Goal: Information Seeking & Learning: Learn about a topic

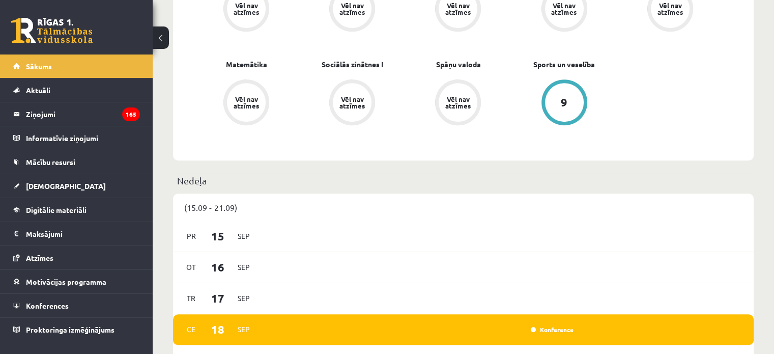
scroll to position [466, 0]
click at [77, 203] on link "Digitālie materiāli" at bounding box center [76, 209] width 127 height 23
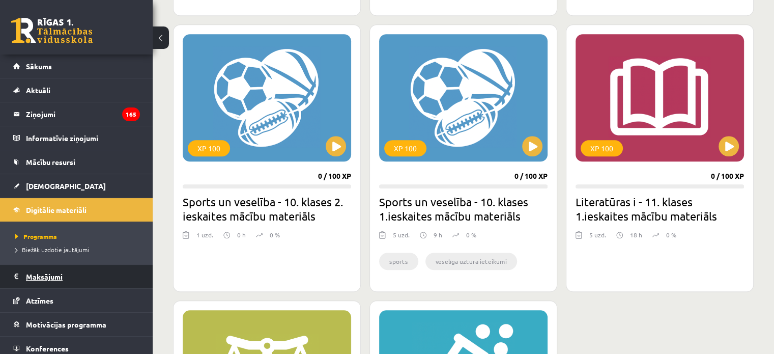
scroll to position [28, 0]
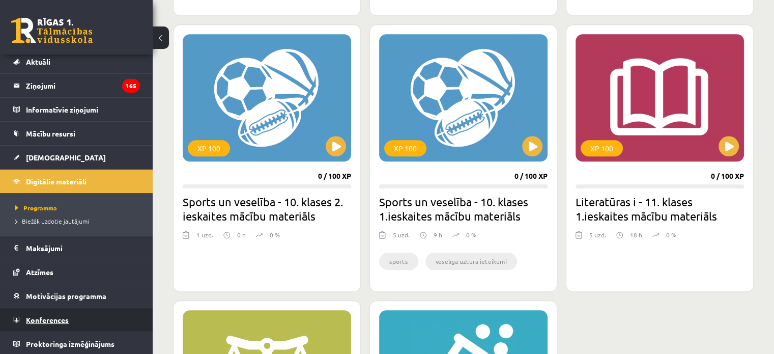
click at [54, 313] on link "Konferences" at bounding box center [76, 319] width 127 height 23
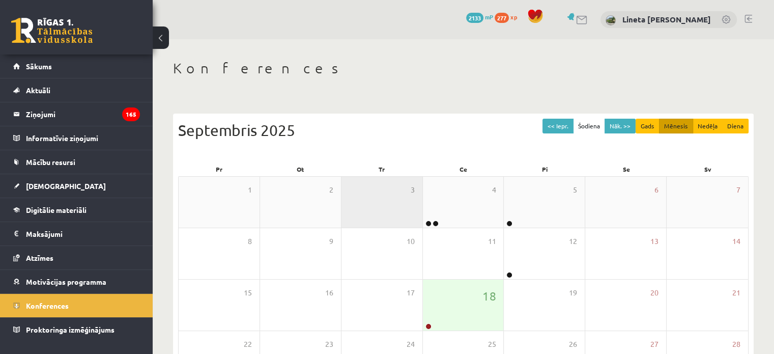
scroll to position [132, 0]
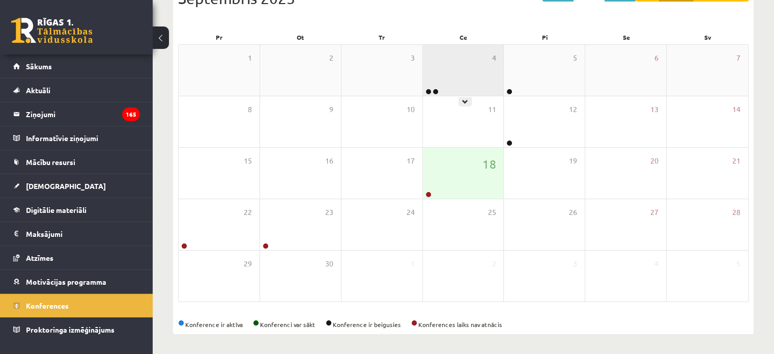
click at [471, 80] on div "4" at bounding box center [463, 70] width 81 height 51
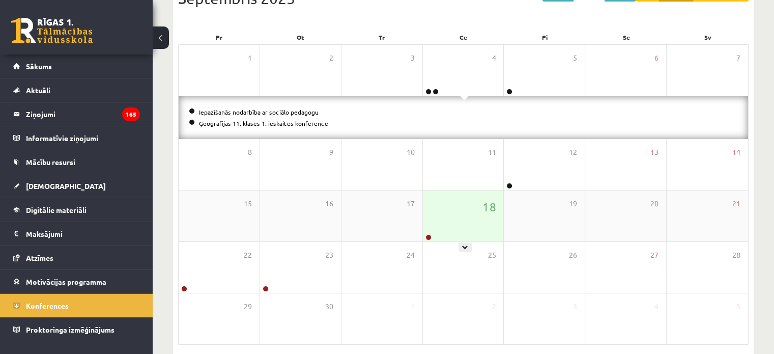
click at [451, 233] on div "18" at bounding box center [463, 215] width 81 height 51
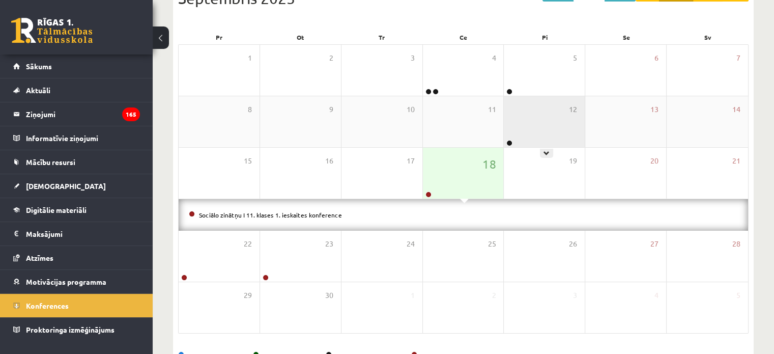
click at [537, 122] on div "12" at bounding box center [544, 121] width 81 height 51
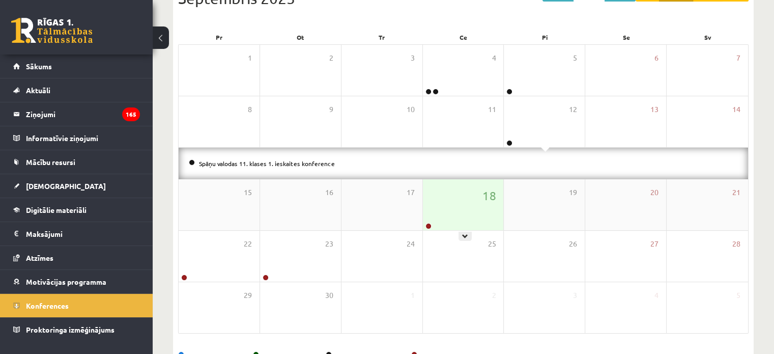
click at [448, 207] on div "18" at bounding box center [463, 204] width 81 height 51
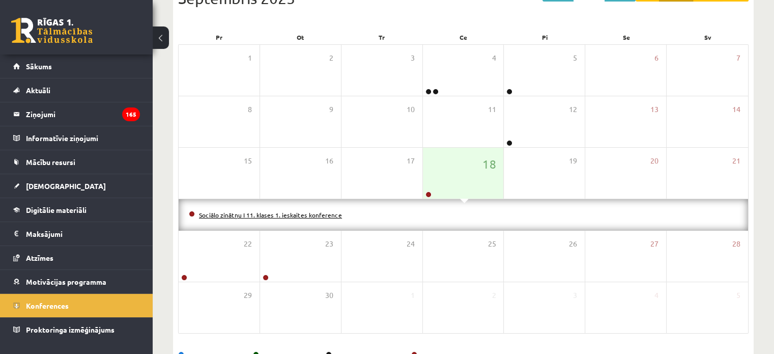
click at [267, 216] on link "Sociālo zinātņu I 11. klases 1. ieskaites konference" at bounding box center [270, 215] width 143 height 8
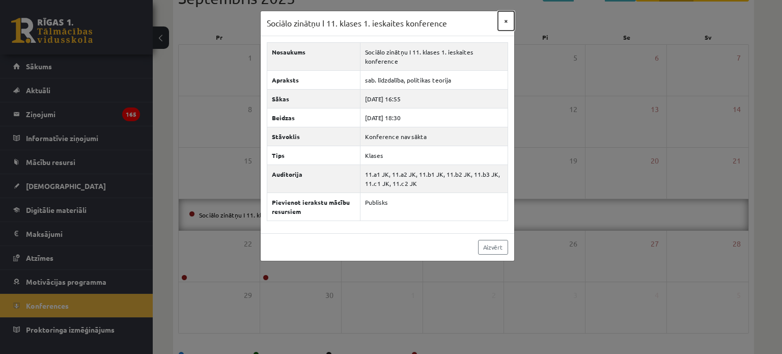
click at [507, 18] on button "×" at bounding box center [506, 20] width 16 height 19
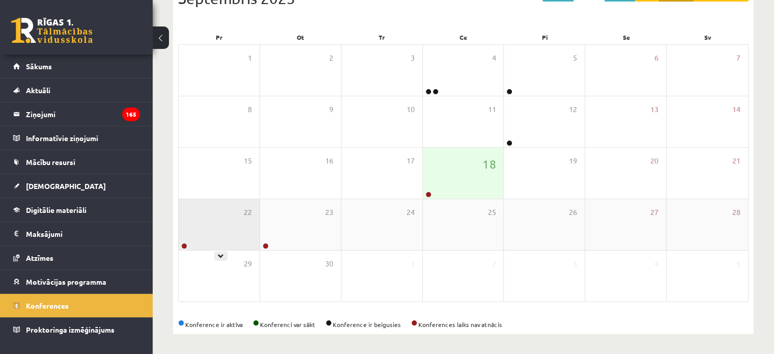
click at [237, 218] on div "22" at bounding box center [219, 224] width 81 height 51
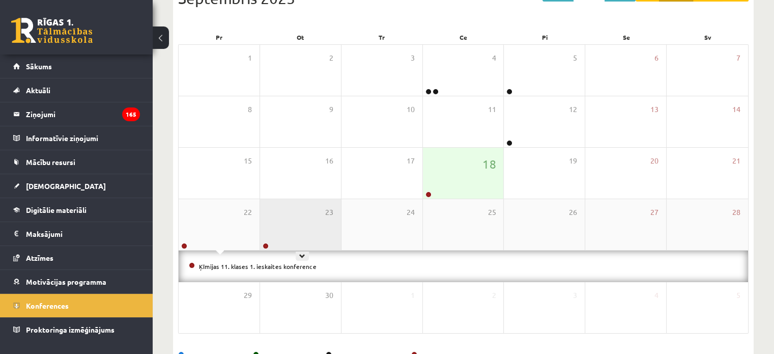
click at [296, 223] on div "23" at bounding box center [300, 224] width 81 height 51
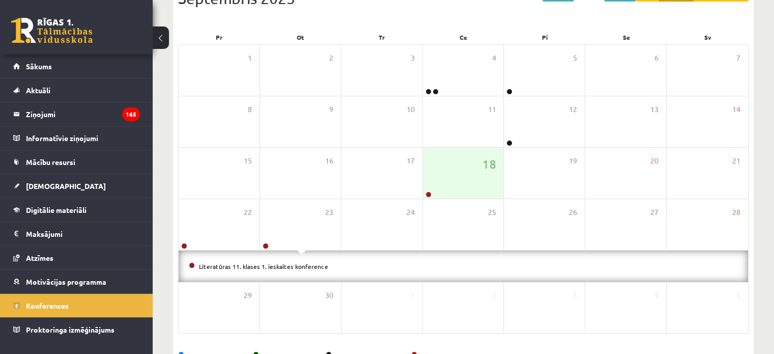
click at [160, 137] on div "Konferences << Iepr. Šodiena Nāk. >> Gads Mēnesis Nedēļa Diena Septembris 2025 …" at bounding box center [463, 146] width 621 height 478
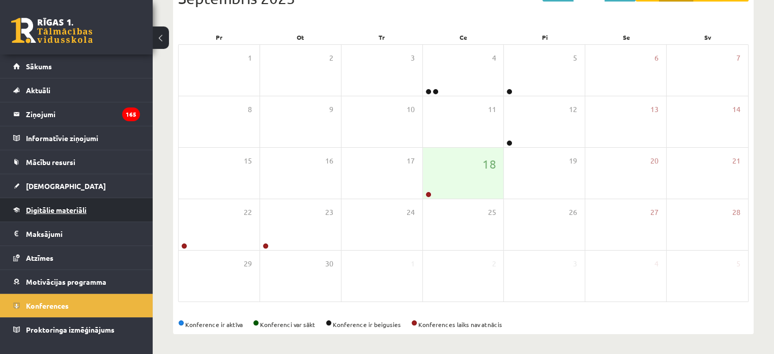
click at [79, 209] on span "Digitālie materiāli" at bounding box center [56, 209] width 61 height 9
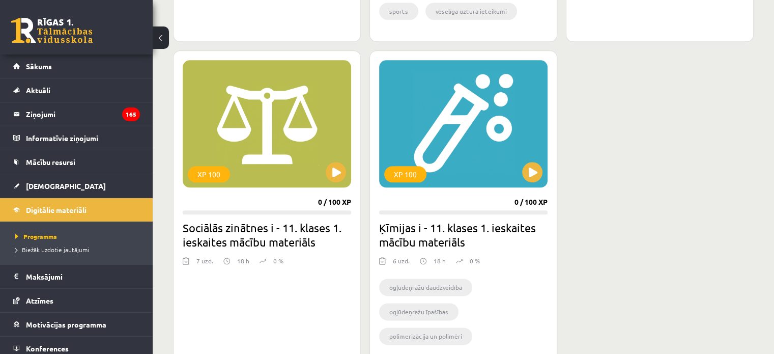
scroll to position [1231, 0]
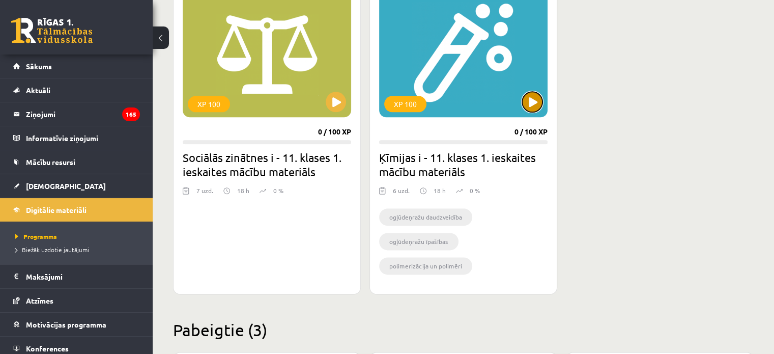
click at [528, 100] on button at bounding box center [532, 102] width 20 height 20
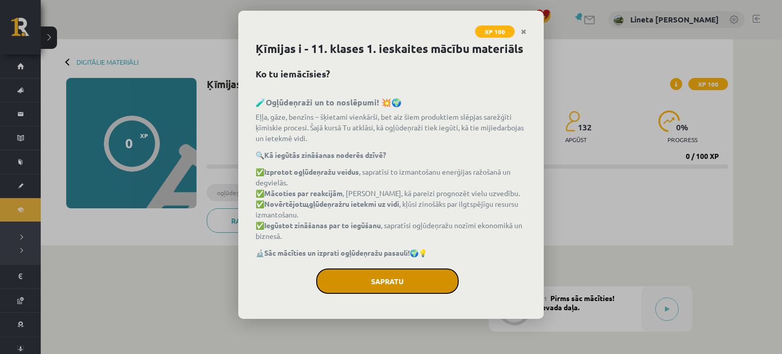
click at [402, 278] on button "Sapratu" at bounding box center [387, 280] width 142 height 25
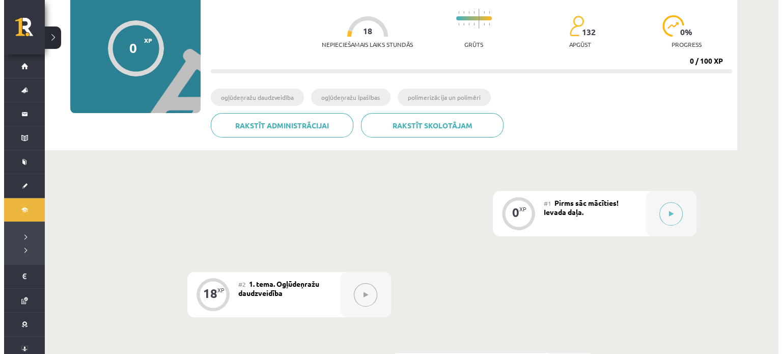
scroll to position [99, 0]
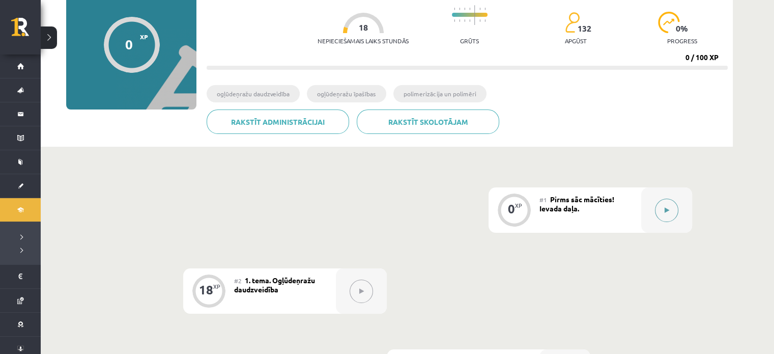
click at [658, 216] on button at bounding box center [666, 209] width 23 height 23
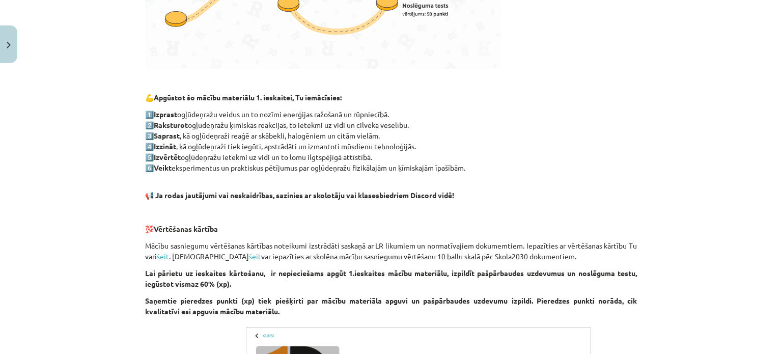
scroll to position [641, 0]
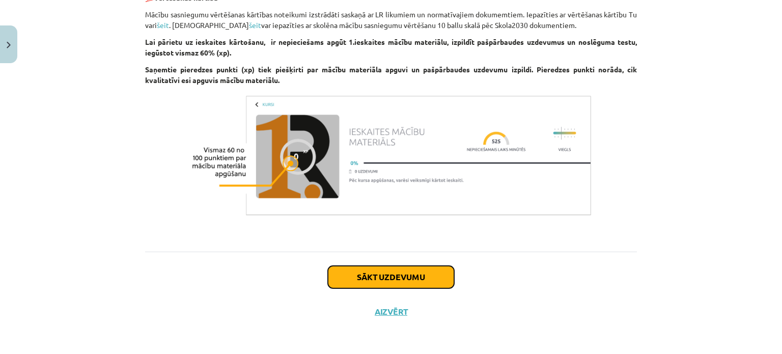
click at [359, 276] on button "Sākt uzdevumu" at bounding box center [391, 277] width 126 height 22
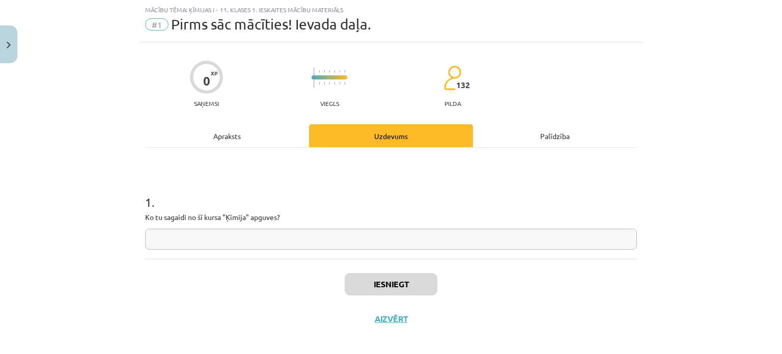
click at [324, 234] on input "text" at bounding box center [391, 239] width 492 height 21
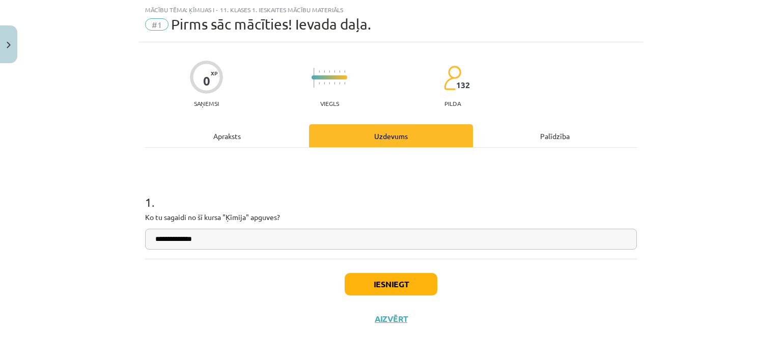
type input "**********"
click at [366, 275] on button "Iesniegt" at bounding box center [391, 284] width 93 height 22
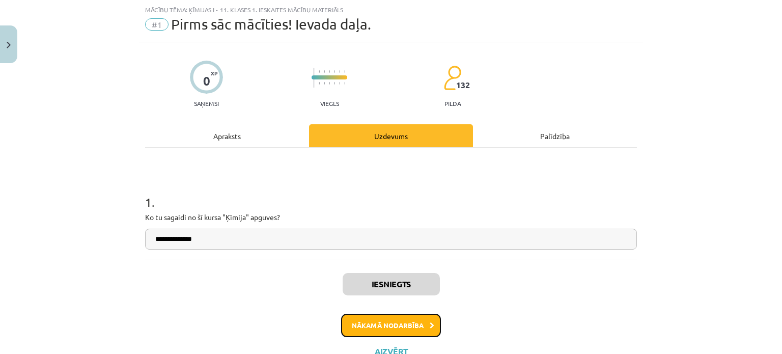
click at [385, 324] on button "Nākamā nodarbība" at bounding box center [391, 324] width 100 height 23
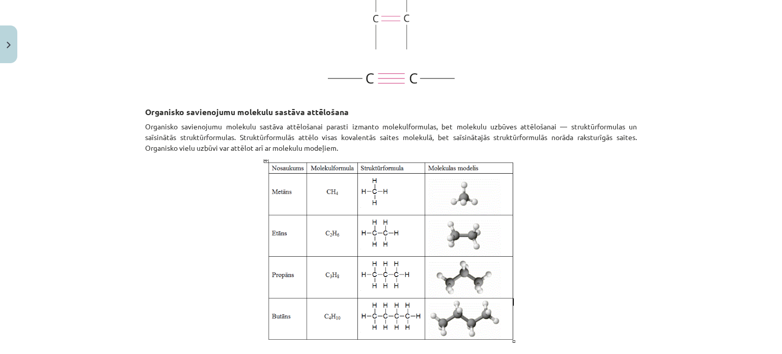
scroll to position [1402, 0]
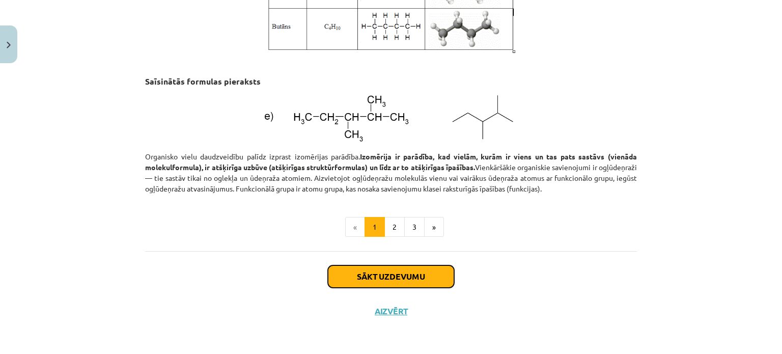
click at [366, 282] on button "Sākt uzdevumu" at bounding box center [391, 276] width 126 height 22
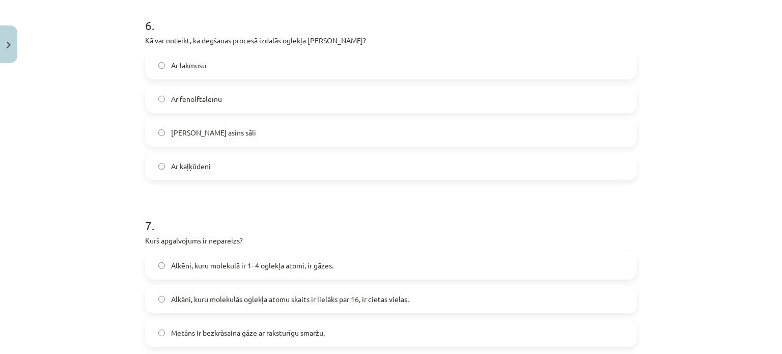
scroll to position [1561, 0]
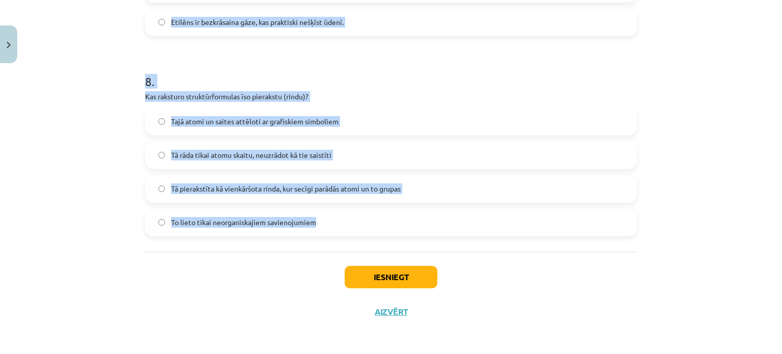
drag, startPoint x: 136, startPoint y: 212, endPoint x: 347, endPoint y: 203, distance: 210.9
copy form "Kas raksturo organiskās vielas? Šajā jautājumā ir vairāk nekā viena pareizā atb…"
click at [114, 159] on div "Mācību tēma: Ķīmijas i - 11. klases 1. ieskaites mācību materiāls #2 1. tema. O…" at bounding box center [391, 177] width 782 height 354
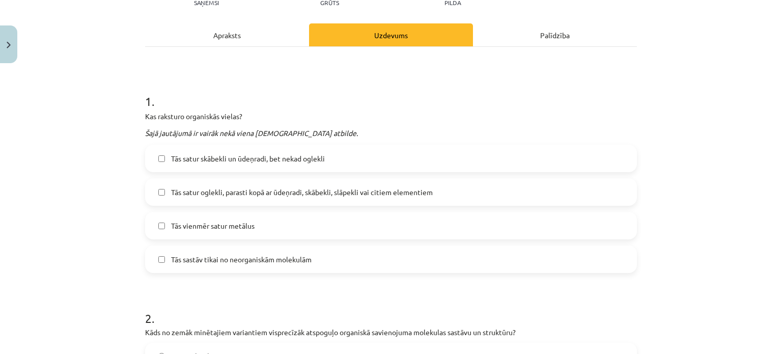
scroll to position [127, 0]
click at [208, 186] on span "Tās satur oglekli, parasti kopā ar ūdeņradi, skābekli, slāpekli vai citiem elem…" at bounding box center [302, 191] width 262 height 11
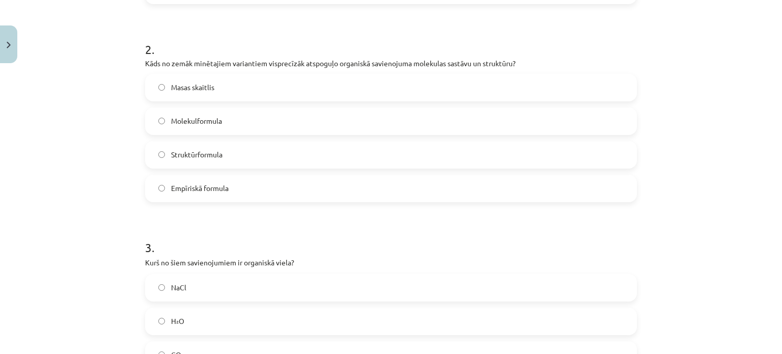
scroll to position [396, 0]
click at [202, 154] on span "Struktūrformula" at bounding box center [196, 153] width 51 height 11
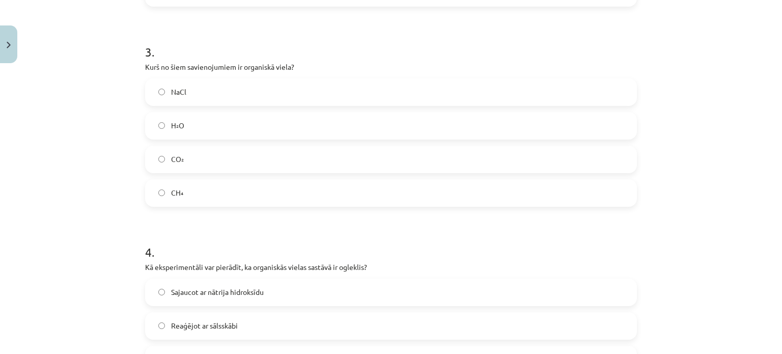
scroll to position [592, 0]
click at [188, 193] on label "CH₄" at bounding box center [391, 190] width 490 height 25
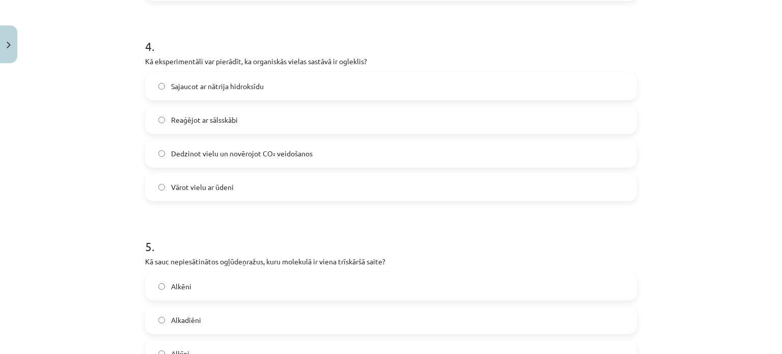
click at [204, 144] on label "Dedzinot vielu un novērojot CO₂ veidošanos" at bounding box center [391, 153] width 490 height 25
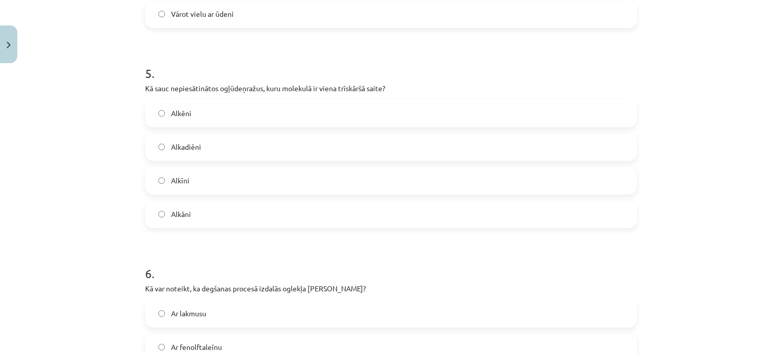
scroll to position [975, 0]
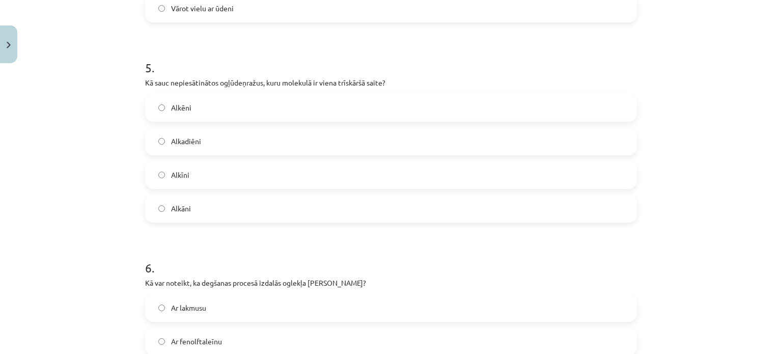
click at [187, 177] on label "Alkīni" at bounding box center [391, 174] width 490 height 25
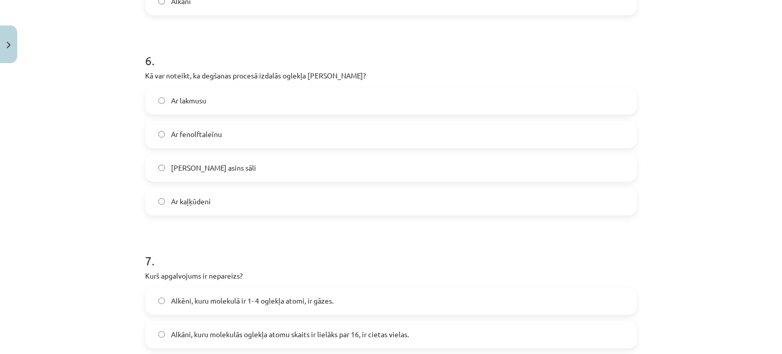
scroll to position [1182, 0]
click at [190, 203] on span "Ar kaļķūdeni" at bounding box center [191, 200] width 40 height 11
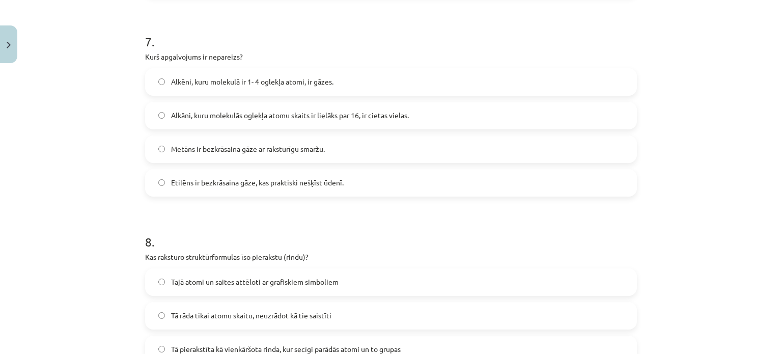
scroll to position [1402, 0]
click at [196, 144] on span "Metāns ir bezkrāsaina gāze ar raksturīgu smaržu." at bounding box center [248, 147] width 154 height 11
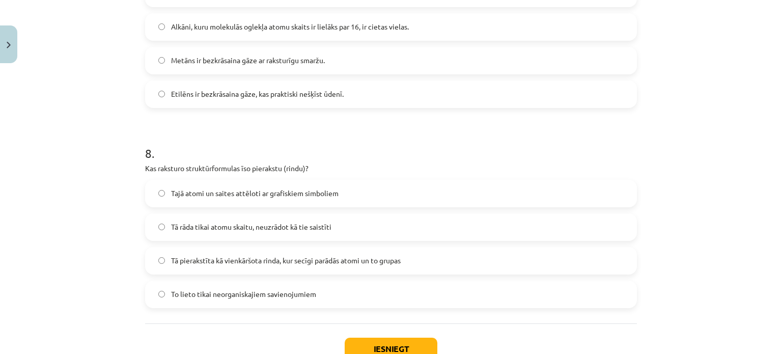
scroll to position [1561, 0]
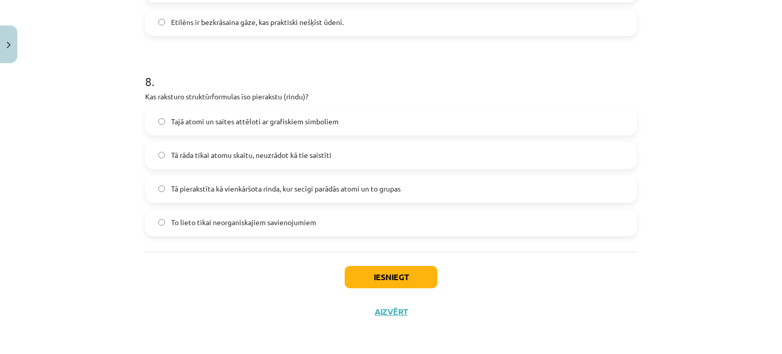
click at [255, 190] on span "Tā pierakstīta kā vienkāršota rinda, kur secīgi parādās atomi un to grupas" at bounding box center [286, 188] width 230 height 11
click at [376, 271] on button "Iesniegt" at bounding box center [391, 277] width 93 height 22
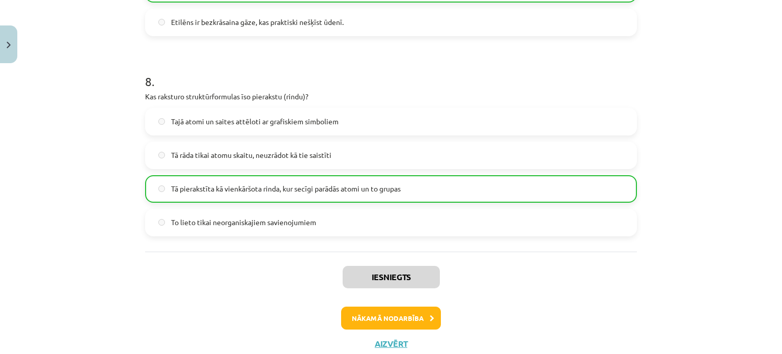
scroll to position [1593, 0]
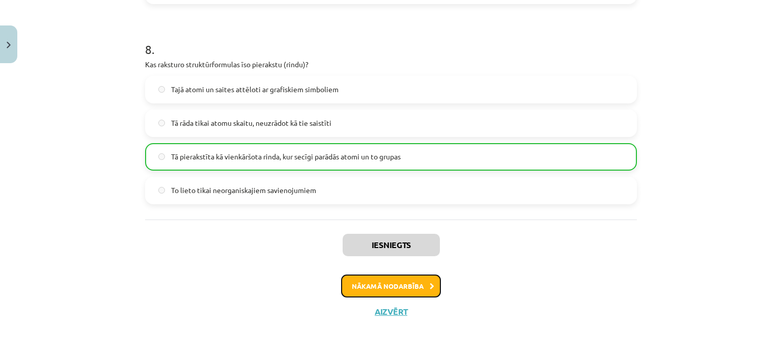
click at [399, 287] on button "Nākamā nodarbība" at bounding box center [391, 285] width 100 height 23
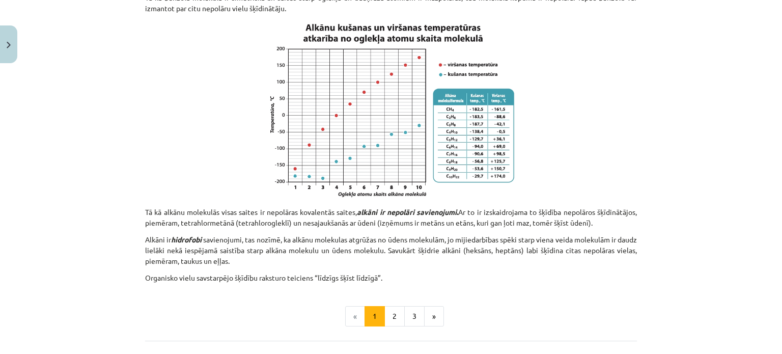
scroll to position [694, 0]
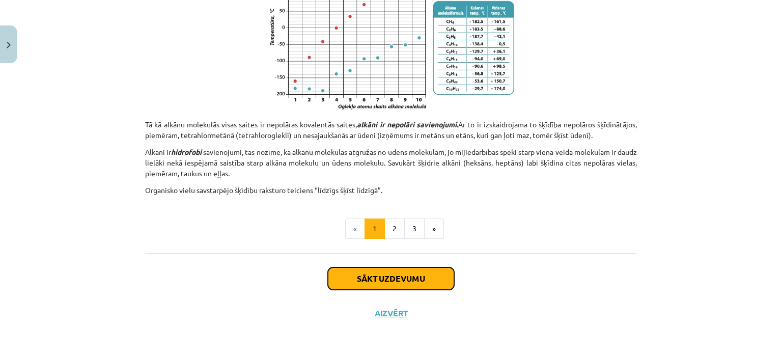
click at [394, 281] on button "Sākt uzdevumu" at bounding box center [391, 278] width 126 height 22
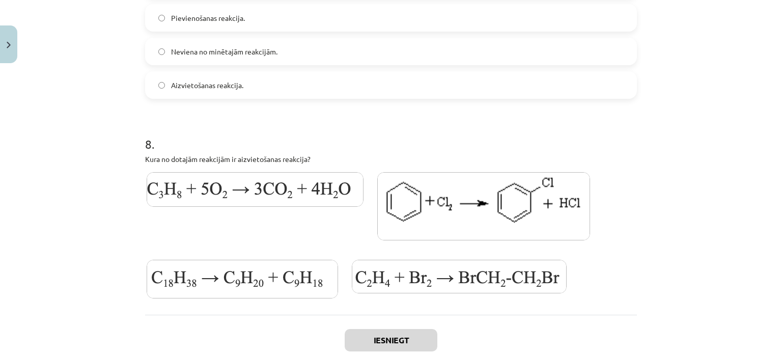
scroll to position [1548, 0]
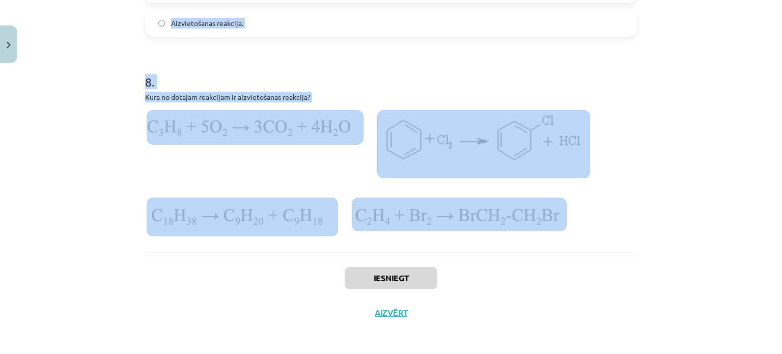
drag, startPoint x: 137, startPoint y: 147, endPoint x: 595, endPoint y: 236, distance: 467.1
copy form "1 . Kura no šīm reakcijām raksturo ogļūdeņražu degšanu? C₂H₂ + 5/2 O₂ → 2CO₂ + …"
click at [39, 180] on div "Mācību tēma: Ķīmijas i - 11. klases 1. ieskaites mācību materiāls #3 2. tema. O…" at bounding box center [391, 177] width 782 height 354
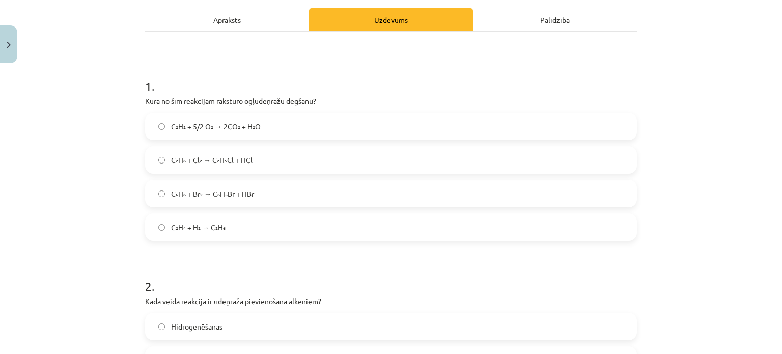
scroll to position [142, 0]
click at [185, 122] on span "C₂H₂ + 5/2 O₂ → 2CO₂ + H₂O" at bounding box center [216, 126] width 90 height 11
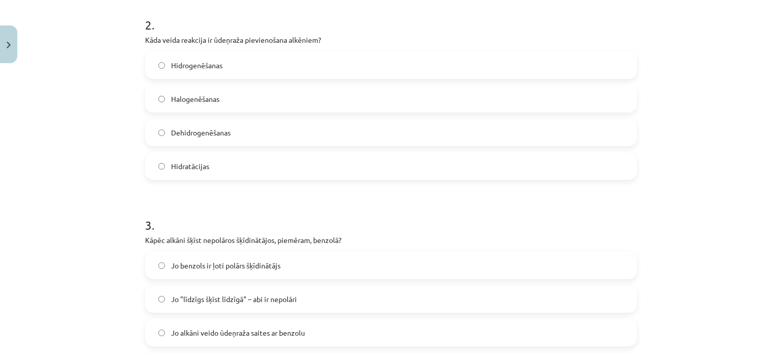
scroll to position [405, 0]
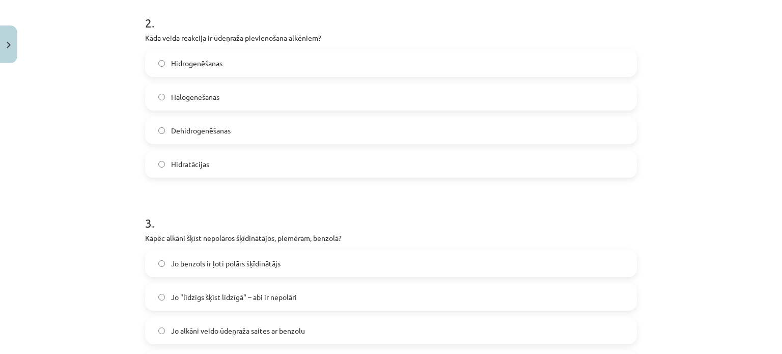
click at [206, 54] on label "Hidrogenēšanas" at bounding box center [391, 62] width 490 height 25
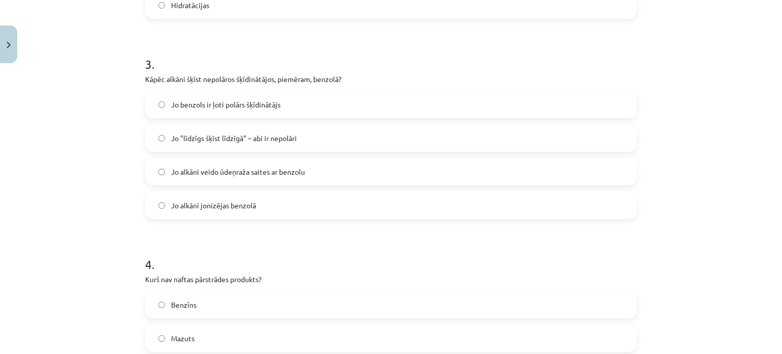
scroll to position [567, 0]
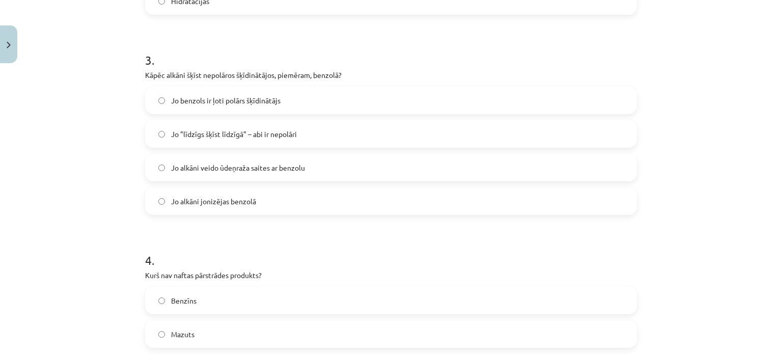
click at [208, 135] on span "Jo "līdzīgs šķīst līdzīgā" – abi ir nepolāri" at bounding box center [234, 134] width 126 height 11
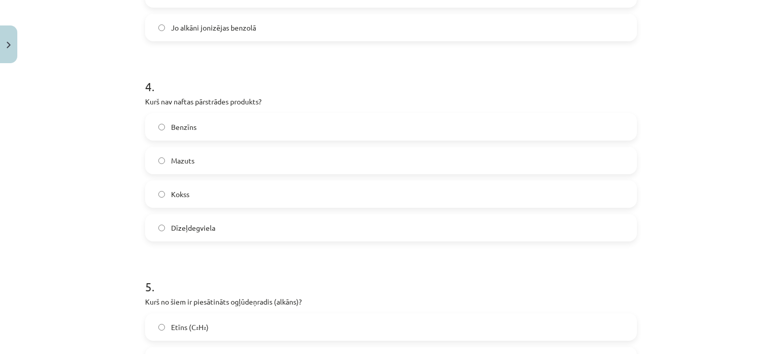
scroll to position [743, 0]
click at [189, 123] on span "Benzīns" at bounding box center [183, 125] width 25 height 11
click at [181, 191] on span "Kokss" at bounding box center [180, 192] width 18 height 11
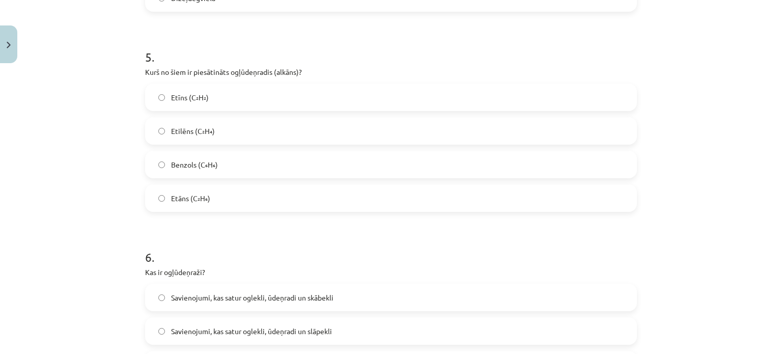
scroll to position [971, 0]
click at [194, 204] on label "Etāns (C₂H₆)" at bounding box center [391, 197] width 490 height 25
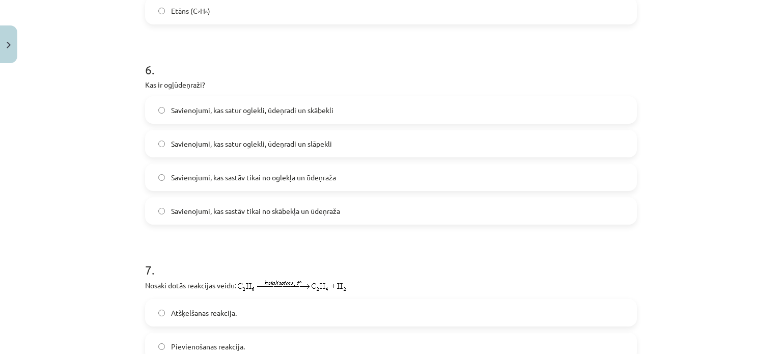
scroll to position [1160, 0]
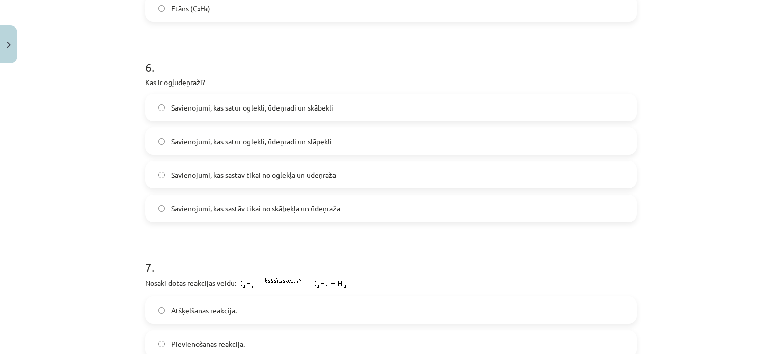
click at [234, 173] on span "Savienojumi, kas sastāv tikai no oglekļa un ūdeņraža" at bounding box center [253, 174] width 165 height 11
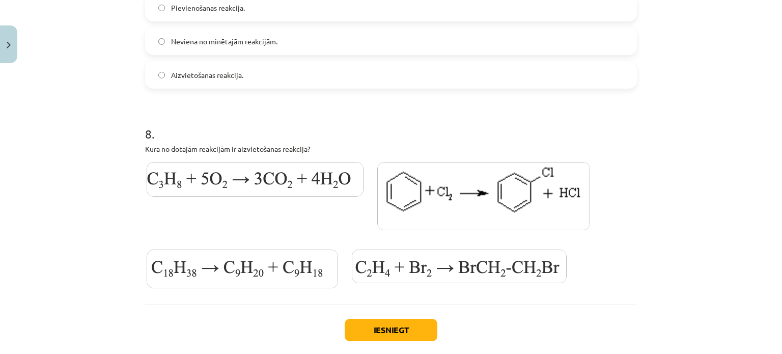
scroll to position [1548, 0]
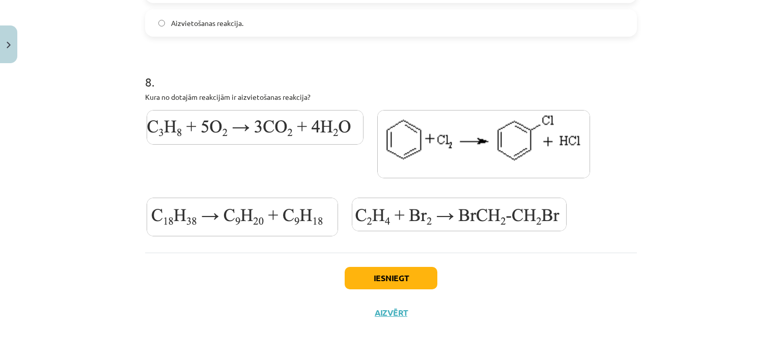
click at [252, 217] on img at bounding box center [242, 216] width 191 height 39
click at [396, 282] on button "Iesniegt" at bounding box center [391, 278] width 93 height 22
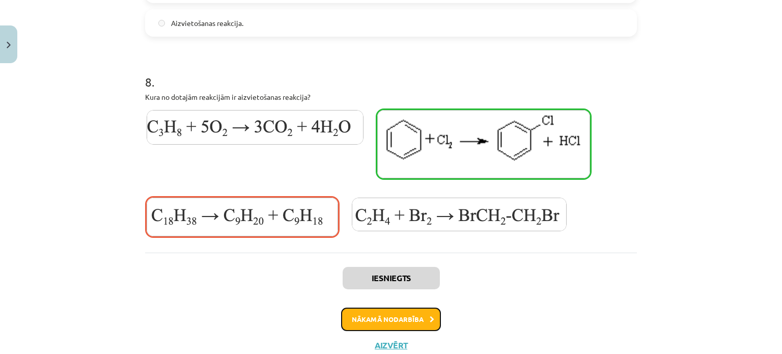
click at [396, 317] on button "Nākamā nodarbība" at bounding box center [391, 318] width 100 height 23
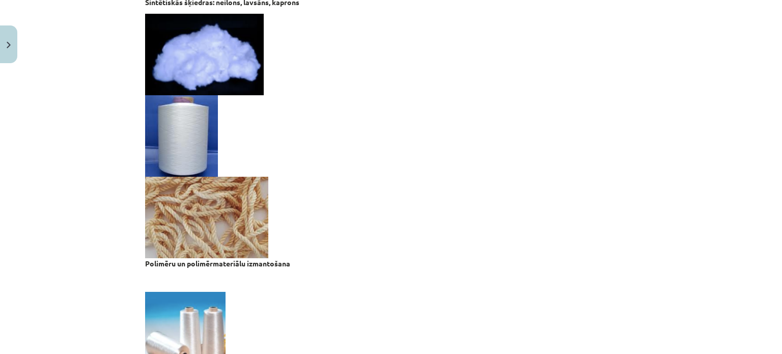
scroll to position [2032, 0]
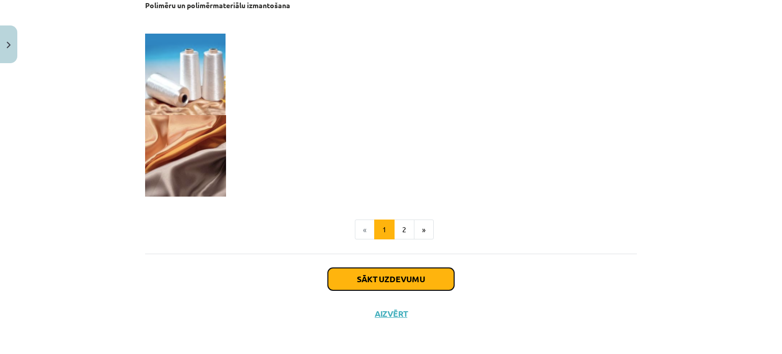
click at [385, 273] on button "Sākt uzdevumu" at bounding box center [391, 279] width 126 height 22
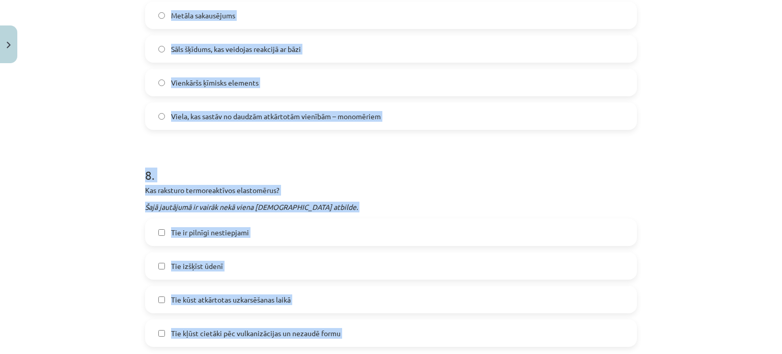
scroll to position [1563, 0]
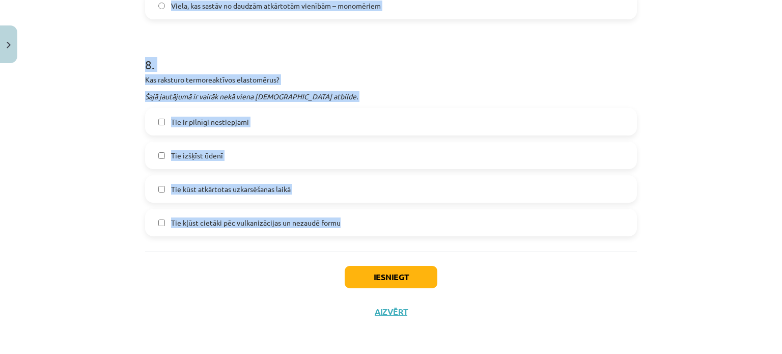
drag, startPoint x: 138, startPoint y: 199, endPoint x: 369, endPoint y: 215, distance: 231.1
copy form "1 . Kāds ir polimēru galvenais veidošanās process? Sublimācija Polimerizācija N…"
click at [121, 194] on div "Mācību tēma: Ķīmijas i - 11. klases 1. ieskaites mācību materiāls #4 3. tema. P…" at bounding box center [391, 177] width 782 height 354
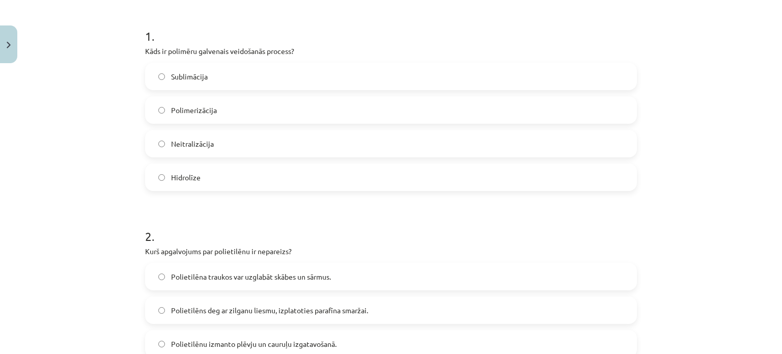
scroll to position [192, 0]
click at [224, 105] on label "Polimerizācija" at bounding box center [391, 108] width 490 height 25
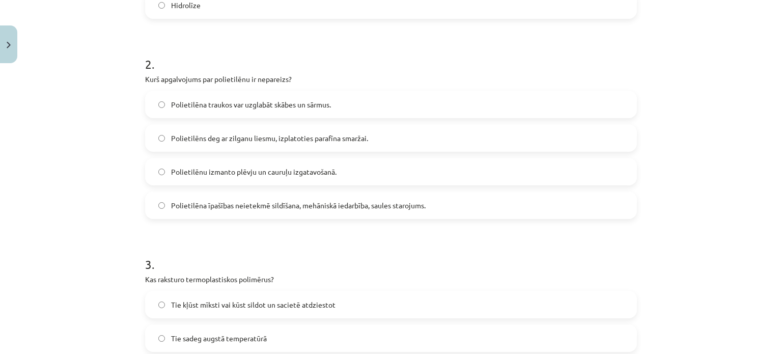
scroll to position [381, 0]
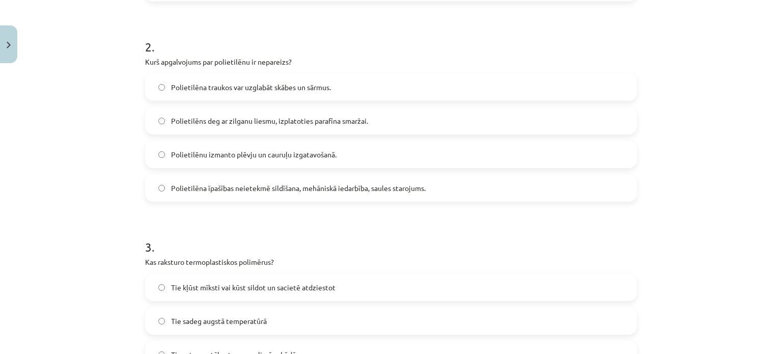
click at [193, 193] on span "Polietilēna īpašības neietekmē sildīšana, mehāniskā iedarbība, saules starojums." at bounding box center [298, 188] width 254 height 11
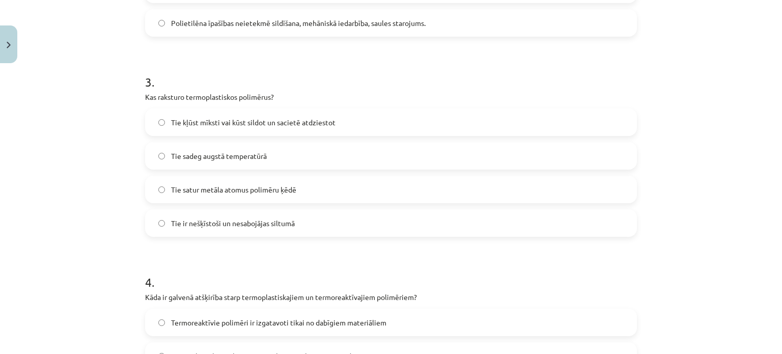
scroll to position [546, 0]
click at [229, 122] on span "Tie kļūst mīksti vai kūst sildot un sacietē atdziestot" at bounding box center [253, 122] width 164 height 11
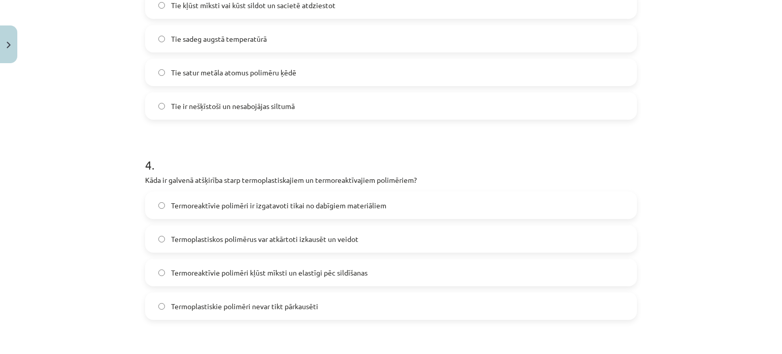
scroll to position [751, 0]
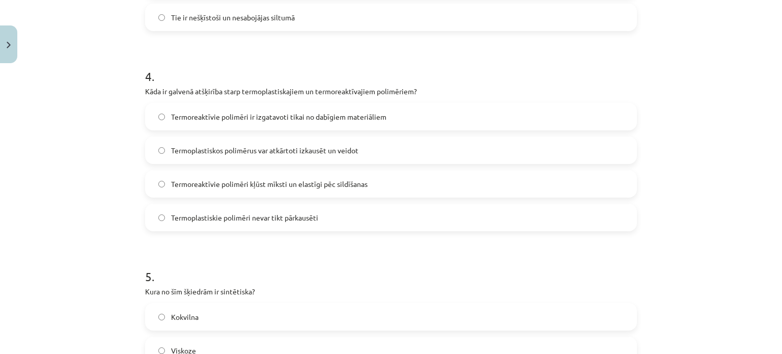
click at [235, 149] on span "Termoplastiskos polimērus var atkārtoti izkausēt un veidot" at bounding box center [264, 150] width 187 height 11
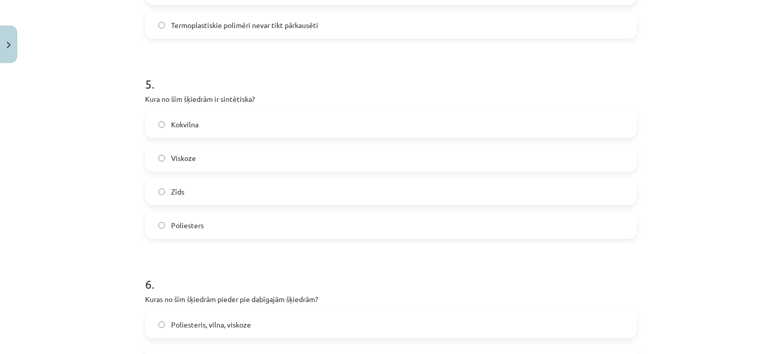
scroll to position [946, 0]
click at [203, 220] on label "Poliesters" at bounding box center [391, 222] width 490 height 25
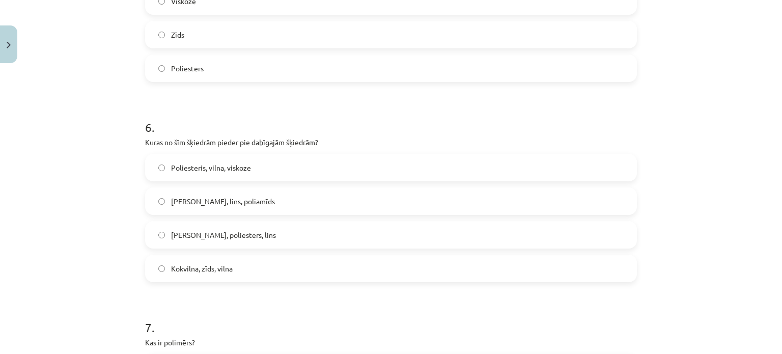
scroll to position [1101, 0]
click at [217, 268] on span "Kokvilna, zīds, vilna" at bounding box center [202, 268] width 62 height 11
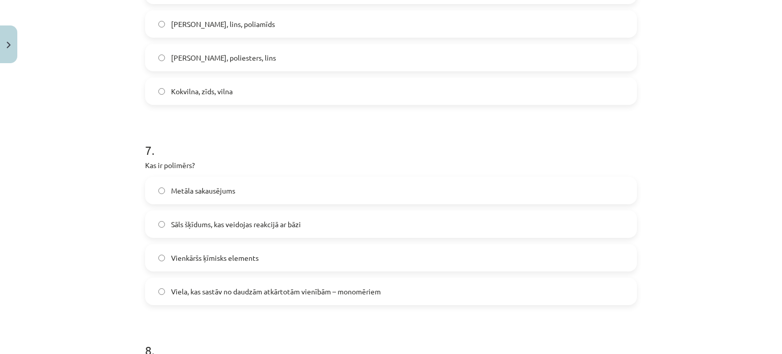
scroll to position [1280, 0]
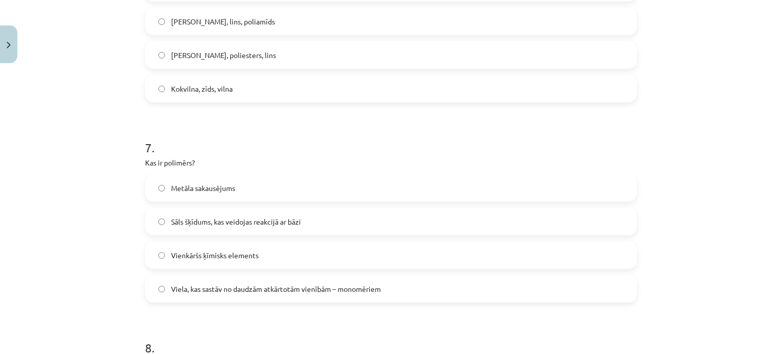
click at [204, 288] on span "Viela, kas sastāv no daudzām atkārtotām vienībām – monomēriem" at bounding box center [276, 288] width 210 height 11
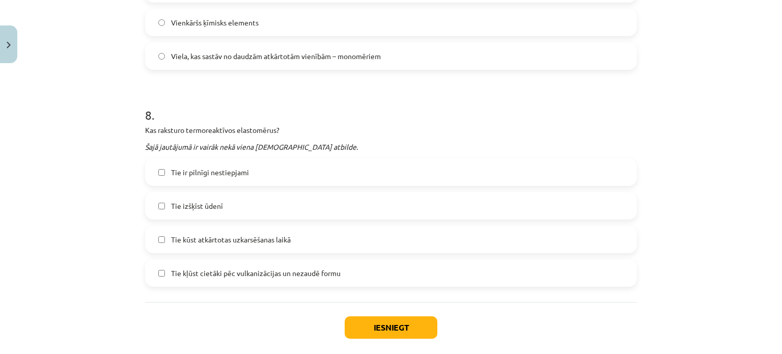
scroll to position [1522, 0]
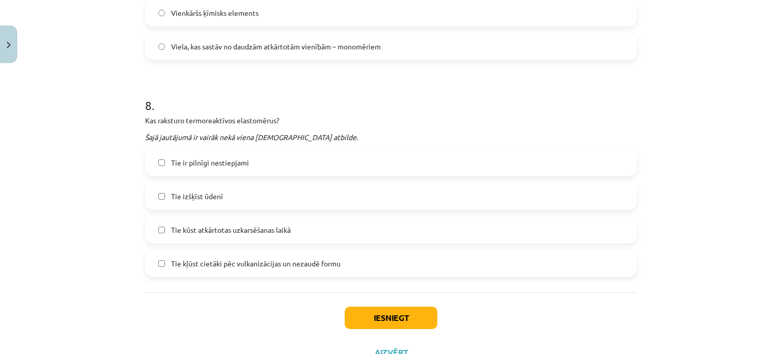
click at [199, 264] on span "Tie kļūst cietāki pēc vulkanizācijas un nezaudē formu" at bounding box center [255, 263] width 169 height 11
click at [385, 321] on button "Iesniegt" at bounding box center [391, 317] width 93 height 22
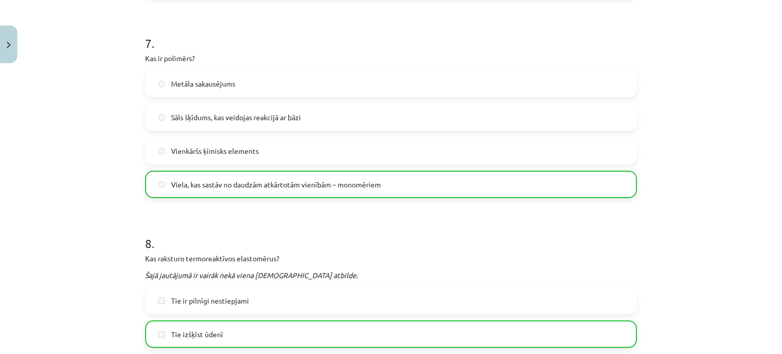
scroll to position [1595, 0]
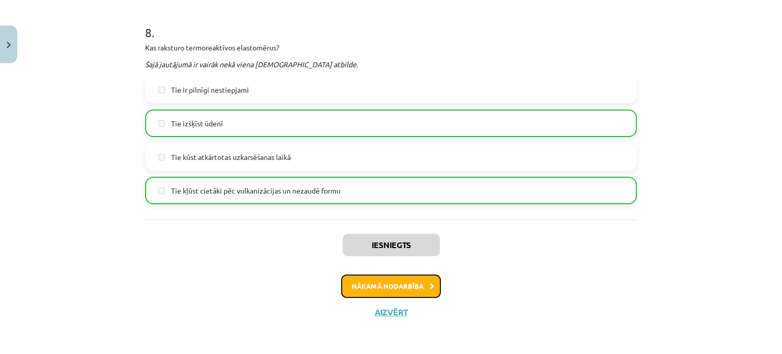
click at [389, 286] on button "Nākamā nodarbība" at bounding box center [391, 285] width 100 height 23
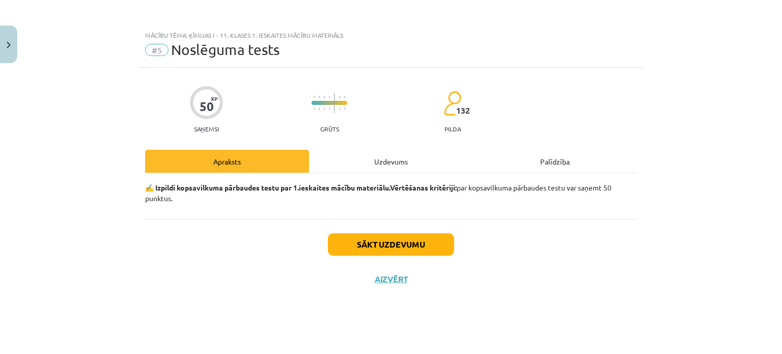
scroll to position [0, 0]
click at [387, 238] on button "Sākt uzdevumu" at bounding box center [391, 244] width 126 height 22
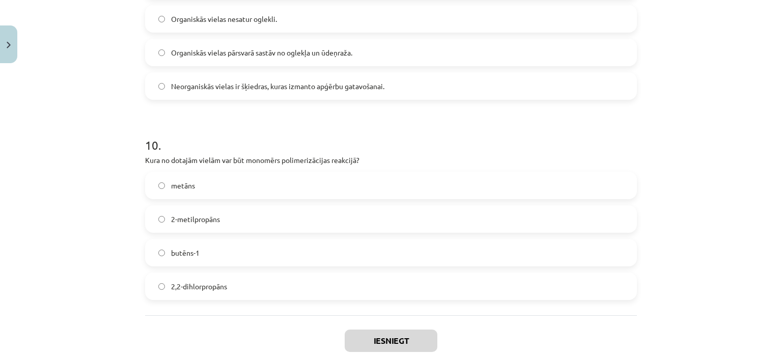
scroll to position [1929, 0]
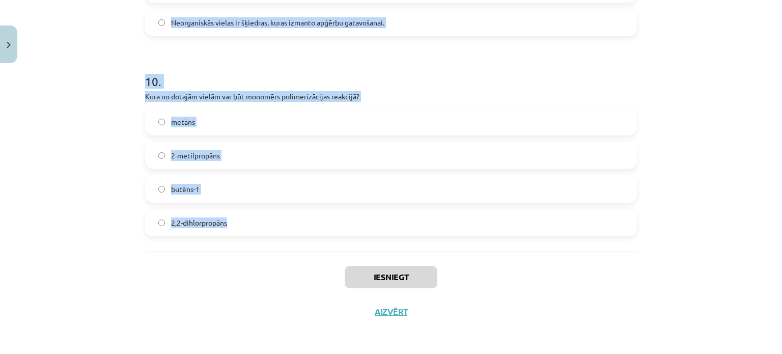
drag, startPoint x: 138, startPoint y: 218, endPoint x: 275, endPoint y: 211, distance: 136.6
copy form "1 . Kurš no dotajiem apgalvojumiem par polimerizāciju ir patiess? Polimerizācij…"
click at [103, 156] on div "Mācību tēma: Ķīmijas i - 11. klases 1. ieskaites mācību materiāls #5 Noslēguma …" at bounding box center [391, 177] width 782 height 354
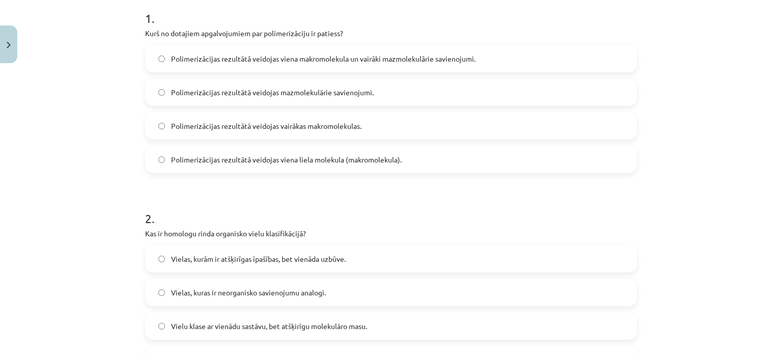
scroll to position [210, 0]
click at [274, 165] on label "Polimerizācijas rezultātā veidojas viena liela molekula (makromolekula)." at bounding box center [391, 158] width 490 height 25
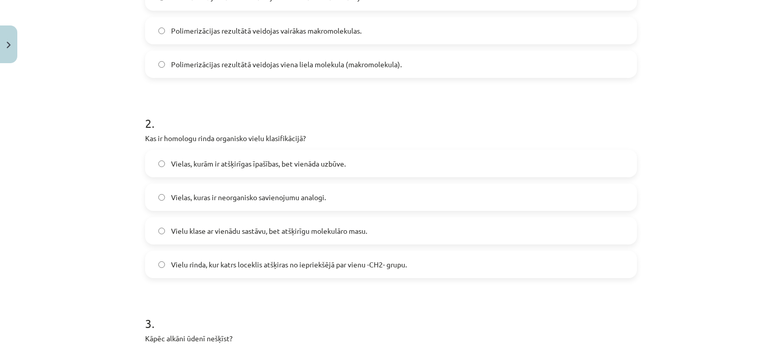
scroll to position [337, 0]
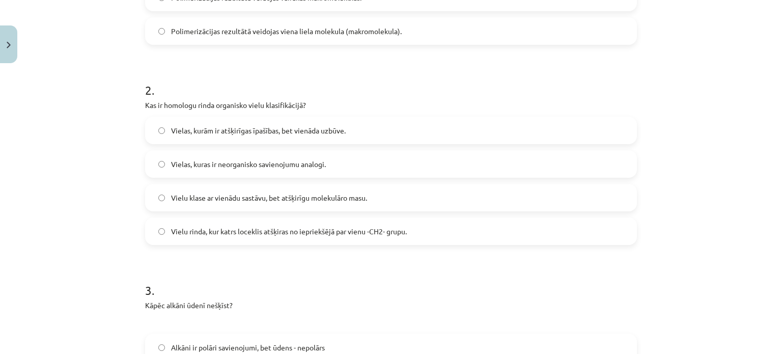
click at [313, 232] on span "Vielu rinda, kur katrs loceklis atšķiras no iepriekšējā par vienu -CH2- grupu." at bounding box center [289, 231] width 236 height 11
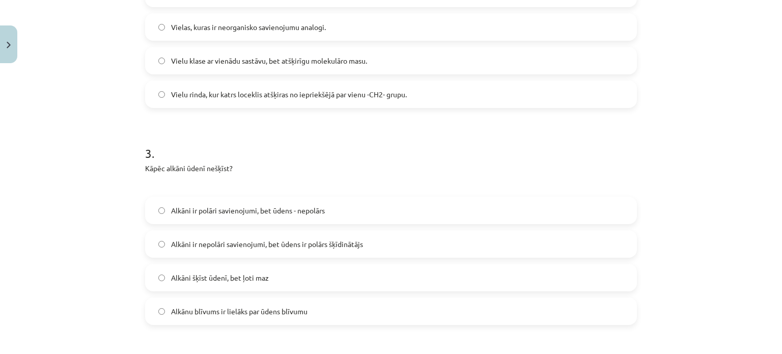
scroll to position [531, 0]
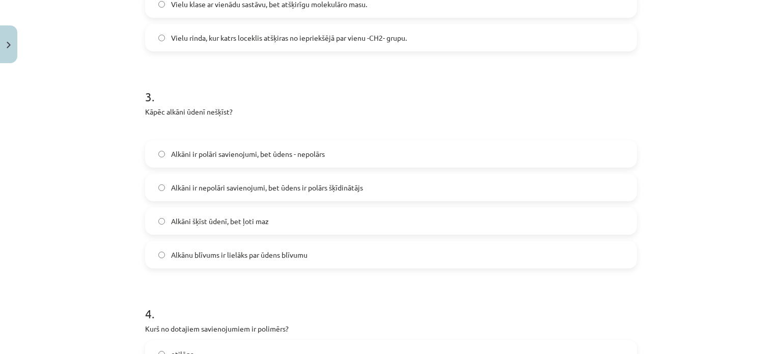
click at [237, 182] on span "Alkāni ir nepolāri savienojumi, bet ūdens ir polārs šķīdinātājs" at bounding box center [267, 187] width 192 height 11
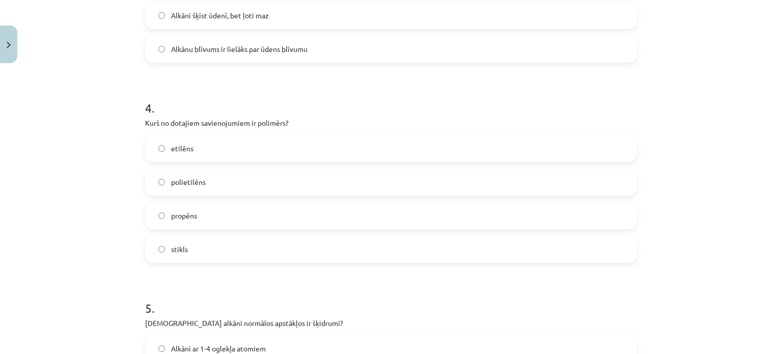
scroll to position [737, 0]
click at [217, 178] on label "polietilēns" at bounding box center [391, 180] width 490 height 25
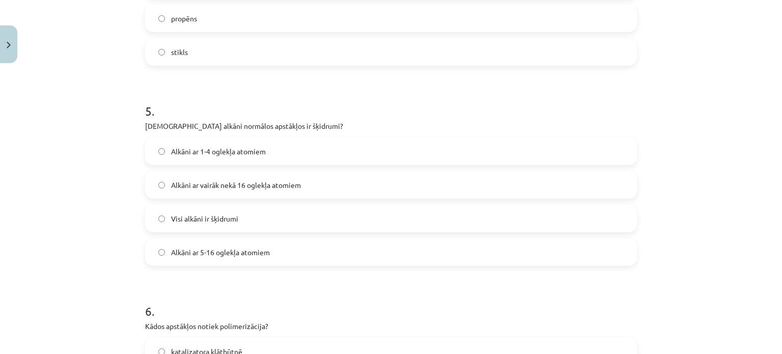
scroll to position [934, 0]
click at [230, 250] on span "Alkāni ar 5-16 oglekļa atomiem" at bounding box center [220, 251] width 99 height 11
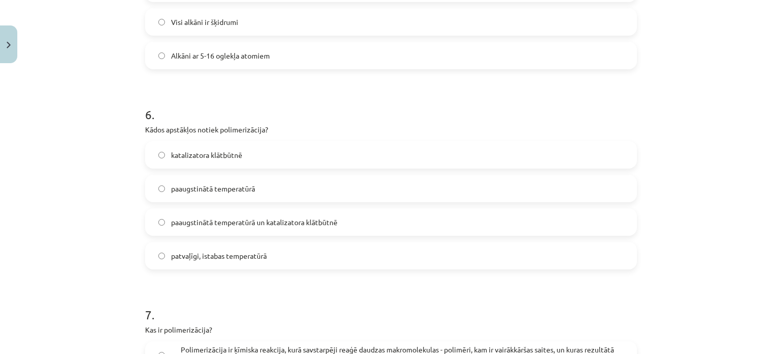
scroll to position [1160, 0]
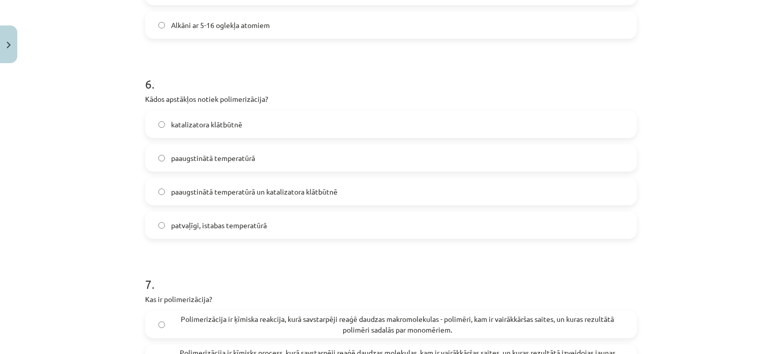
click at [227, 191] on span "paaugstinātā temperatūrā un katalizatora klātbūtnē" at bounding box center [254, 191] width 166 height 11
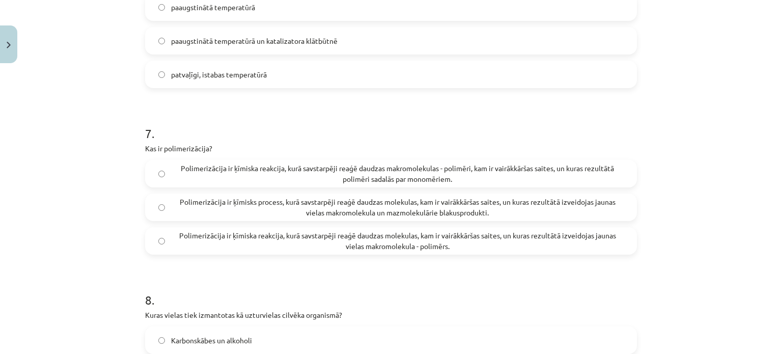
scroll to position [1368, 0]
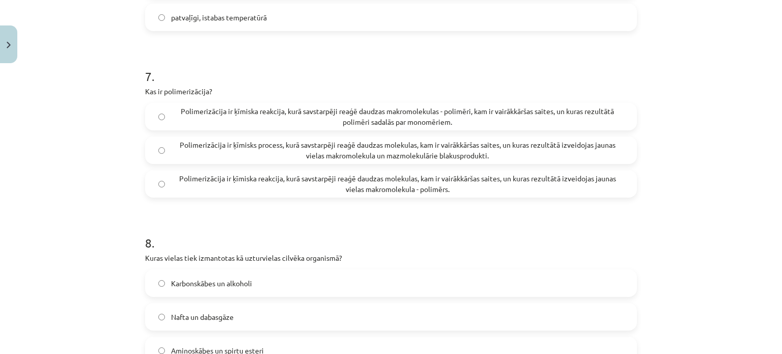
click at [370, 187] on span "Polimerizācija ir ķīmiska reakcija, kurā savstarpēji reaģē daudzas molekulas, k…" at bounding box center [397, 183] width 452 height 21
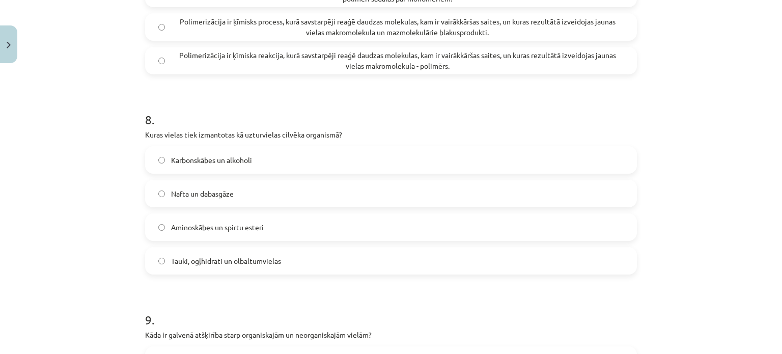
scroll to position [1510, 0]
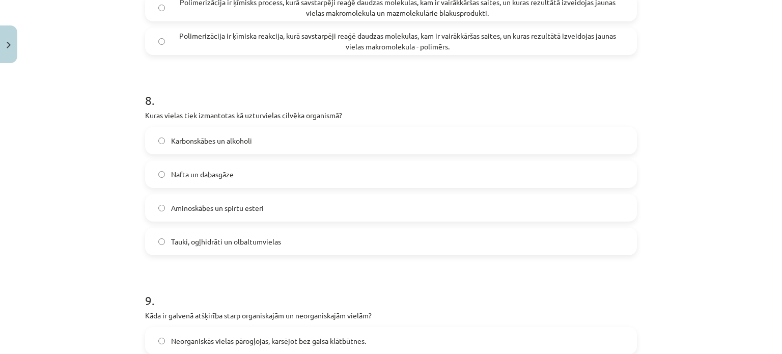
click at [214, 244] on span "Tauki, ogļhidrāti un olbaltumvielas" at bounding box center [226, 241] width 110 height 11
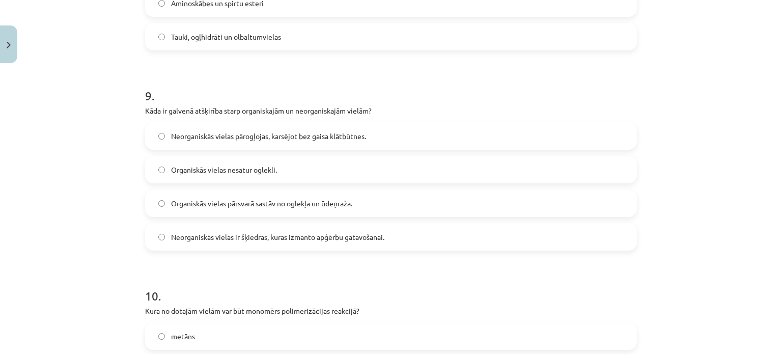
scroll to position [1774, 0]
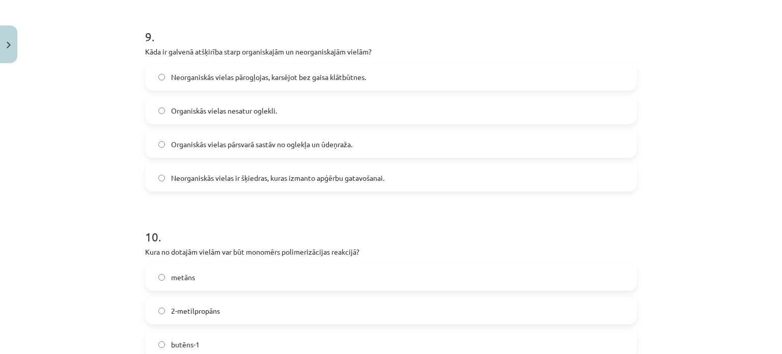
click at [204, 144] on span "Organiskās vielas pārsvarā sastāv no oglekļa un ūdeņraža." at bounding box center [261, 144] width 181 height 11
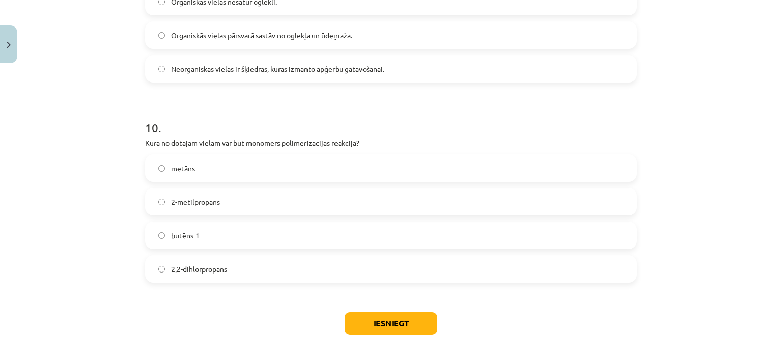
scroll to position [1929, 0]
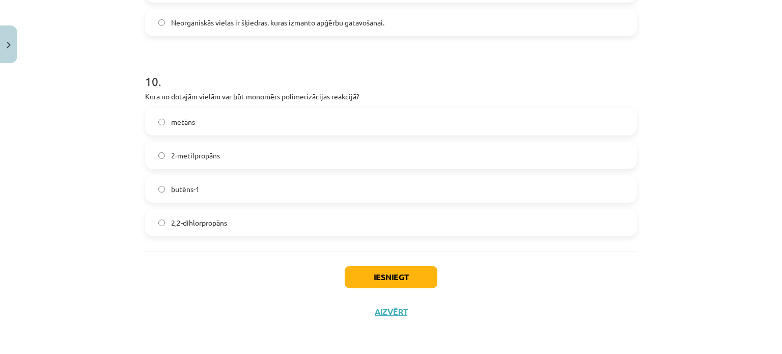
click at [195, 192] on span "butēns-1" at bounding box center [185, 189] width 28 height 11
click at [380, 274] on button "Iesniegt" at bounding box center [391, 277] width 93 height 22
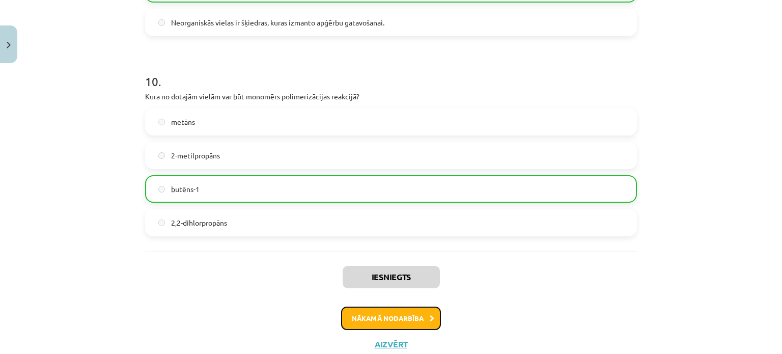
click at [397, 322] on button "Nākamā nodarbība" at bounding box center [391, 317] width 100 height 23
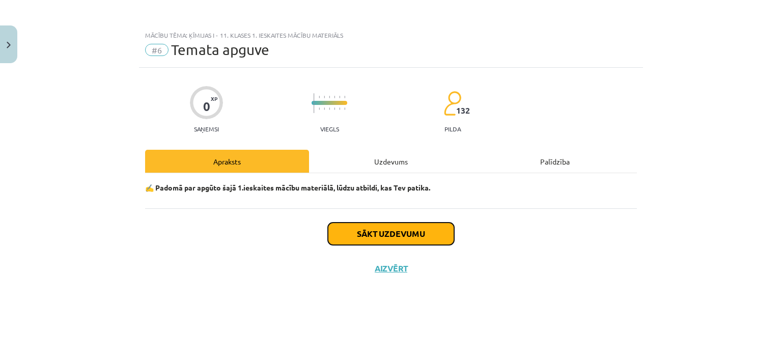
click at [391, 229] on button "Sākt uzdevumu" at bounding box center [391, 233] width 126 height 22
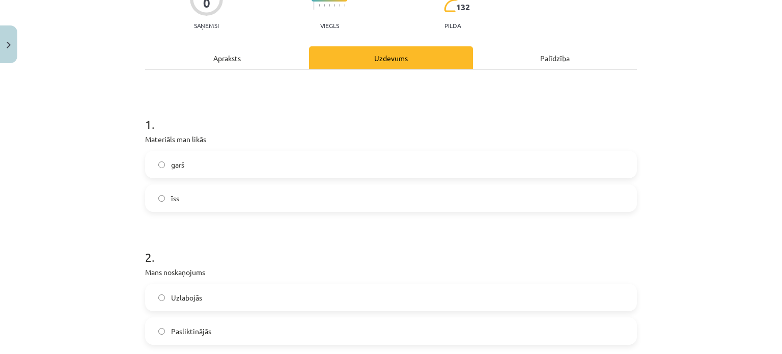
scroll to position [107, 0]
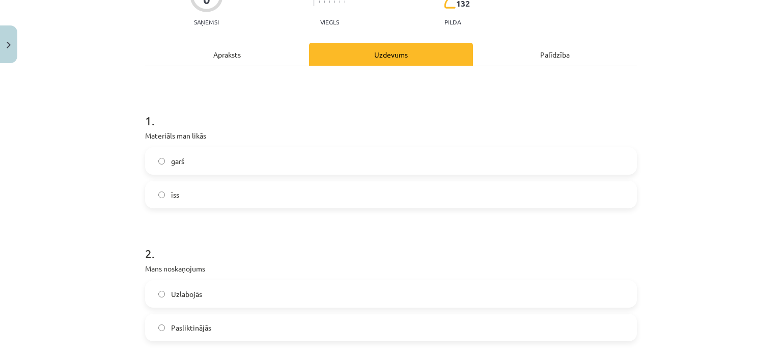
click at [256, 165] on label "garš" at bounding box center [391, 160] width 490 height 25
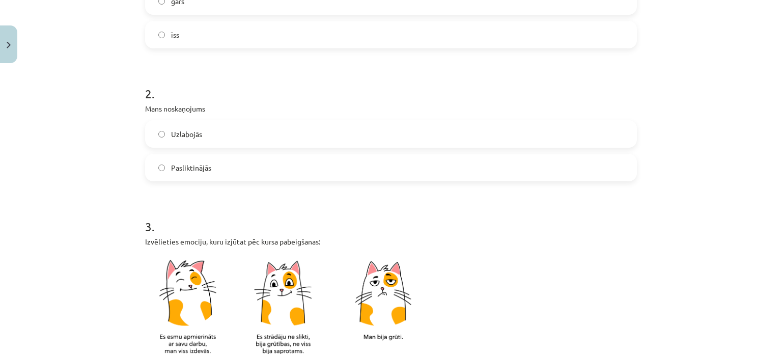
scroll to position [291, 0]
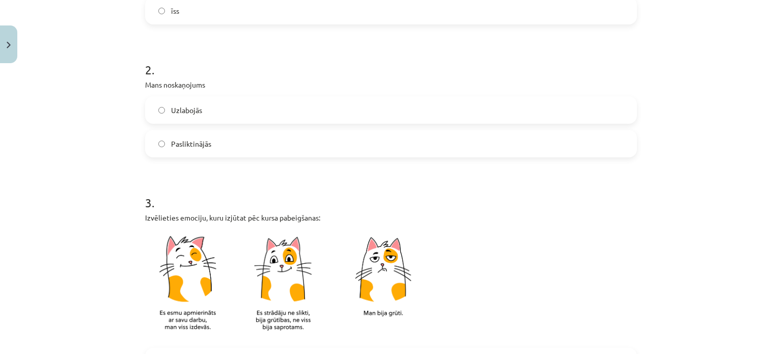
click at [245, 111] on label "Uzlabojās" at bounding box center [391, 109] width 490 height 25
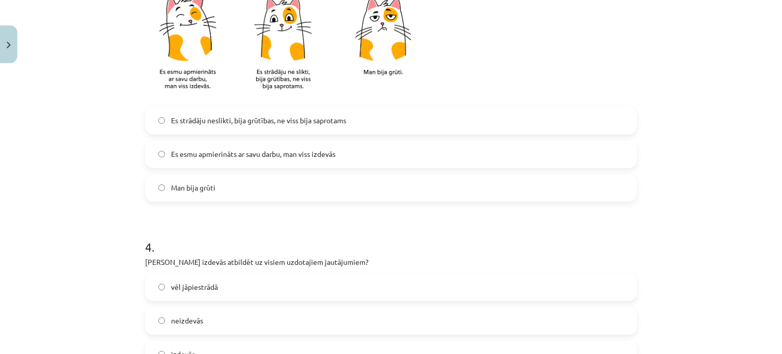
scroll to position [532, 0]
click at [236, 152] on span "Es esmu apmierināts ar savu darbu, man viss izdevās" at bounding box center [253, 153] width 164 height 11
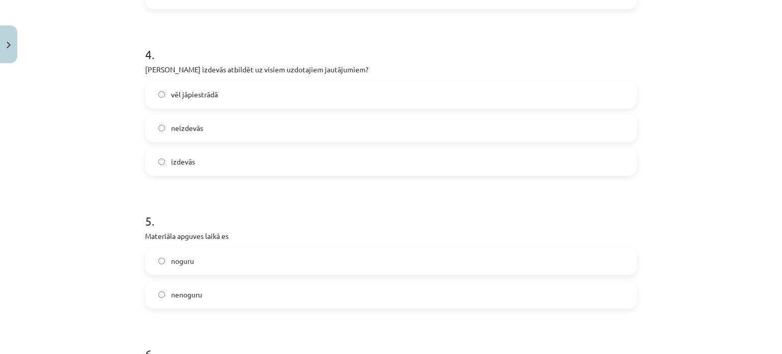
scroll to position [724, 0]
click at [211, 91] on span "vēl jāpiestrādā" at bounding box center [194, 94] width 47 height 11
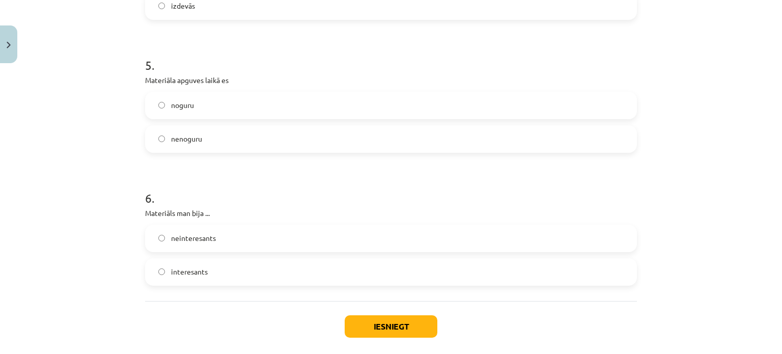
scroll to position [880, 0]
click at [209, 138] on label "nenoguru" at bounding box center [391, 137] width 490 height 25
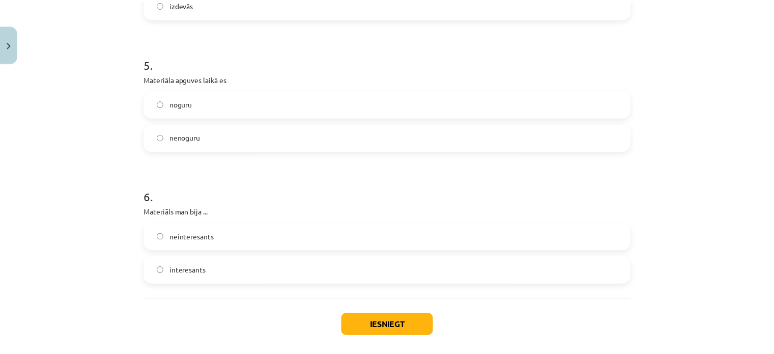
scroll to position [928, 0]
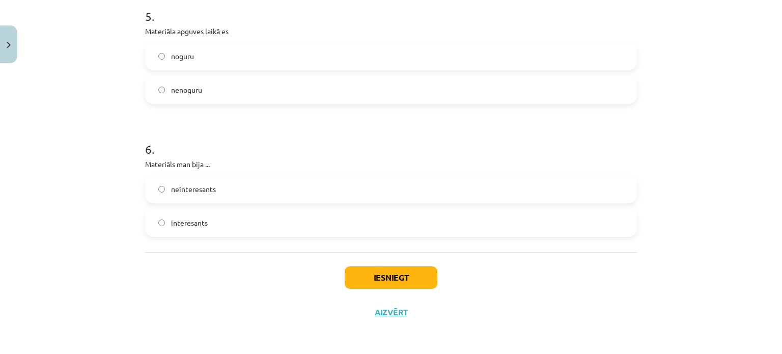
click at [212, 185] on label "neinteresants" at bounding box center [391, 189] width 490 height 25
click at [268, 226] on label "interesants" at bounding box center [391, 222] width 490 height 25
click at [370, 284] on button "Iesniegt" at bounding box center [391, 277] width 93 height 22
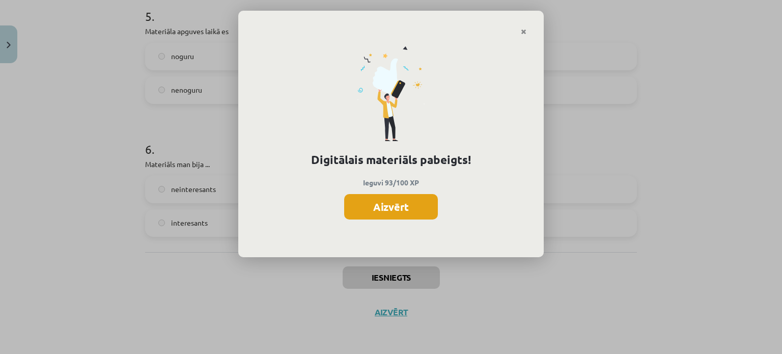
click at [384, 206] on button "Aizvērt" at bounding box center [391, 206] width 94 height 25
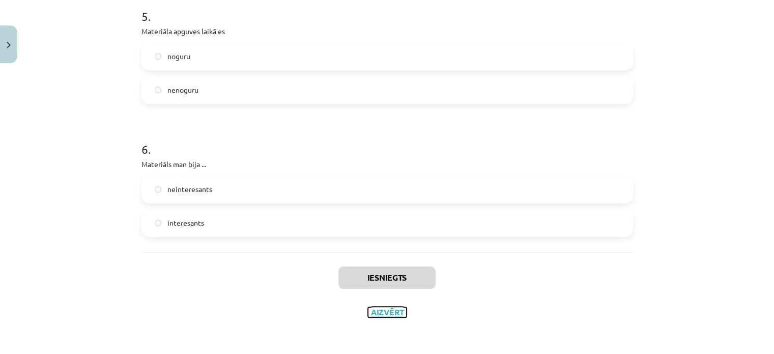
click at [390, 307] on button "Aizvērt" at bounding box center [387, 312] width 39 height 10
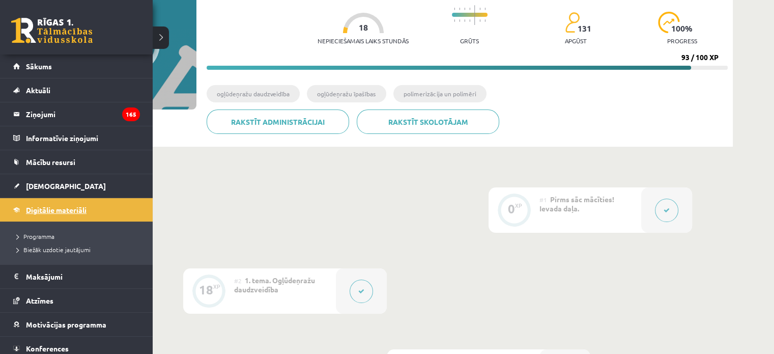
click at [26, 212] on span "Digitālie materiāli" at bounding box center [56, 209] width 61 height 9
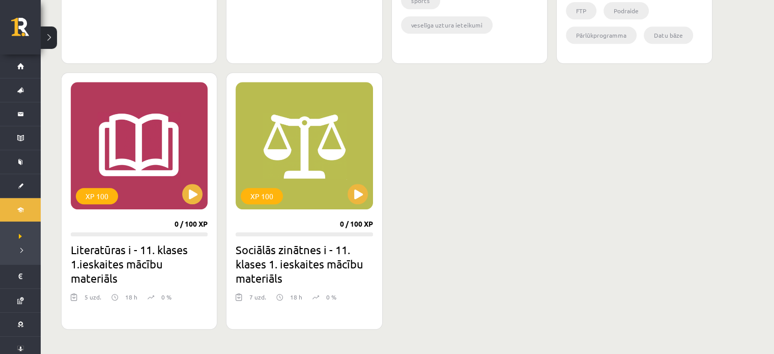
scroll to position [863, 0]
click at [355, 197] on button at bounding box center [358, 194] width 20 height 20
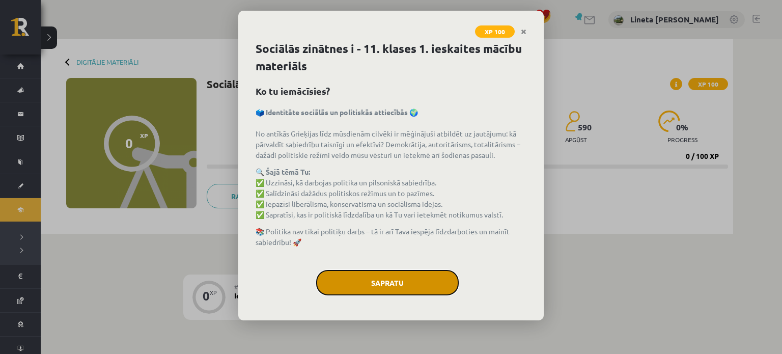
click at [388, 287] on button "Sapratu" at bounding box center [387, 282] width 142 height 25
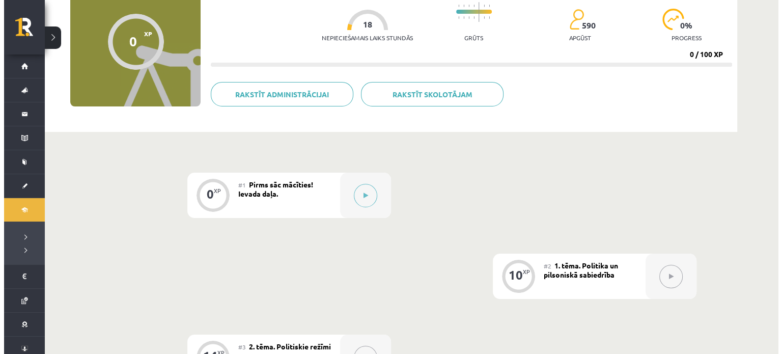
scroll to position [103, 0]
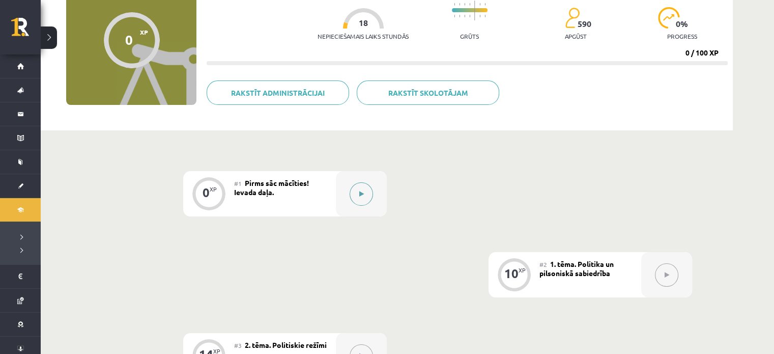
click at [361, 202] on button at bounding box center [361, 193] width 23 height 23
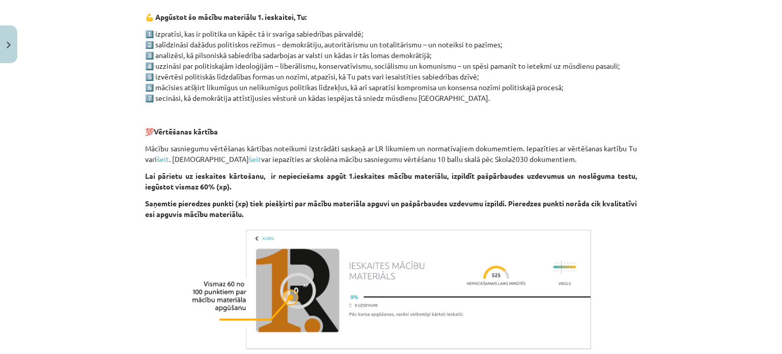
scroll to position [667, 0]
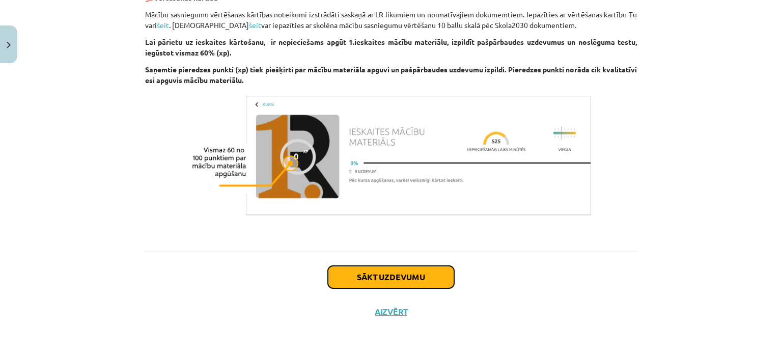
click at [360, 277] on button "Sākt uzdevumu" at bounding box center [391, 277] width 126 height 22
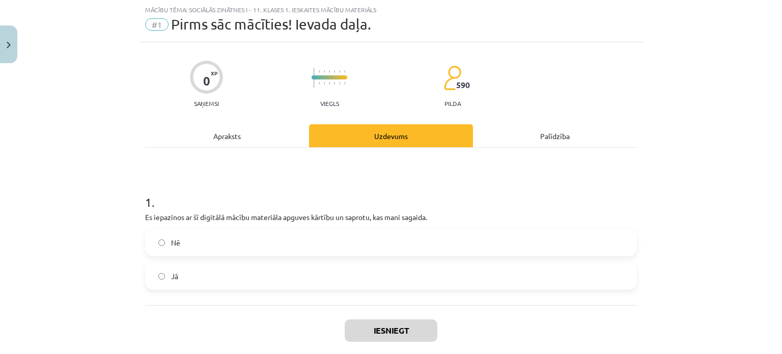
click at [208, 276] on label "Jā" at bounding box center [391, 275] width 490 height 25
click at [390, 327] on button "Iesniegt" at bounding box center [391, 330] width 93 height 22
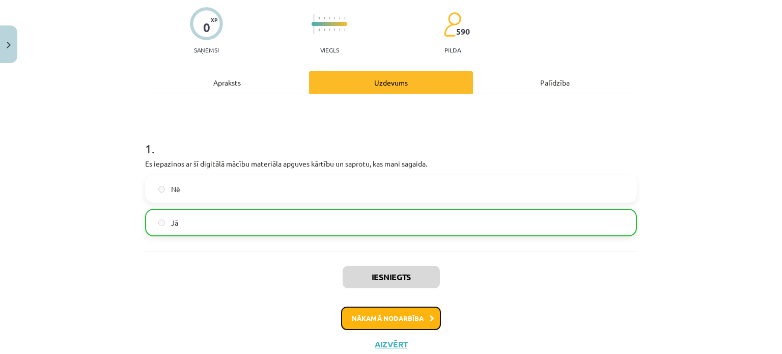
click at [383, 314] on button "Nākamā nodarbība" at bounding box center [391, 317] width 100 height 23
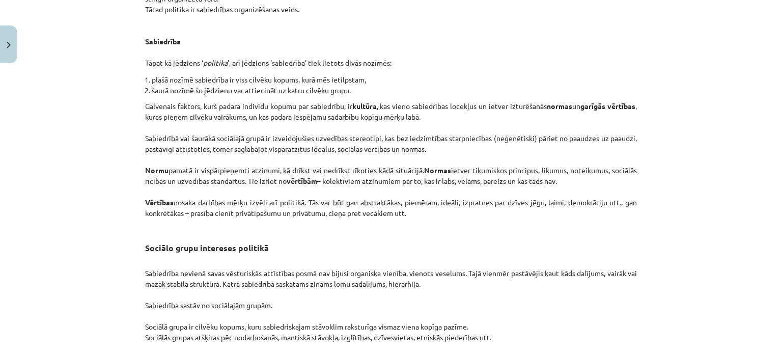
scroll to position [1610, 0]
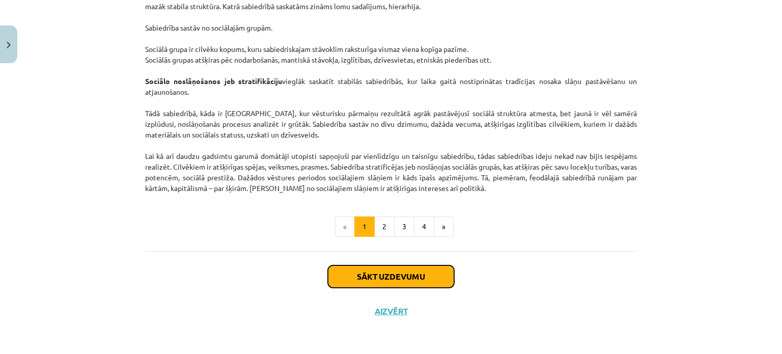
click at [369, 273] on button "Sākt uzdevumu" at bounding box center [391, 276] width 126 height 22
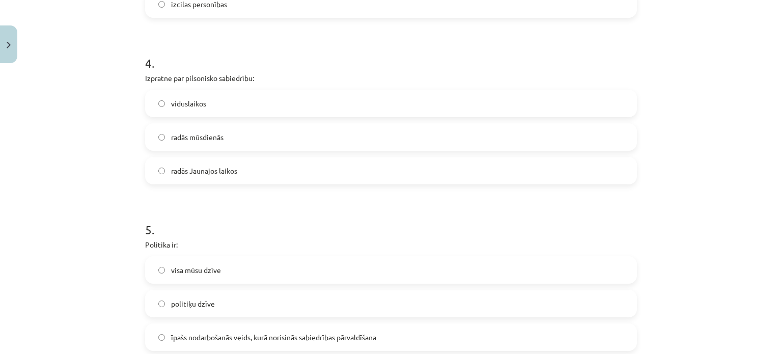
scroll to position [778, 0]
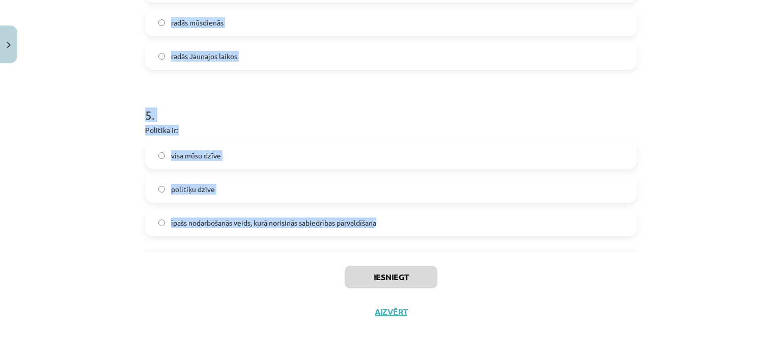
drag, startPoint x: 138, startPoint y: 197, endPoint x: 412, endPoint y: 218, distance: 274.1
copy form "1 . Politiskā vara ir: politikas mērķis gan politikas mērķis, gan līdzeklis pol…"
click at [110, 93] on div "Mācību tēma: Sociālās zinātnes i - 11. klases 1. ieskaites mācību materiāls #2 …" at bounding box center [391, 177] width 782 height 354
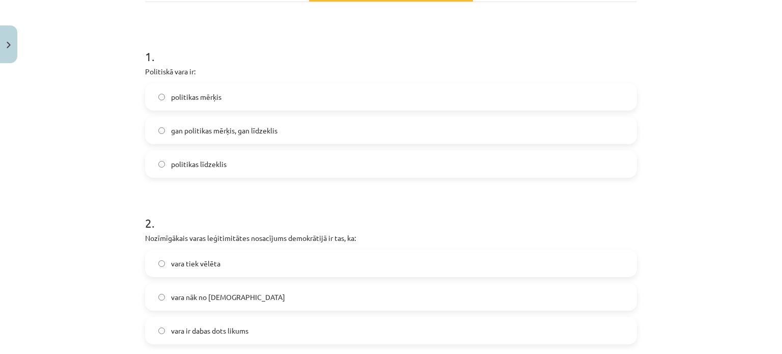
scroll to position [191, 0]
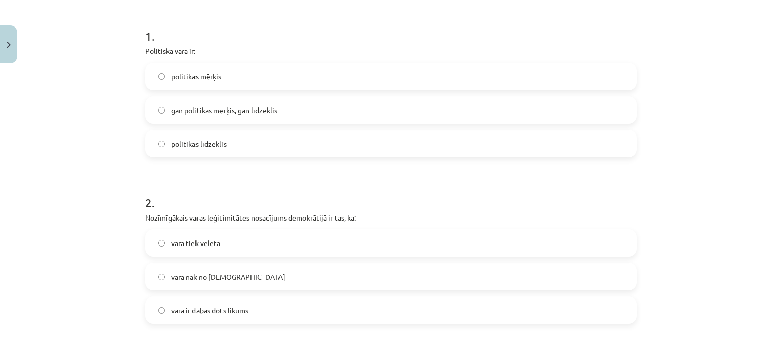
click at [226, 105] on span "gan politikas mērķis, gan līdzeklis" at bounding box center [224, 110] width 106 height 11
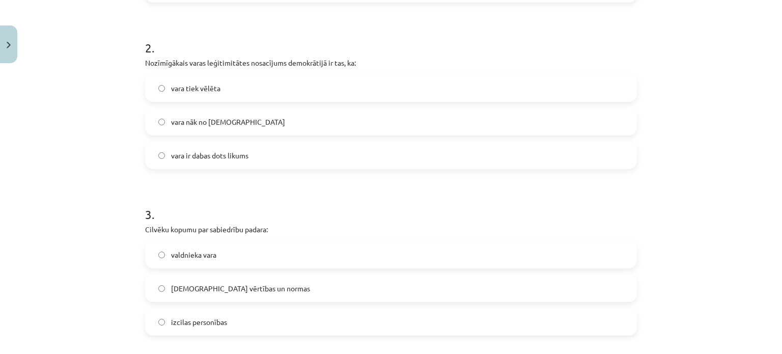
scroll to position [346, 0]
click at [209, 86] on span "vara tiek vēlēta" at bounding box center [195, 88] width 49 height 11
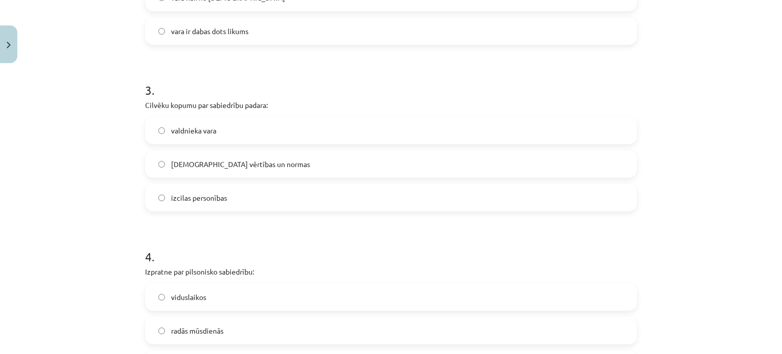
scroll to position [507, 0]
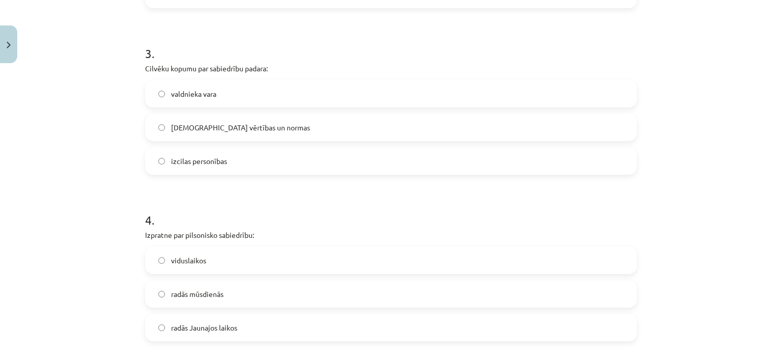
click at [236, 127] on span "kopīgās vērtības un normas" at bounding box center [240, 127] width 139 height 11
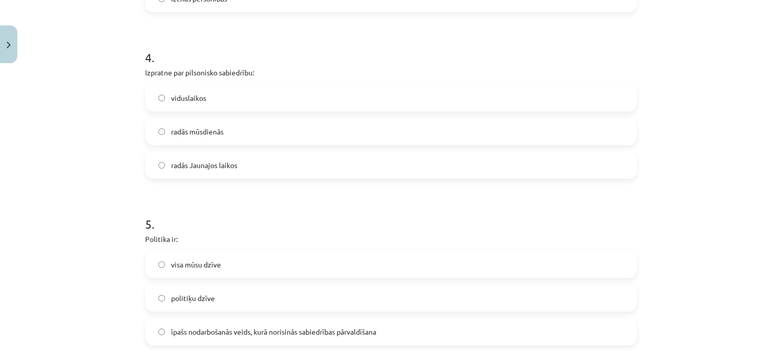
scroll to position [670, 0]
click at [206, 159] on span "radās Jaunajos laikos" at bounding box center [204, 164] width 66 height 11
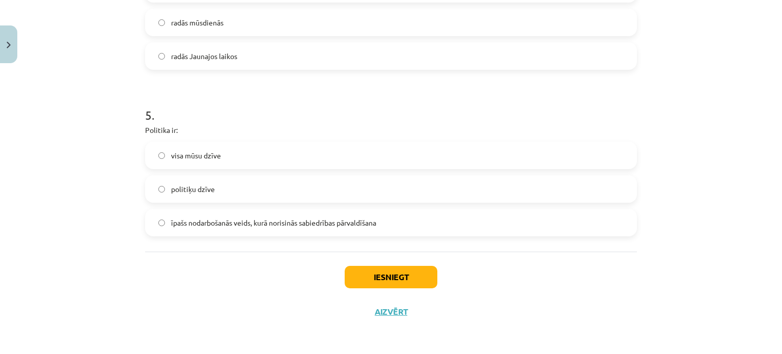
click at [199, 217] on span "īpašs nodarbošanās veids, kurā norisinās sabiedrības pārvaldīšana" at bounding box center [273, 222] width 205 height 11
click at [411, 272] on button "Iesniegt" at bounding box center [391, 277] width 93 height 22
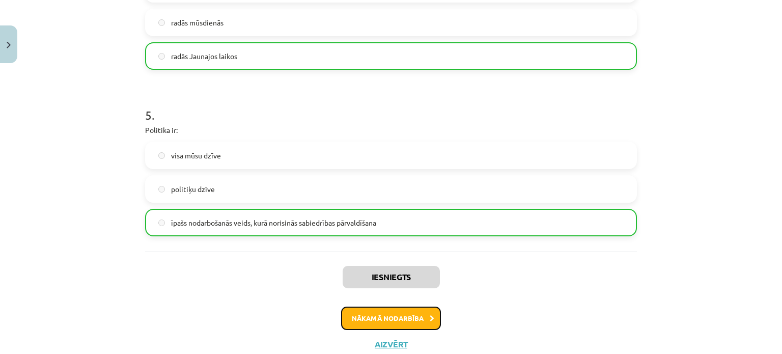
click at [411, 310] on button "Nākamā nodarbība" at bounding box center [391, 317] width 100 height 23
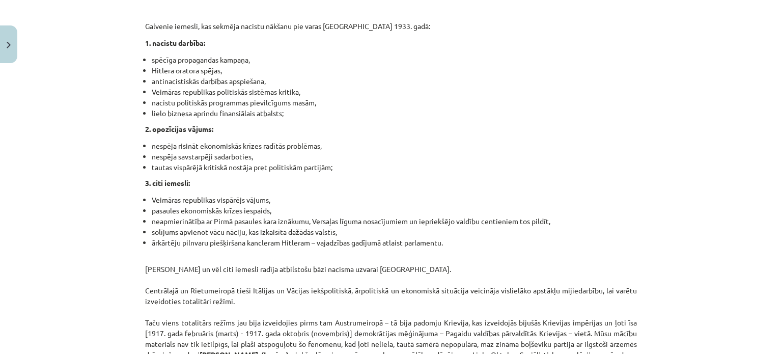
scroll to position [2642, 0]
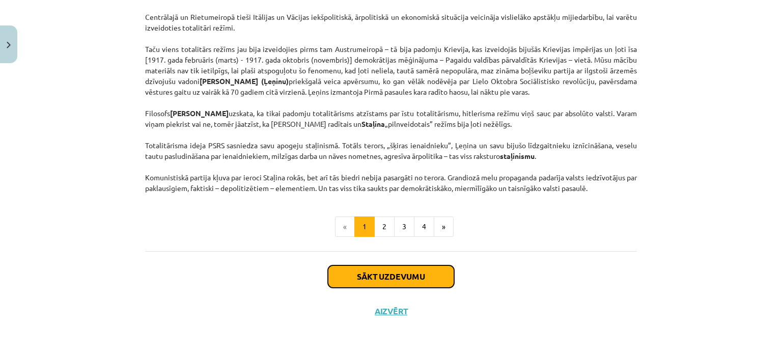
click at [393, 275] on button "Sākt uzdevumu" at bounding box center [391, 276] width 126 height 22
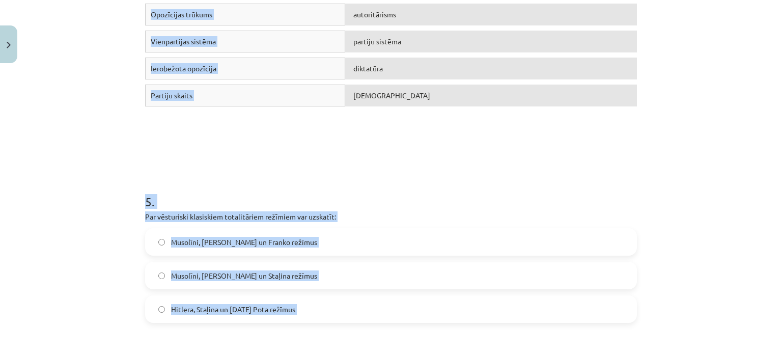
scroll to position [812, 0]
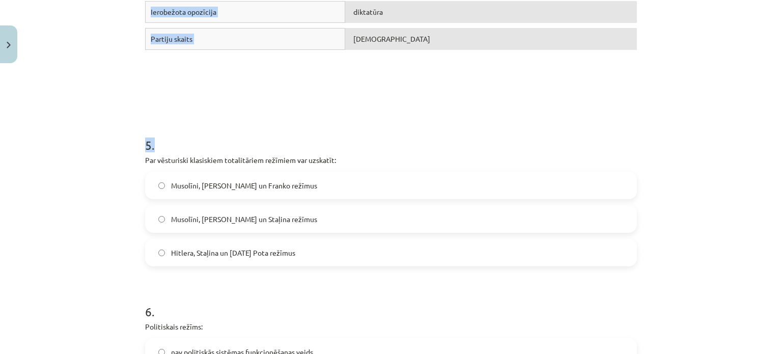
drag, startPoint x: 140, startPoint y: 197, endPoint x: 548, endPoint y: 101, distance: 418.2
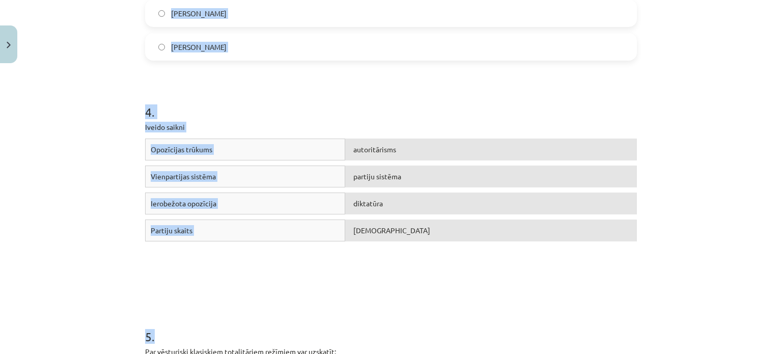
scroll to position [620, 0]
click at [352, 99] on h1 "4 ." at bounding box center [391, 104] width 492 height 32
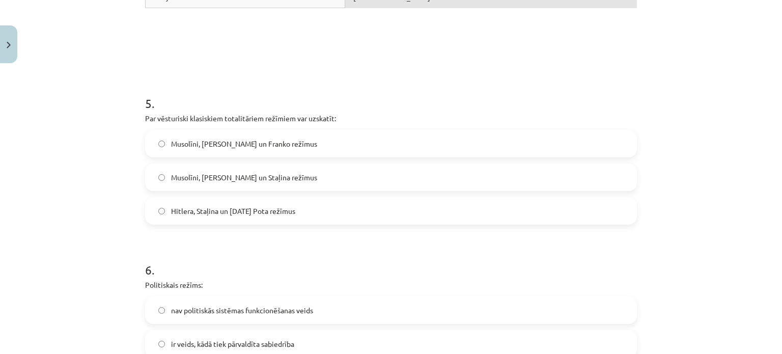
scroll to position [1009, 0]
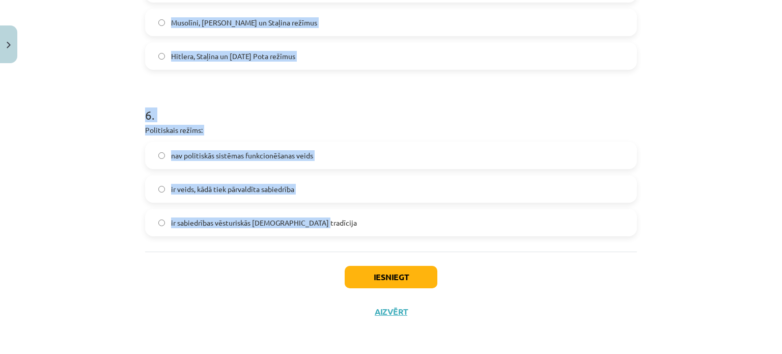
drag, startPoint x: 140, startPoint y: 92, endPoint x: 544, endPoint y: 244, distance: 430.8
copy form "1 . Politiskā režīma veidošanos nosaka: tas, cik izglītota ir politiskā elite d…"
click at [50, 204] on div "Mācību tēma: Sociālās zinātnes i - 11. klases 1. ieskaites mācību materiāls #3 …" at bounding box center [391, 177] width 782 height 354
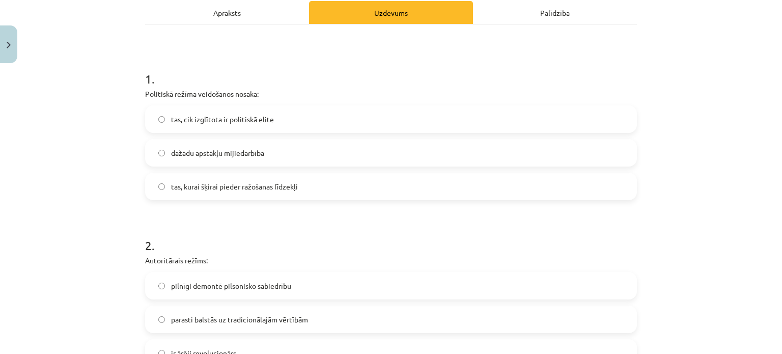
scroll to position [151, 0]
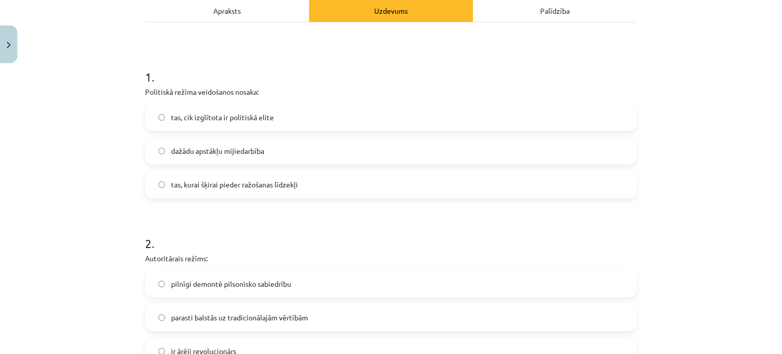
click at [210, 150] on span "dažādu apstākļu mijiedarbība" at bounding box center [217, 151] width 93 height 11
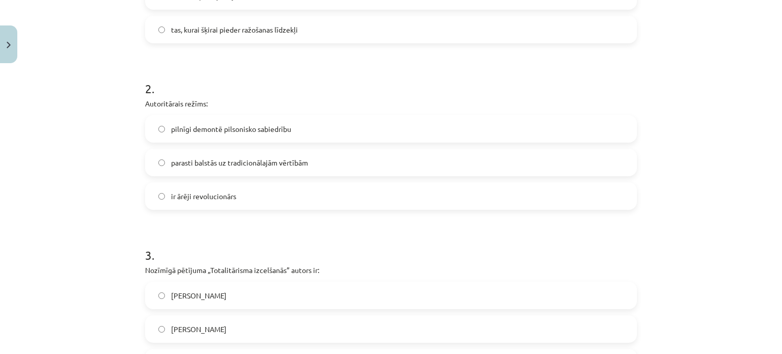
scroll to position [307, 0]
click at [233, 162] on span "parasti balstās uz tradicionālajām vērtībām" at bounding box center [239, 161] width 137 height 11
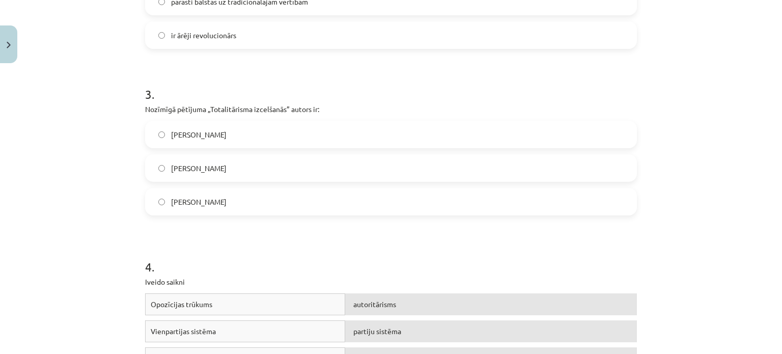
scroll to position [470, 0]
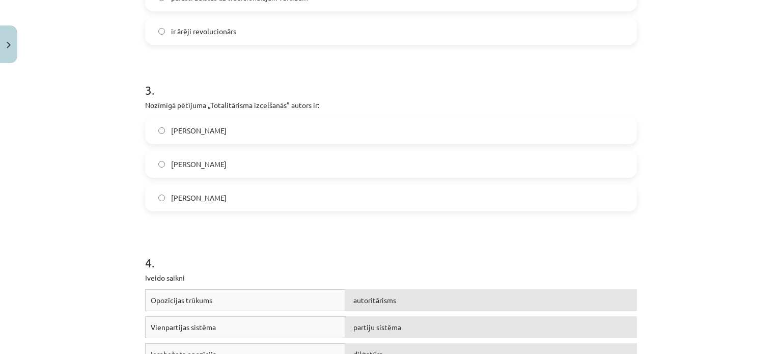
click at [204, 198] on span "Hanna Ārendte" at bounding box center [198, 197] width 55 height 11
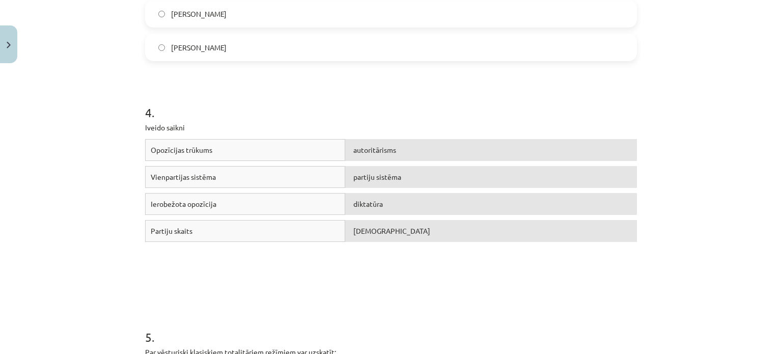
scroll to position [816, 0]
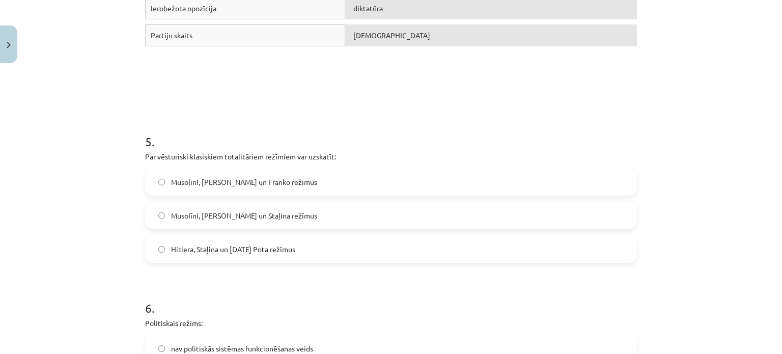
click at [266, 215] on span "Musolīni, Hitlera un Staļina režīmus" at bounding box center [244, 215] width 146 height 11
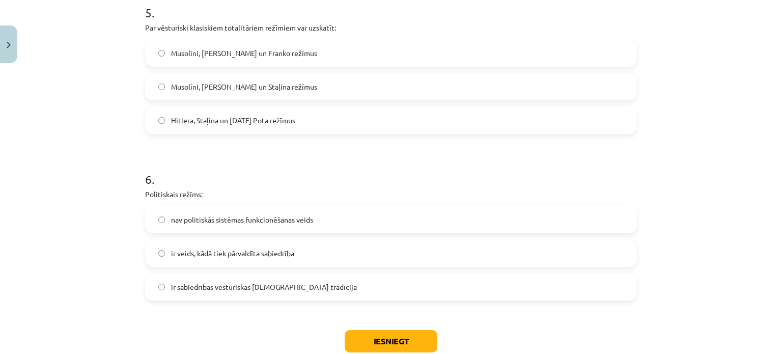
scroll to position [1009, 0]
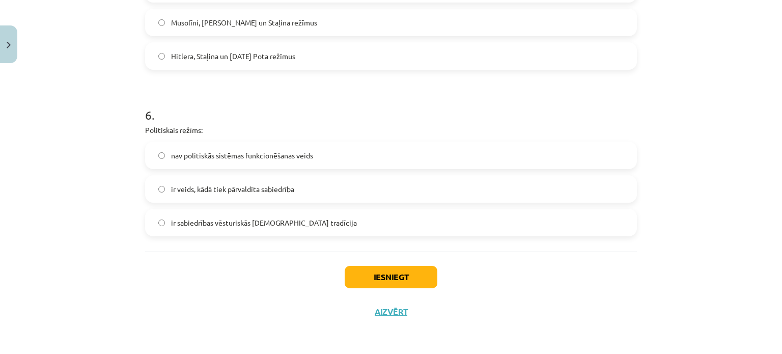
click at [263, 184] on span "ir veids, kādā tiek pārvaldīta sabiedrība" at bounding box center [232, 189] width 123 height 11
click at [404, 276] on button "Iesniegt" at bounding box center [391, 277] width 93 height 22
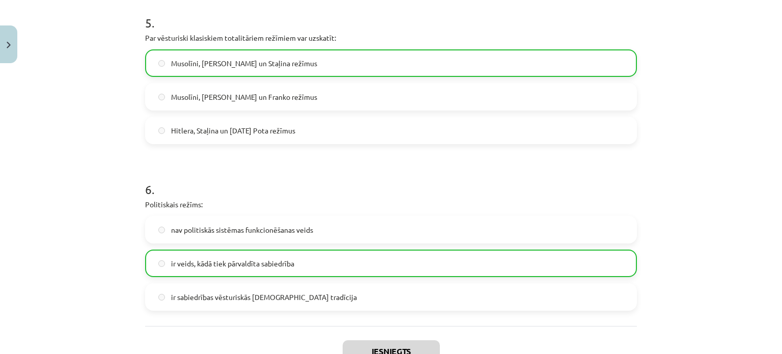
scroll to position [1041, 0]
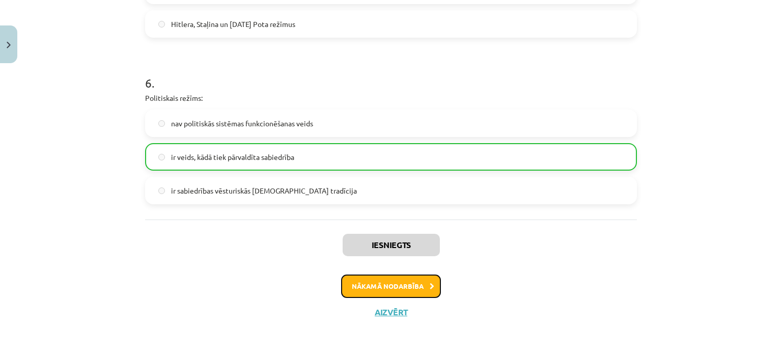
click at [402, 281] on button "Nākamā nodarbība" at bounding box center [391, 285] width 100 height 23
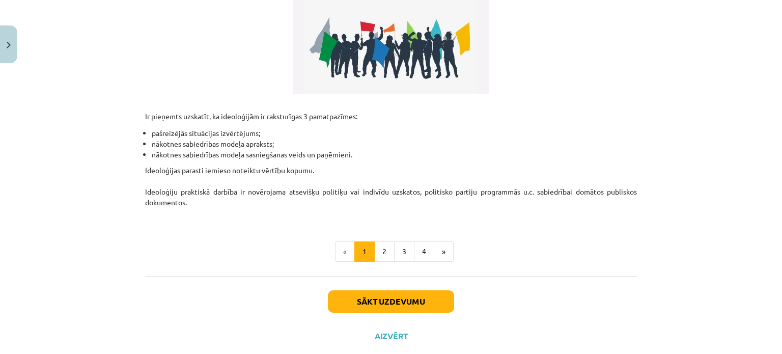
scroll to position [301, 0]
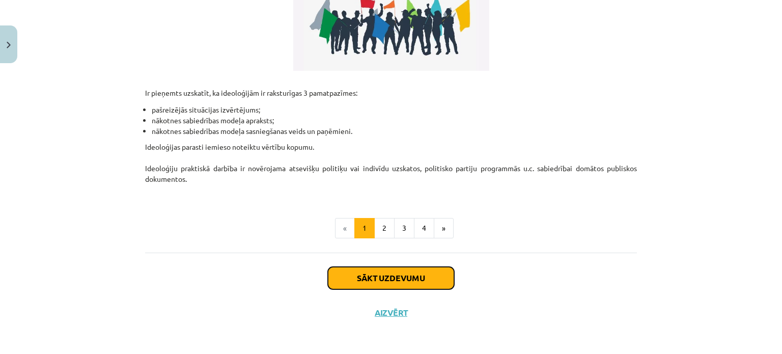
click at [394, 278] on button "Sākt uzdevumu" at bounding box center [391, 278] width 126 height 22
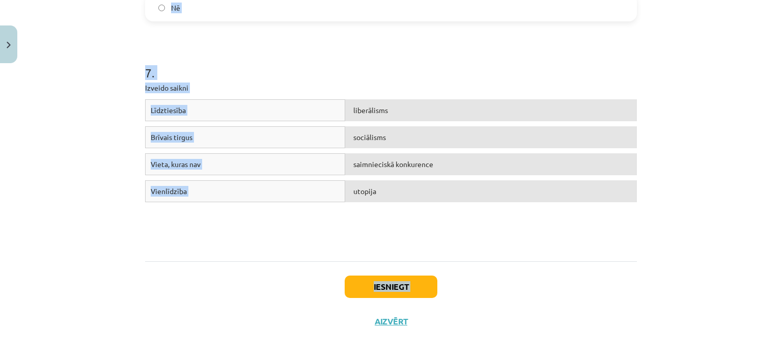
scroll to position [1072, 0]
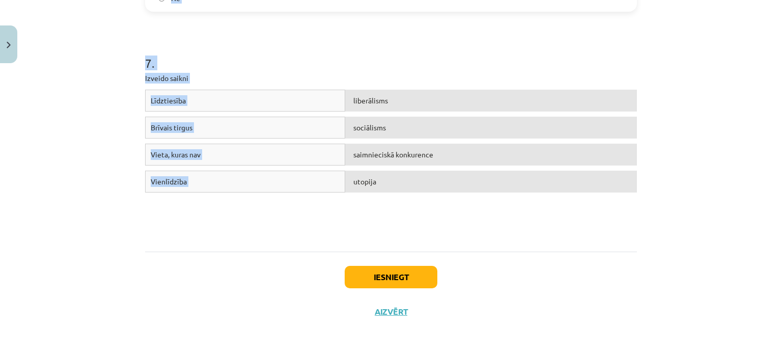
drag, startPoint x: 133, startPoint y: 199, endPoint x: 470, endPoint y: 190, distance: 337.5
click at [470, 190] on div "Mācību tēma: Sociālās zinātnes i - 11. klases 1. ieskaites mācību materiāls #4 …" at bounding box center [391, 177] width 782 height 354
copy form "1 . Komunistiskā ideoloģija balstās uz K.Marksa, F.Engelsa un V.Ļeņina mācībām.…"
click at [88, 127] on div "Mācību tēma: Sociālās zinātnes i - 11. klases 1. ieskaites mācību materiāls #4 …" at bounding box center [391, 177] width 782 height 354
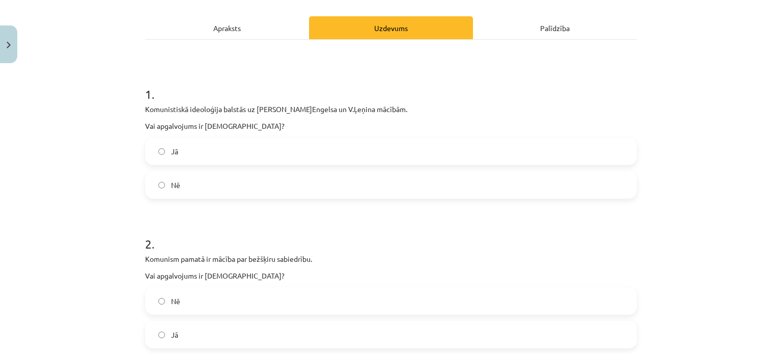
scroll to position [134, 0]
click at [186, 147] on label "Jā" at bounding box center [391, 150] width 490 height 25
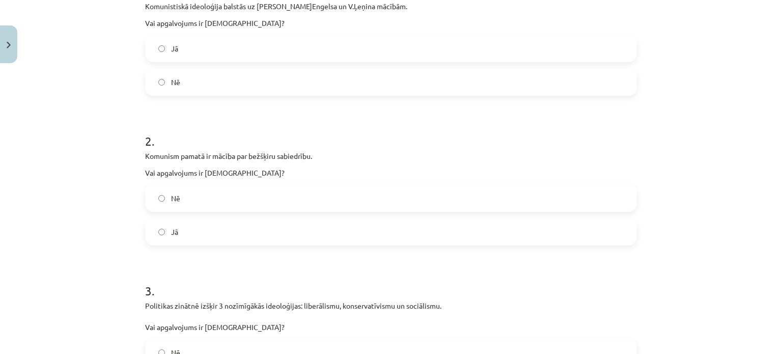
scroll to position [276, 0]
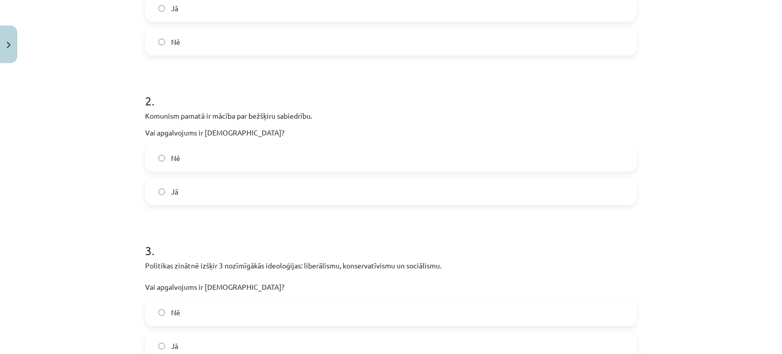
click at [188, 153] on label "Nē" at bounding box center [391, 157] width 490 height 25
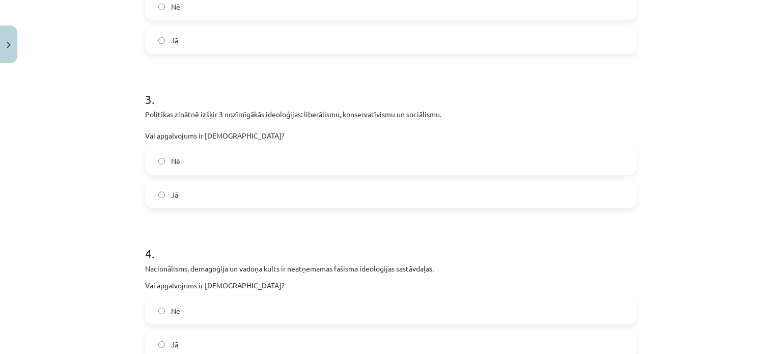
scroll to position [434, 0]
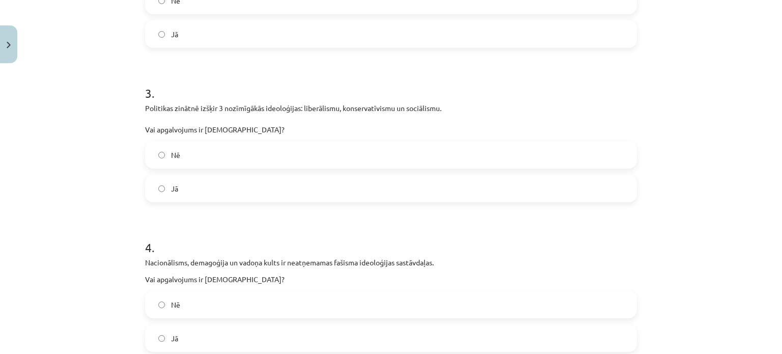
click at [204, 195] on label "Jā" at bounding box center [391, 188] width 490 height 25
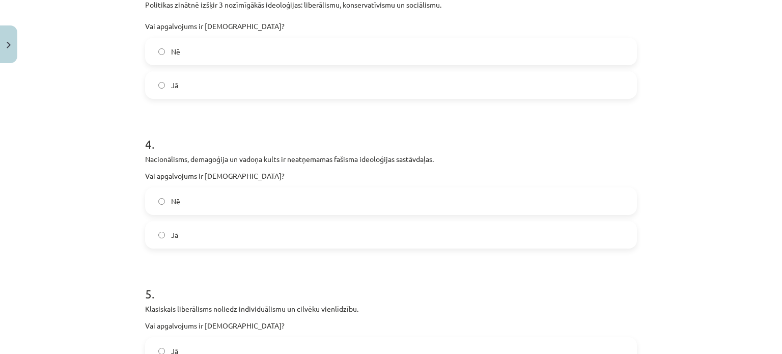
scroll to position [546, 0]
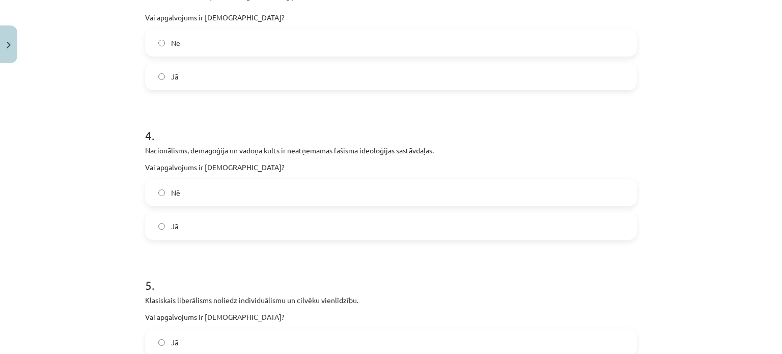
click at [199, 236] on label "Jā" at bounding box center [391, 225] width 490 height 25
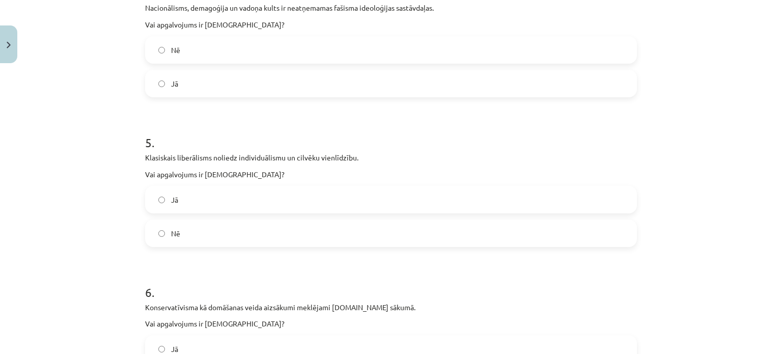
scroll to position [708, 0]
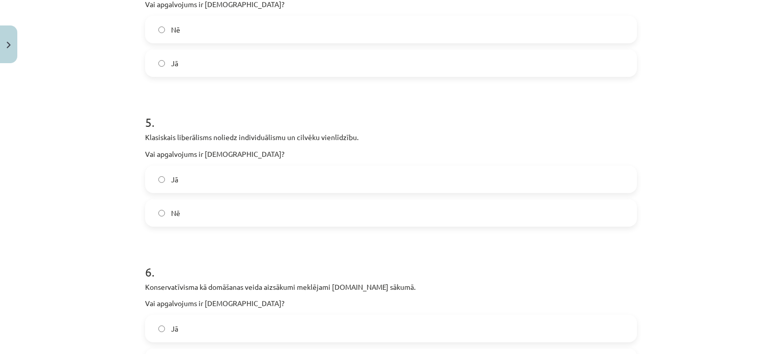
click at [190, 211] on label "Nē" at bounding box center [391, 212] width 490 height 25
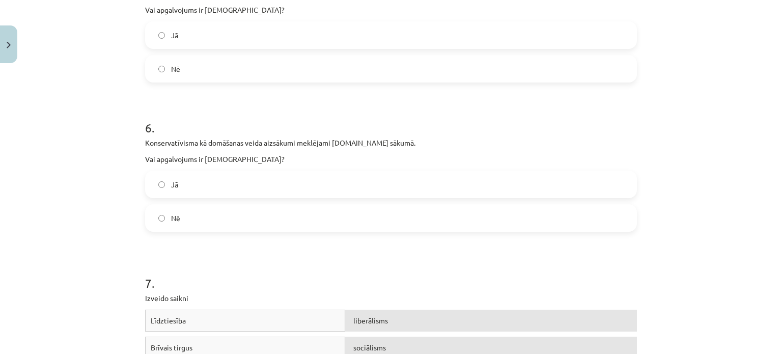
scroll to position [853, 0]
click at [212, 221] on label "Nē" at bounding box center [391, 217] width 490 height 25
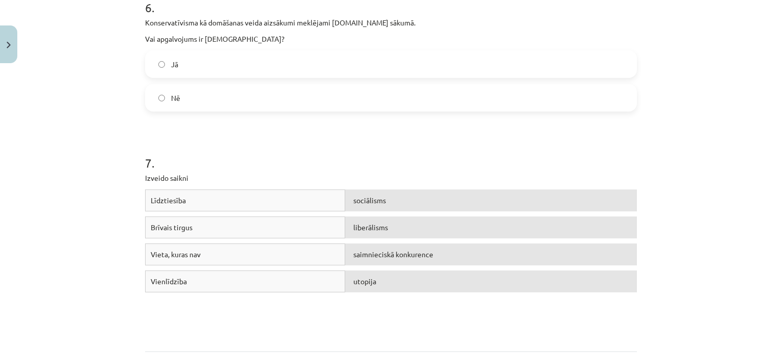
scroll to position [1072, 0]
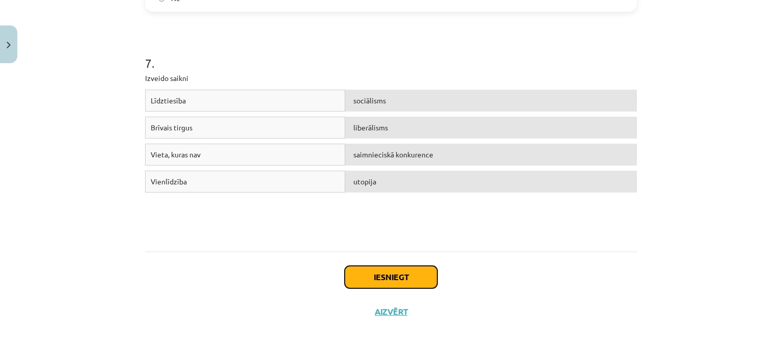
click at [375, 275] on button "Iesniegt" at bounding box center [391, 277] width 93 height 22
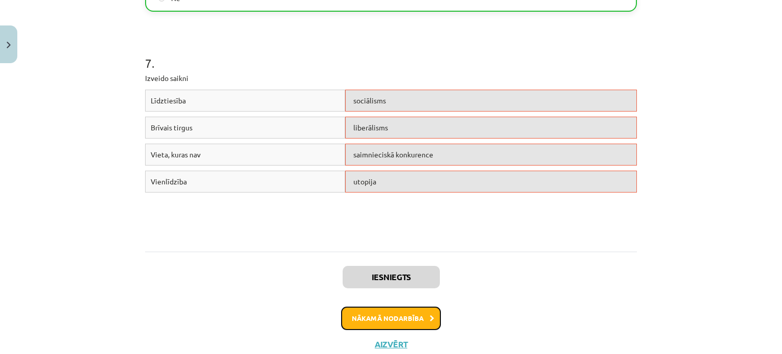
click at [383, 323] on button "Nākamā nodarbība" at bounding box center [391, 317] width 100 height 23
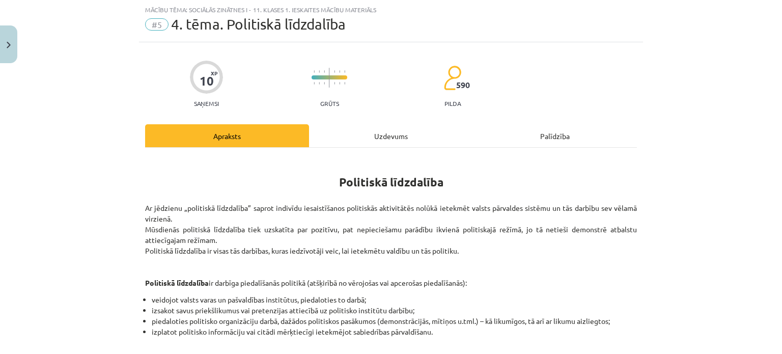
scroll to position [258, 0]
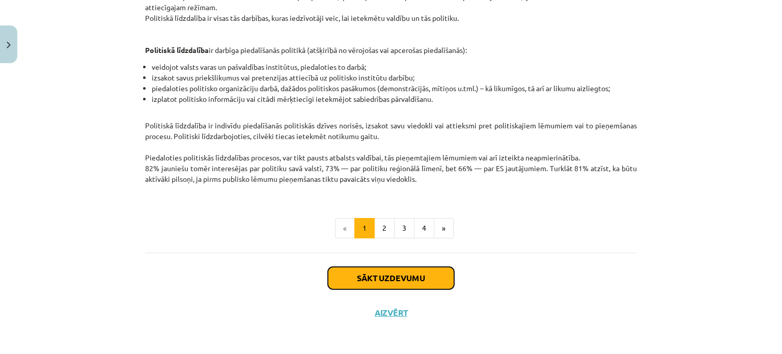
click at [361, 272] on button "Sākt uzdevumu" at bounding box center [391, 278] width 126 height 22
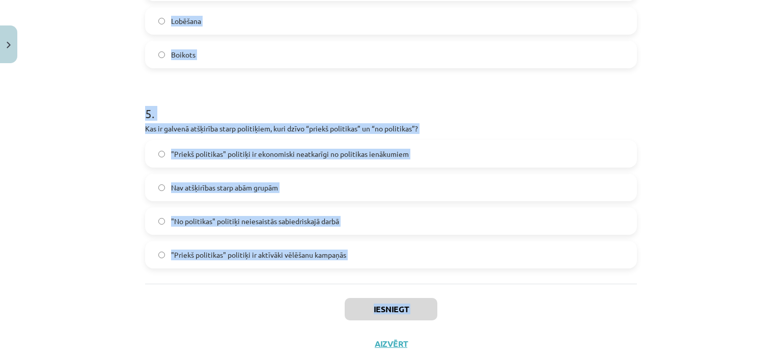
scroll to position [946, 0]
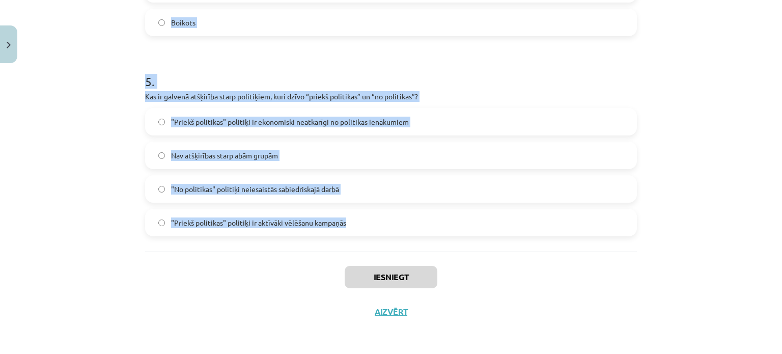
drag, startPoint x: 138, startPoint y: 198, endPoint x: 384, endPoint y: 215, distance: 246.4
copy form "1 . Kura autoritātes forma balstās uz indivīdu ticību pastāvošām tradīcijām? Tr…"
click at [100, 181] on div "Mācību tēma: Sociālās zinātnes i - 11. klases 1. ieskaites mācību materiāls #5 …" at bounding box center [391, 177] width 782 height 354
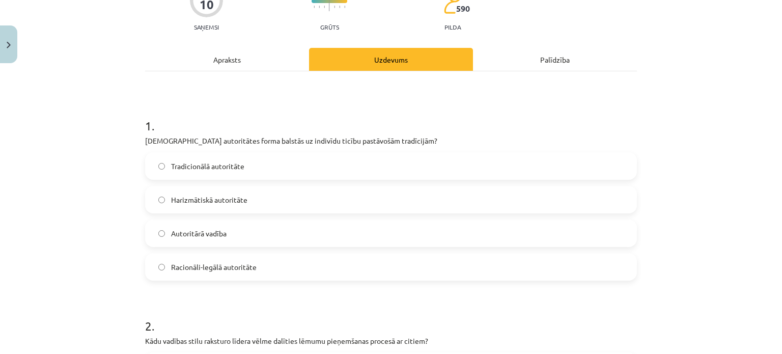
click at [184, 170] on span "Tradicionālā autoritāte" at bounding box center [207, 166] width 73 height 11
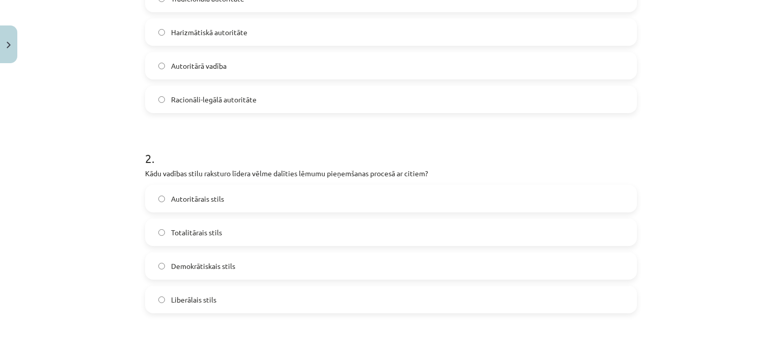
click at [193, 265] on span "Demokrātiskais stils" at bounding box center [203, 266] width 64 height 11
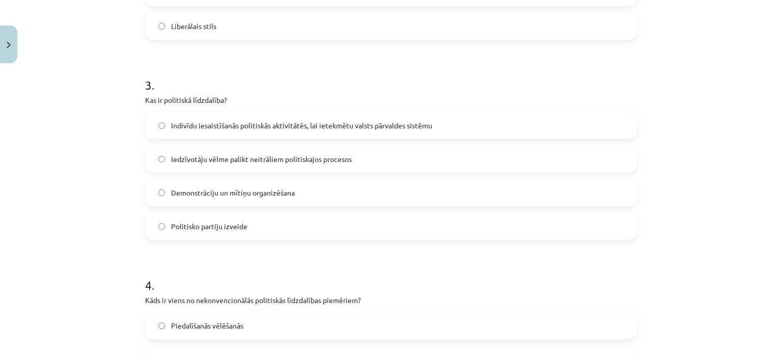
scroll to position [543, 0]
click at [220, 117] on label "Indivīdu iesaistīšanās politiskās aktivitātēs, lai ietekmētu valsts pārvaldes s…" at bounding box center [391, 124] width 490 height 25
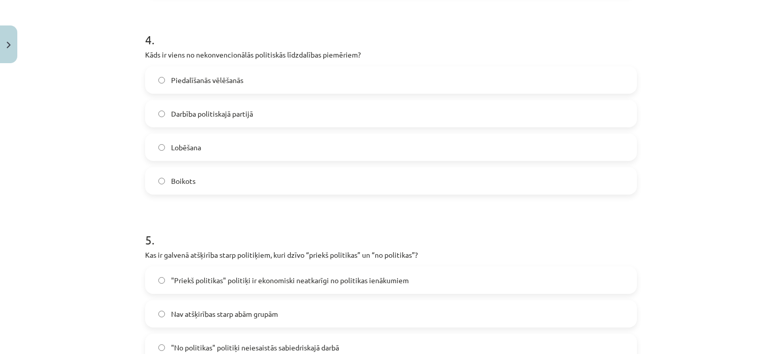
scroll to position [788, 0]
click at [210, 185] on label "Boikots" at bounding box center [391, 179] width 490 height 25
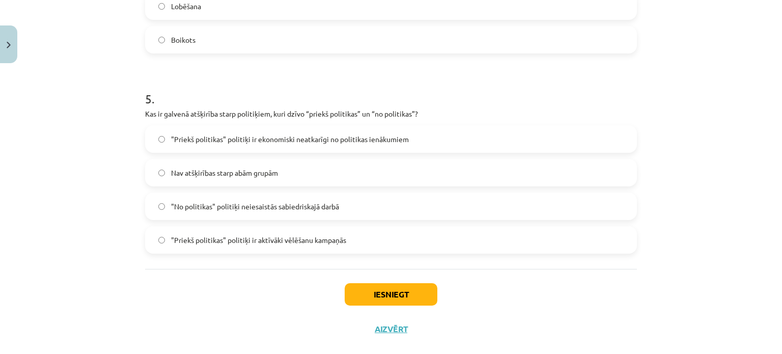
scroll to position [946, 0]
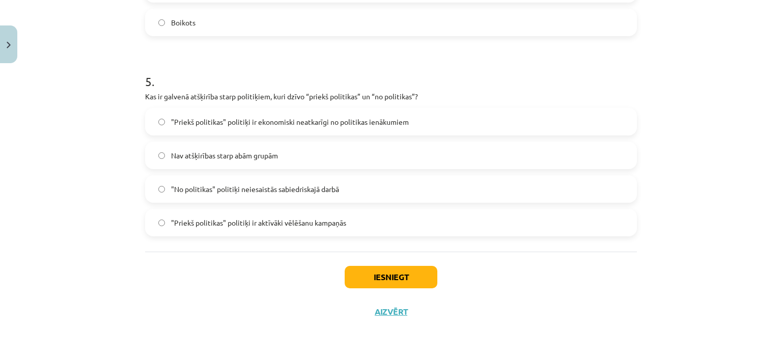
click at [211, 221] on span ""Priekš politikas" politiķi ir aktīvāki vēlēšanu kampaņās" at bounding box center [258, 222] width 175 height 11
click at [226, 115] on label ""Priekš politikas" politiķi ir ekonomiski neatkarīgi no politikas ienākumiem" at bounding box center [391, 121] width 490 height 25
click at [383, 277] on button "Iesniegt" at bounding box center [391, 277] width 93 height 22
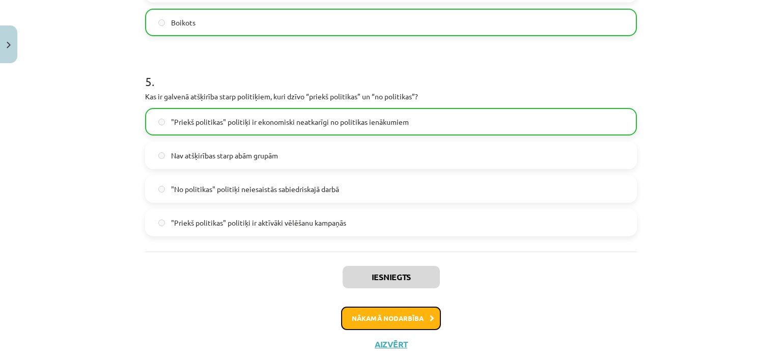
click at [375, 319] on button "Nākamā nodarbība" at bounding box center [391, 317] width 100 height 23
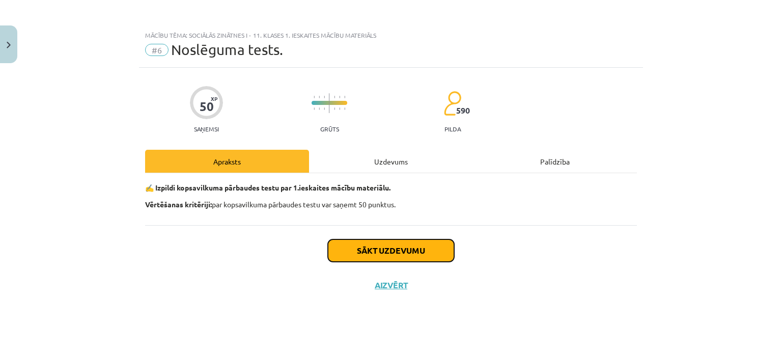
click at [384, 245] on button "Sākt uzdevumu" at bounding box center [391, 250] width 126 height 22
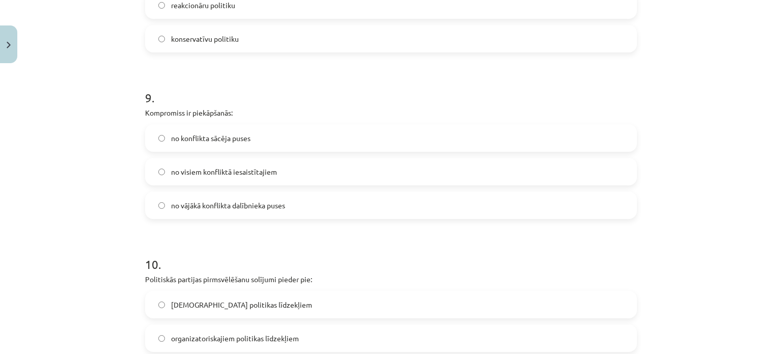
scroll to position [1610, 0]
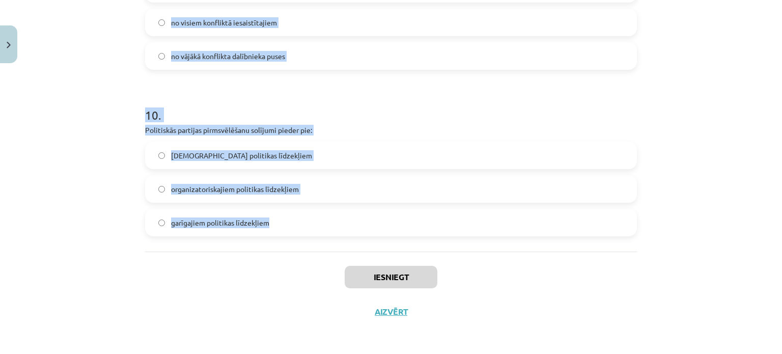
drag, startPoint x: 139, startPoint y: 56, endPoint x: 318, endPoint y: 211, distance: 235.9
copy form "1 . Latvijas Republikas Saeima ir: politikas subjekts gan politikas subjekts, g…"
click at [77, 113] on div "Mācību tēma: Sociālās zinātnes i - 11. klases 1. ieskaites mācību materiāls #6 …" at bounding box center [391, 177] width 782 height 354
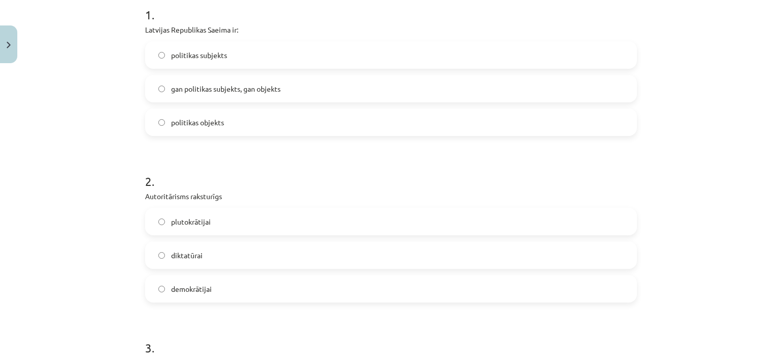
scroll to position [213, 0]
click at [254, 51] on label "politikas subjekts" at bounding box center [391, 54] width 490 height 25
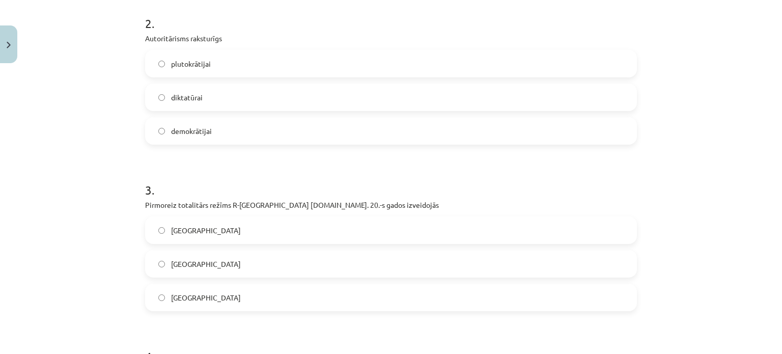
scroll to position [360, 0]
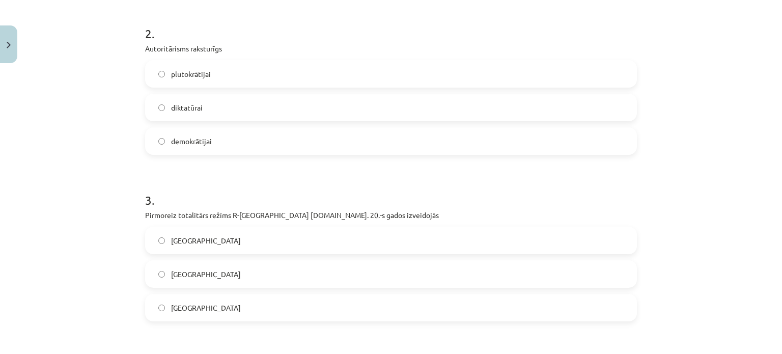
click at [227, 103] on label "diktatūrai" at bounding box center [391, 107] width 490 height 25
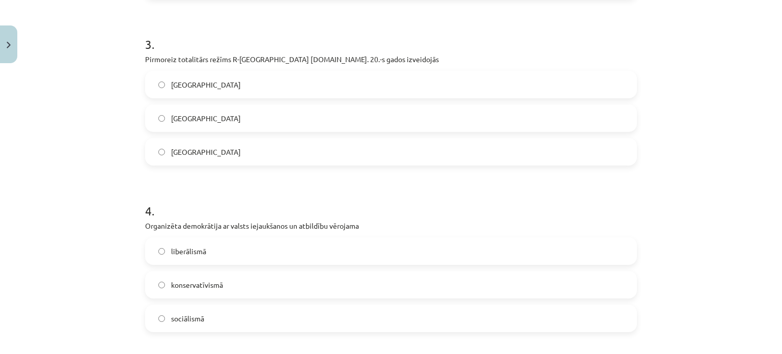
scroll to position [517, 0]
click at [214, 78] on label "Itālijā" at bounding box center [391, 83] width 490 height 25
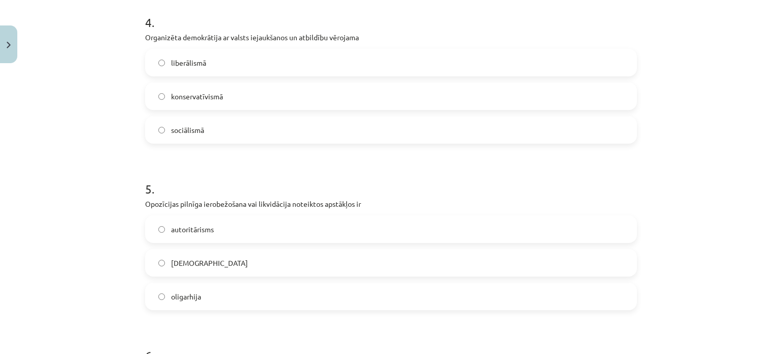
click at [210, 132] on label "sociālismā" at bounding box center [391, 129] width 490 height 25
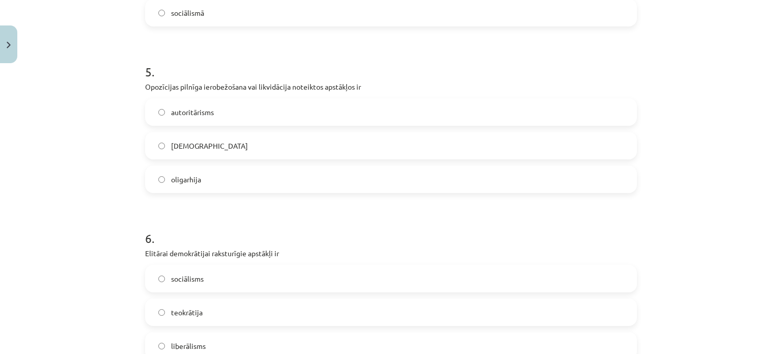
scroll to position [843, 0]
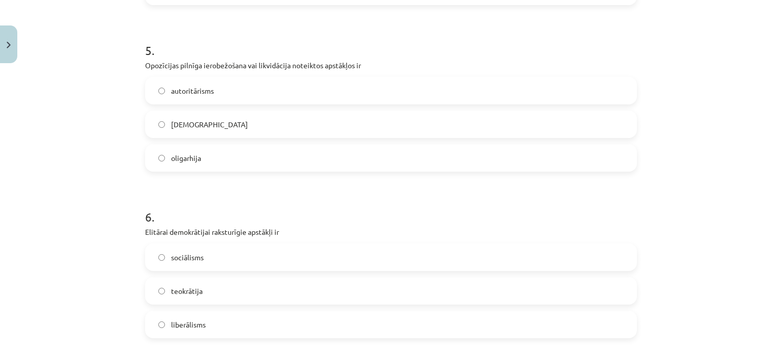
click at [215, 122] on label "totalitārisms" at bounding box center [391, 123] width 490 height 25
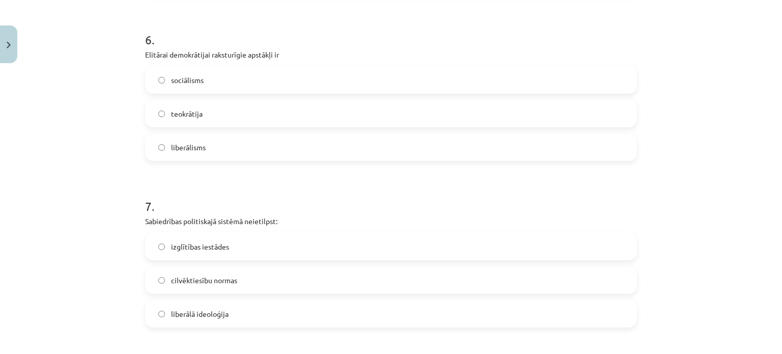
scroll to position [1020, 0]
click at [202, 148] on span "liberālisms" at bounding box center [188, 147] width 35 height 11
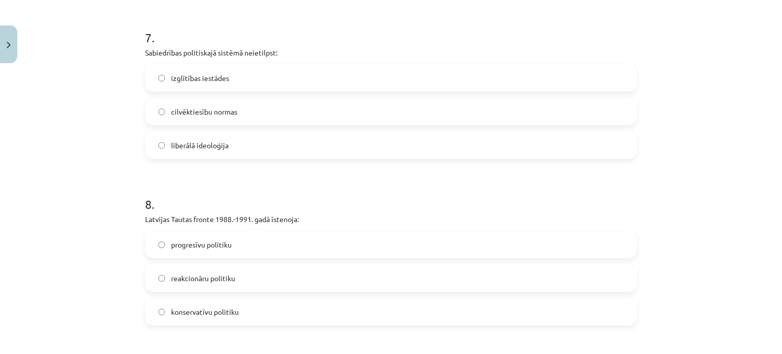
scroll to position [1189, 0]
click at [209, 75] on span "izglītības iestādes" at bounding box center [200, 77] width 58 height 11
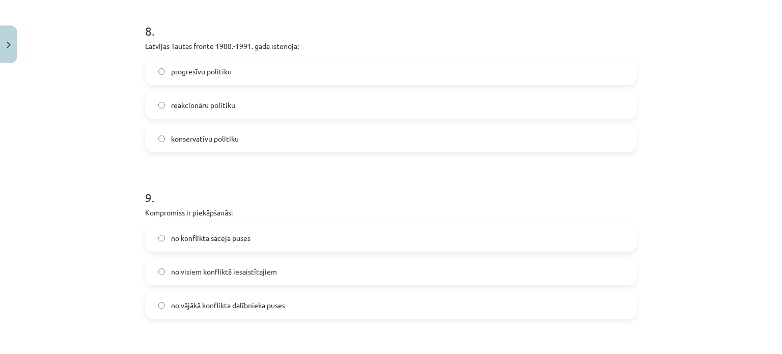
click at [212, 68] on span "progresīvu politiku" at bounding box center [201, 71] width 61 height 11
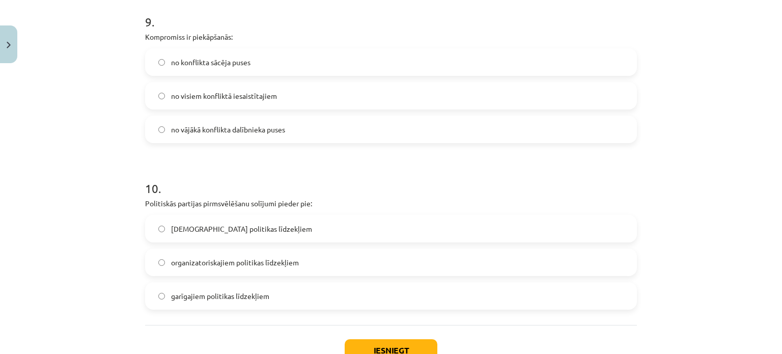
scroll to position [1538, 0]
click at [214, 95] on span "no visiem konfliktā iesaistītajiem" at bounding box center [224, 95] width 106 height 11
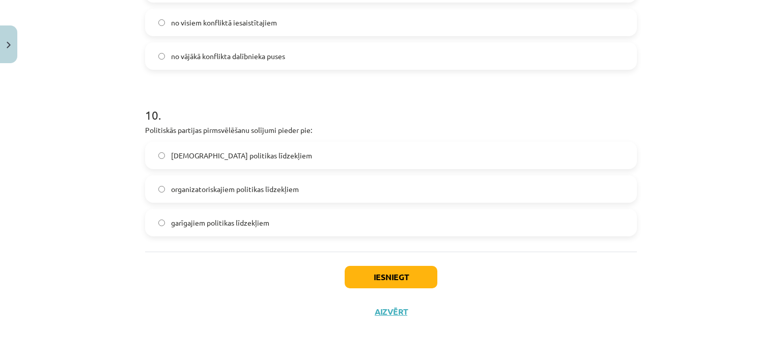
click at [210, 223] on span "garīgajiem politikas līdzekļiem" at bounding box center [220, 222] width 98 height 11
click at [386, 274] on button "Iesniegt" at bounding box center [391, 277] width 93 height 22
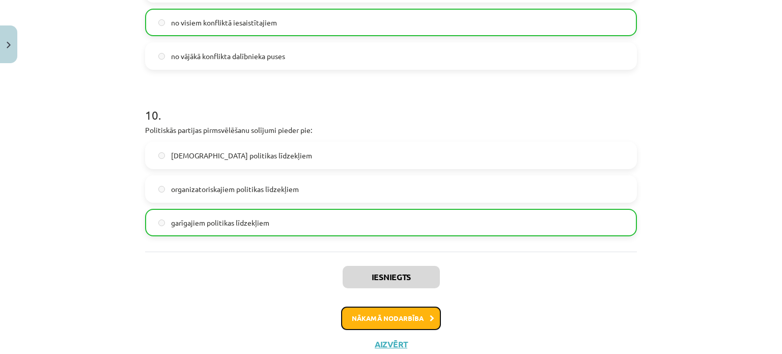
click at [398, 318] on button "Nākamā nodarbība" at bounding box center [391, 317] width 100 height 23
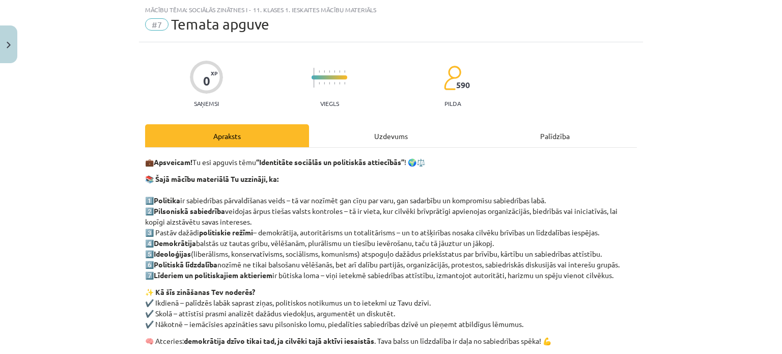
scroll to position [169, 0]
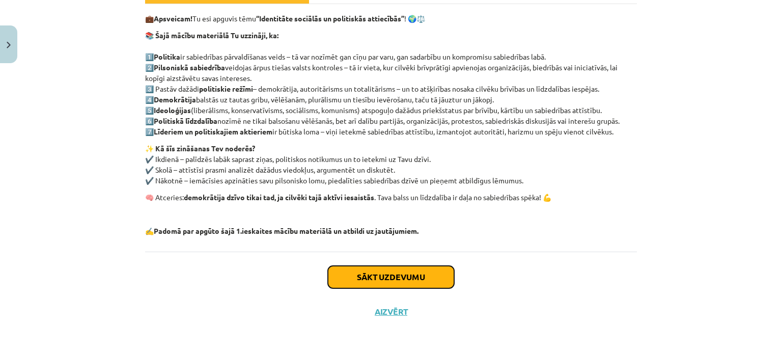
click at [385, 279] on button "Sākt uzdevumu" at bounding box center [391, 277] width 126 height 22
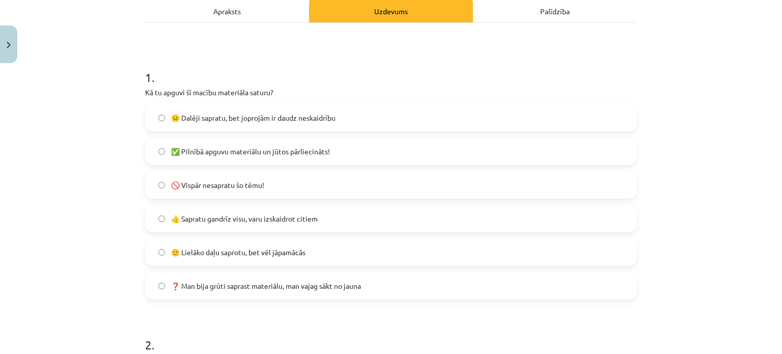
scroll to position [154, 0]
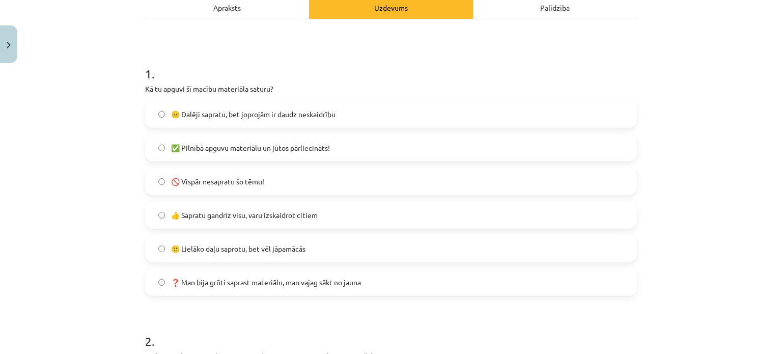
click at [193, 246] on span "🙂 Lielāko daļu saprotu, bet vēl jāpamācās" at bounding box center [238, 248] width 134 height 11
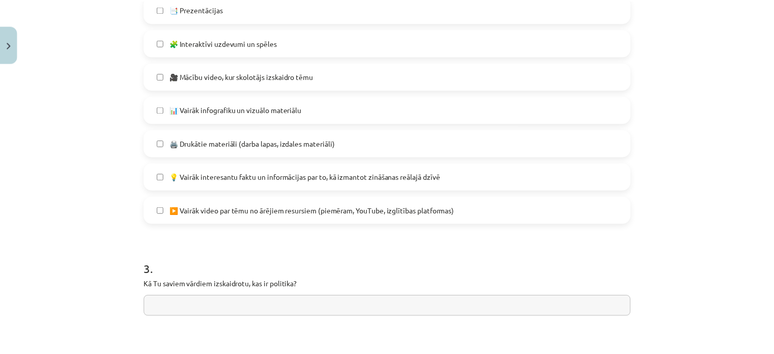
scroll to position [811, 0]
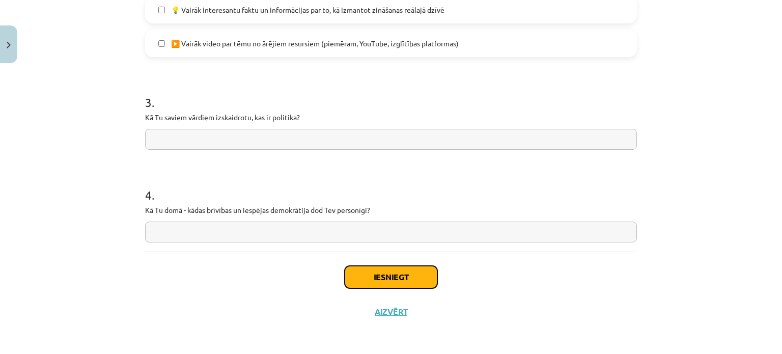
click at [387, 278] on button "Iesniegt" at bounding box center [391, 277] width 93 height 22
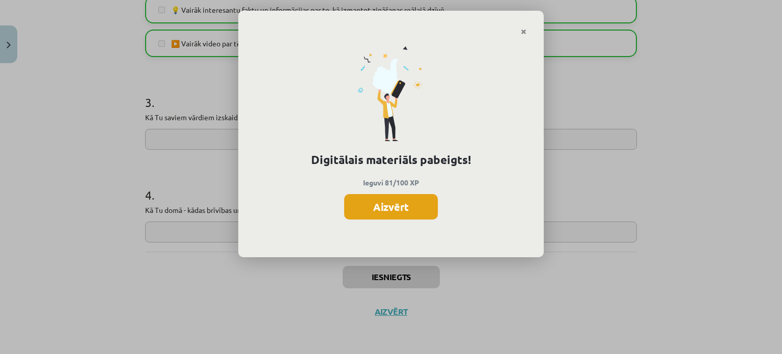
click at [399, 204] on button "Aizvērt" at bounding box center [391, 206] width 94 height 25
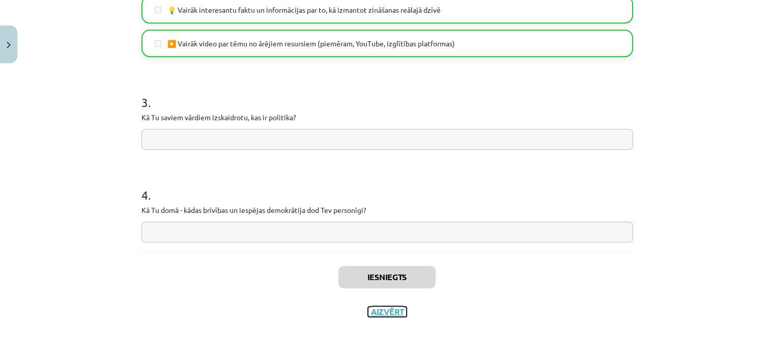
click at [382, 310] on button "Aizvērt" at bounding box center [387, 311] width 39 height 10
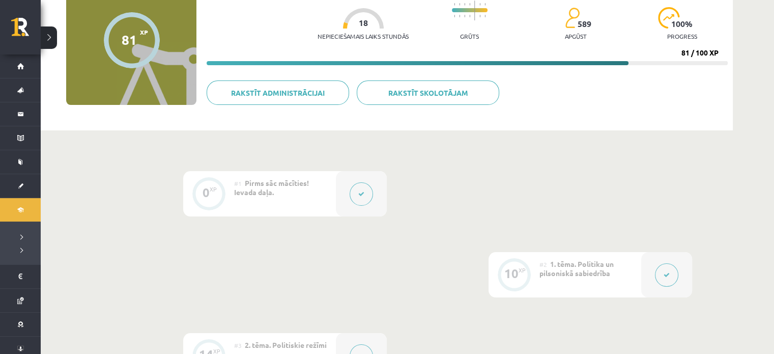
scroll to position [0, 0]
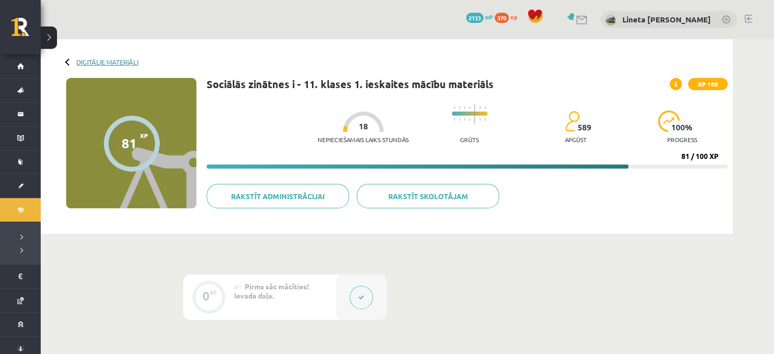
click at [96, 58] on link "Digitālie materiāli" at bounding box center [107, 62] width 62 height 8
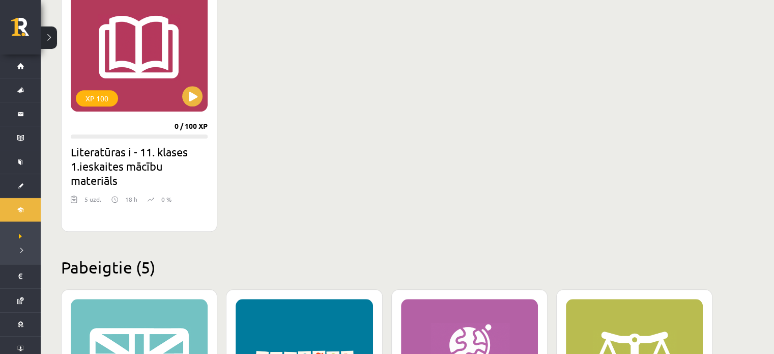
scroll to position [967, 0]
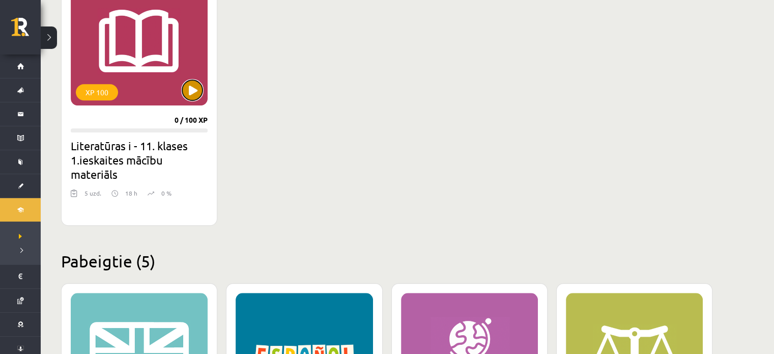
click at [192, 90] on button at bounding box center [192, 90] width 20 height 20
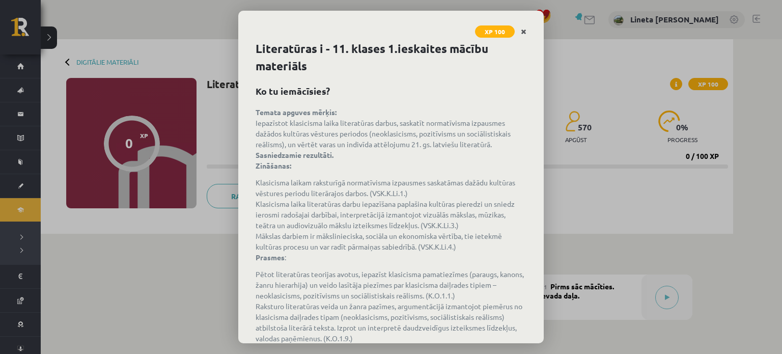
click at [522, 31] on icon "Close" at bounding box center [524, 31] width 6 height 7
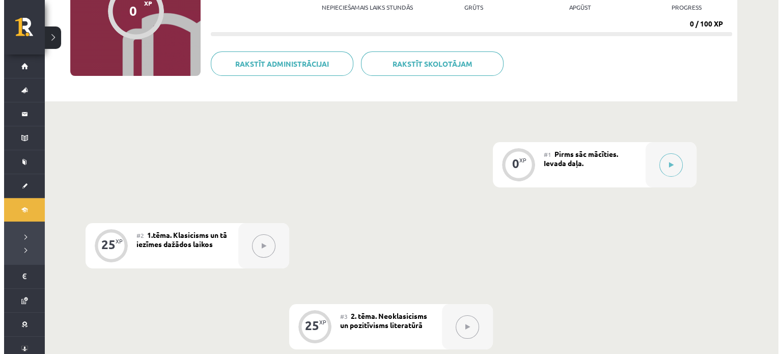
scroll to position [128, 0]
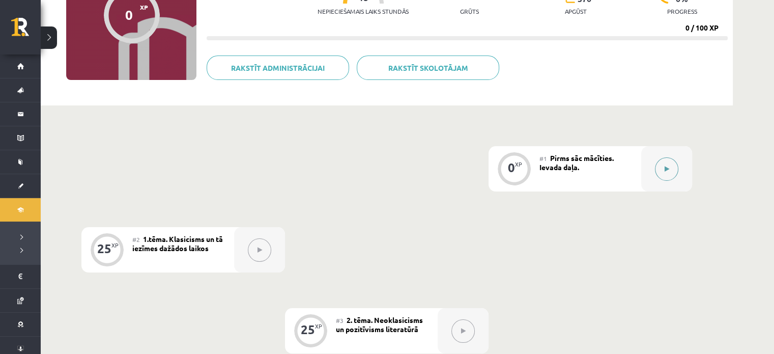
click at [666, 170] on icon at bounding box center [667, 169] width 5 height 6
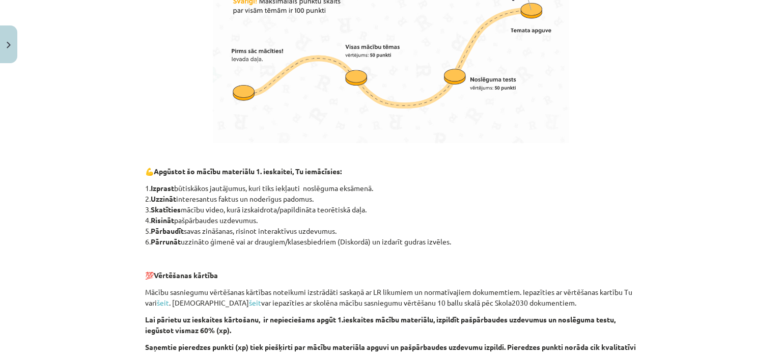
scroll to position [710, 0]
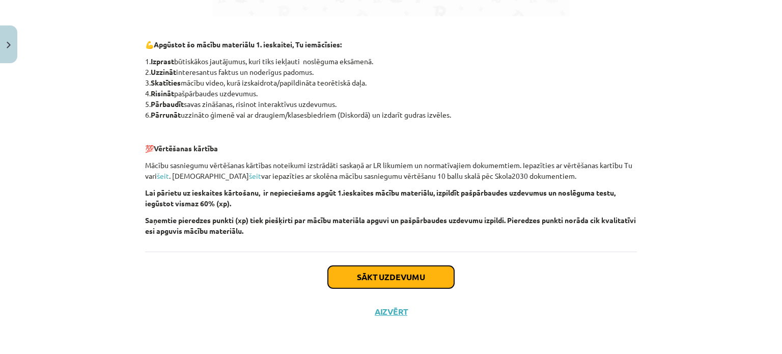
click at [377, 277] on button "Sākt uzdevumu" at bounding box center [391, 277] width 126 height 22
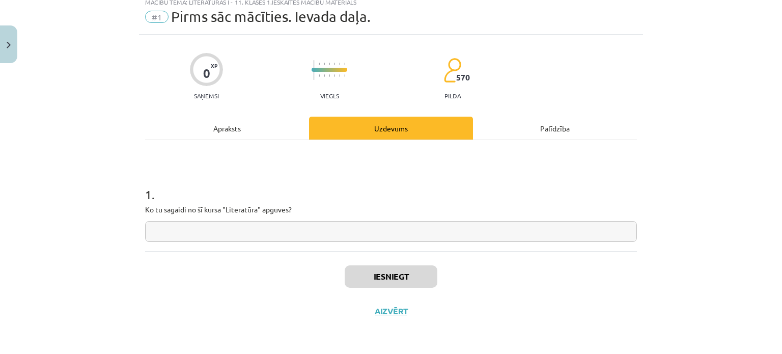
scroll to position [25, 0]
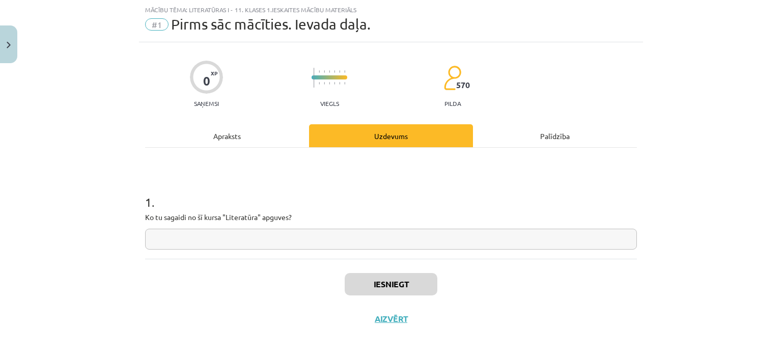
click at [242, 236] on input "text" at bounding box center [391, 239] width 492 height 21
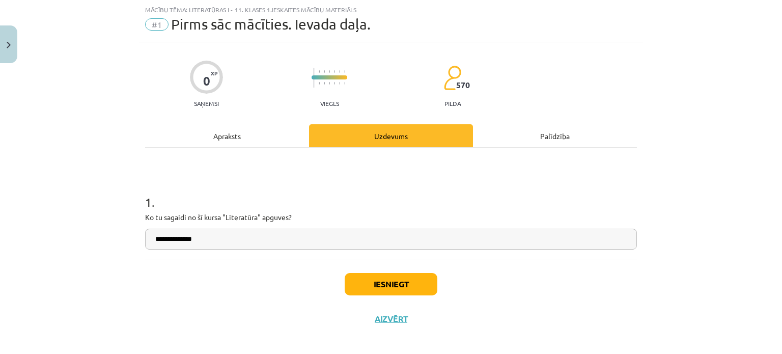
type input "**********"
click at [399, 286] on button "Iesniegt" at bounding box center [391, 284] width 93 height 22
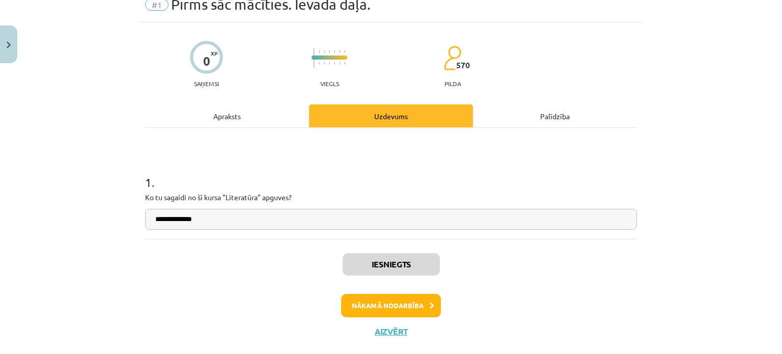
scroll to position [46, 0]
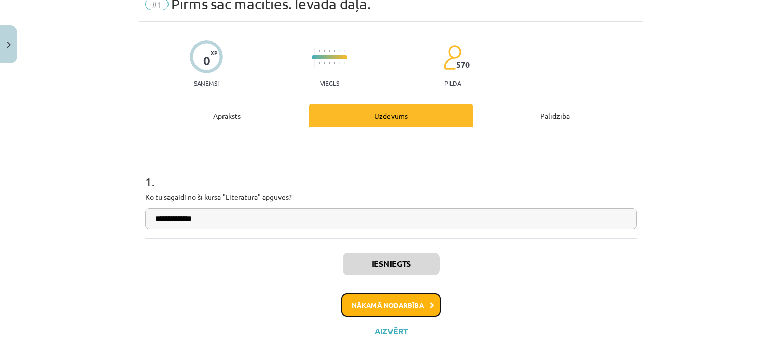
click at [396, 297] on button "Nākamā nodarbība" at bounding box center [391, 304] width 100 height 23
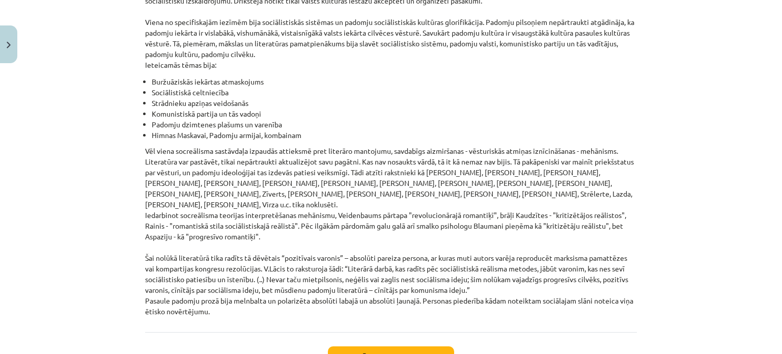
scroll to position [2353, 0]
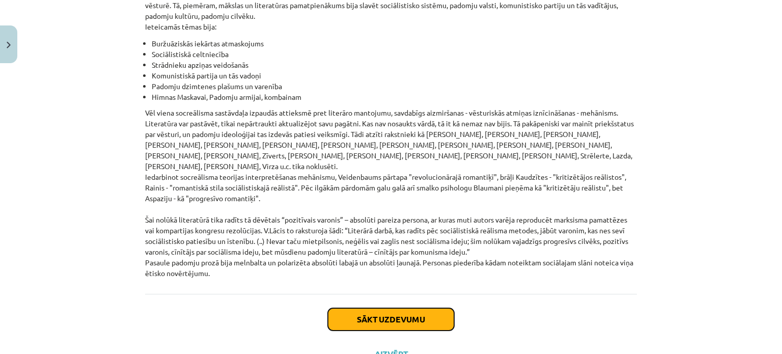
click at [351, 308] on button "Sākt uzdevumu" at bounding box center [391, 319] width 126 height 22
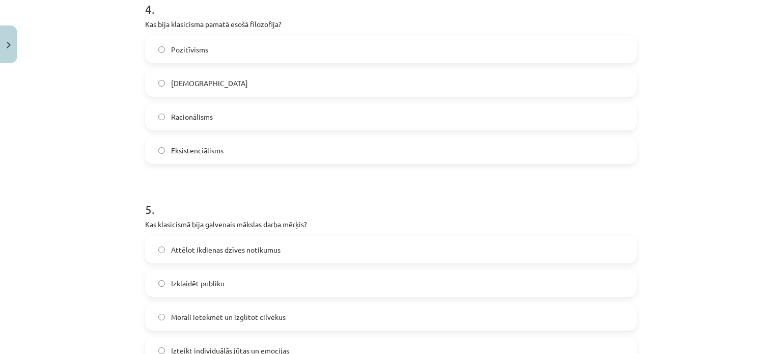
scroll to position [946, 0]
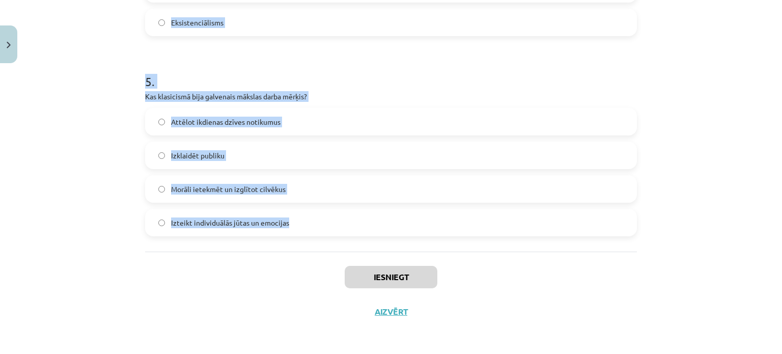
drag, startPoint x: 139, startPoint y: 194, endPoint x: 330, endPoint y: 204, distance: 191.1
copy form "1 . Kurš autors ir saistīts ar latviešu literatūras klasicismu? Rainis Imants Z…"
click at [119, 144] on div "Mācību tēma: Literatūras i - 11. klases 1.ieskaites mācību materiāls #2 1.tēma.…" at bounding box center [391, 177] width 782 height 354
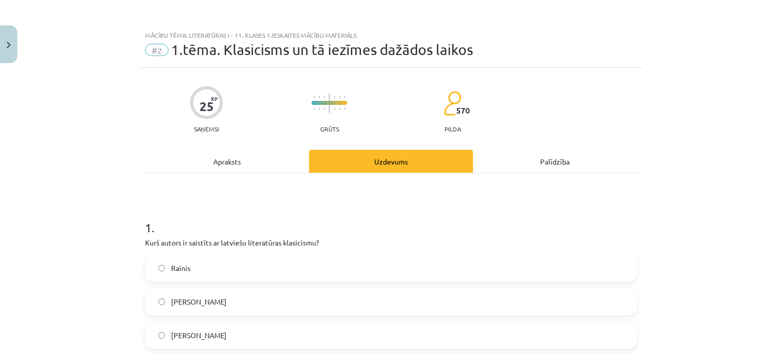
scroll to position [181, 0]
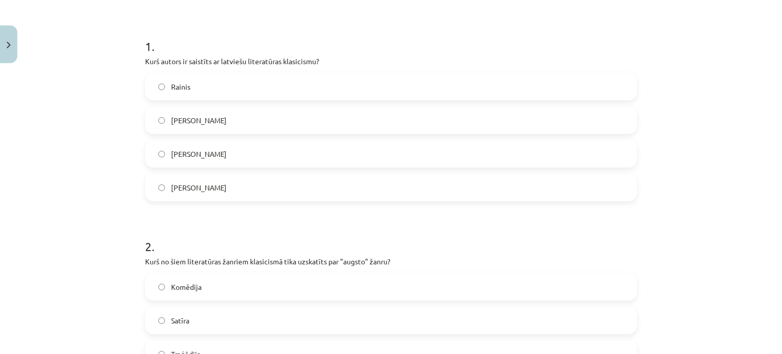
click at [217, 157] on span "Kristofers Fīrekers" at bounding box center [198, 154] width 55 height 11
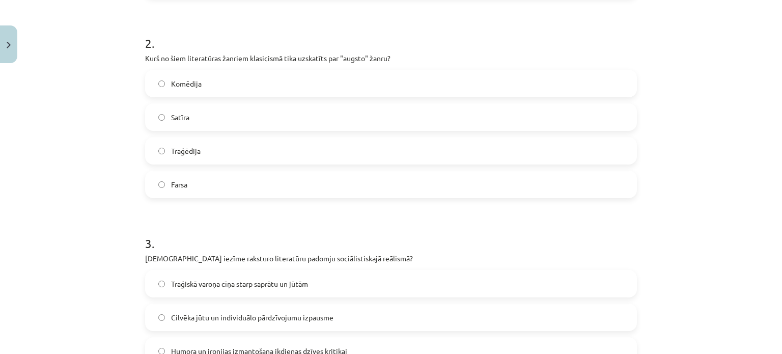
scroll to position [385, 0]
click at [218, 149] on label "Traģēdija" at bounding box center [391, 149] width 490 height 25
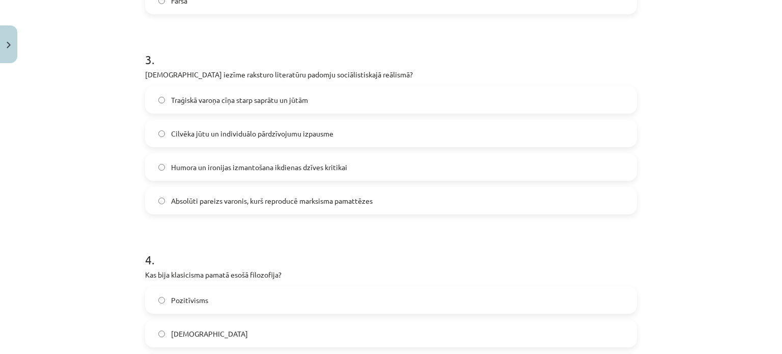
scroll to position [568, 0]
click at [214, 199] on span "Absolūti pareizs varonis, kurš reproducē marksisma pamattēzes" at bounding box center [272, 200] width 202 height 11
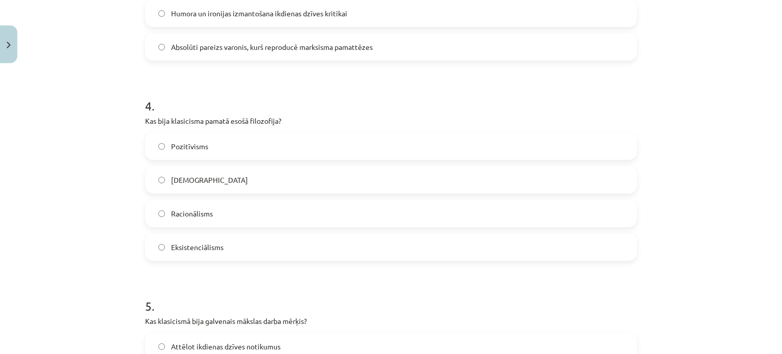
scroll to position [725, 0]
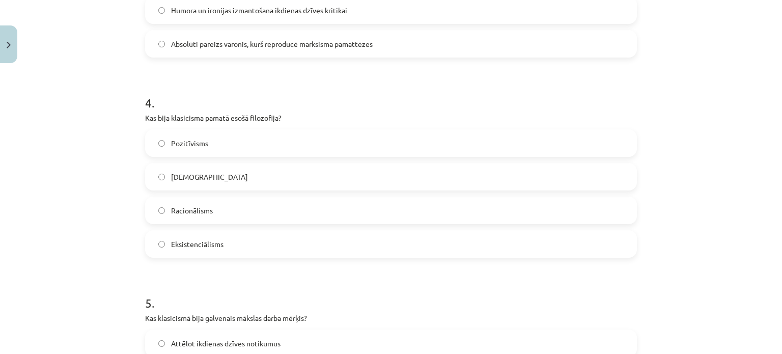
click at [204, 214] on span "Racionālisms" at bounding box center [192, 210] width 42 height 11
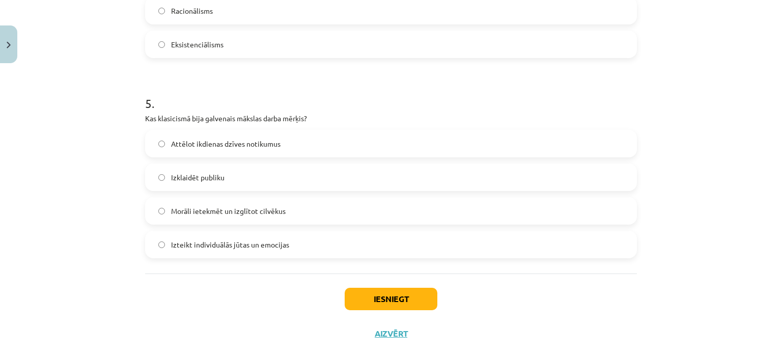
scroll to position [925, 0]
click at [233, 207] on span "Morāli ietekmēt un izglītot cilvēkus" at bounding box center [228, 210] width 115 height 11
click at [363, 294] on button "Iesniegt" at bounding box center [391, 298] width 93 height 22
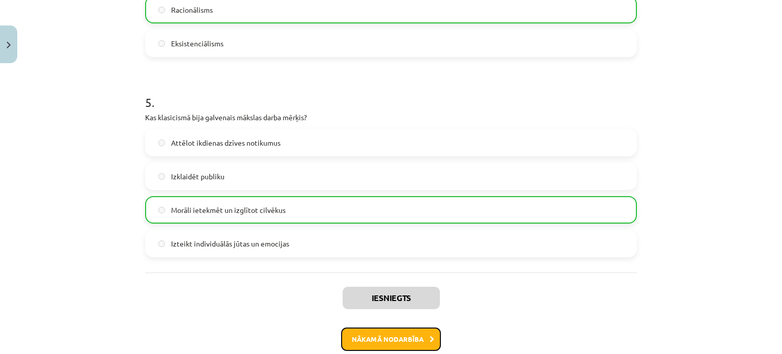
click at [395, 338] on button "Nākamā nodarbība" at bounding box center [391, 338] width 100 height 23
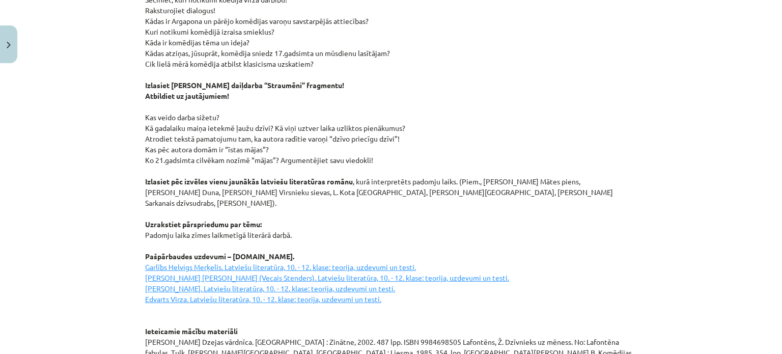
scroll to position [1411, 0]
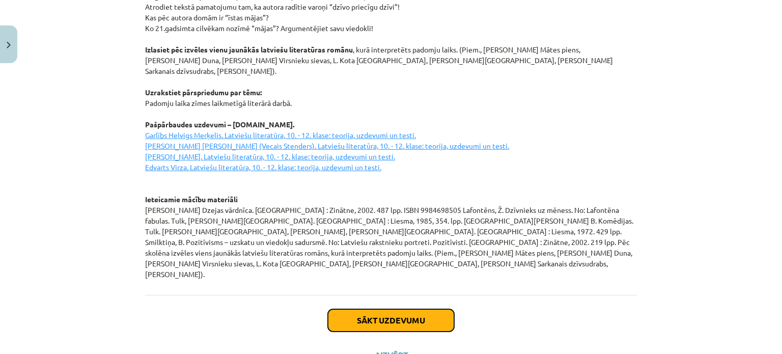
click at [385, 309] on button "Sākt uzdevumu" at bounding box center [391, 320] width 126 height 22
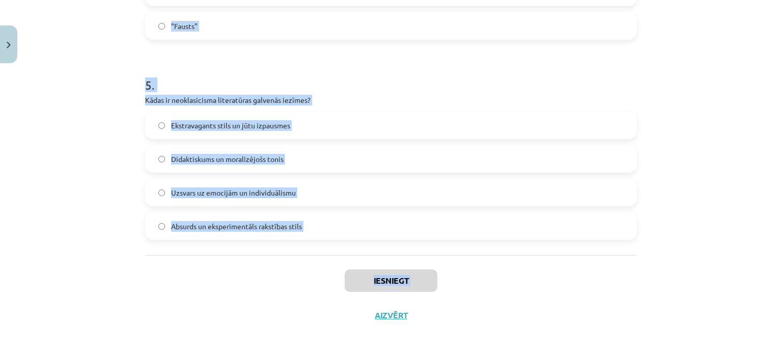
scroll to position [946, 0]
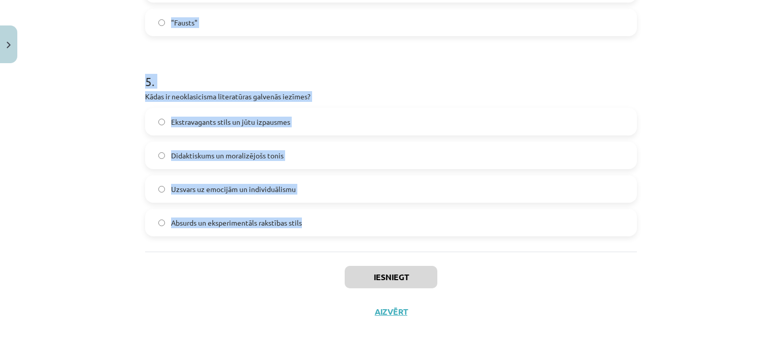
drag, startPoint x: 141, startPoint y: 201, endPoint x: 326, endPoint y: 219, distance: 185.7
copy form "1 . Kuras īpašības ir uzsvērtas Jāņa Sudrabkalna dzejolī "Padomju cilvēks"? Mel…"
click at [95, 110] on div "Mācību tēma: Literatūras i - 11. klases 1.ieskaites mācību materiāls #3 2. tēma…" at bounding box center [391, 177] width 782 height 354
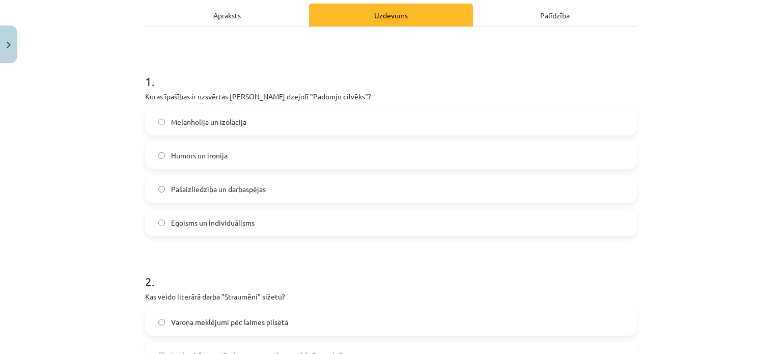
scroll to position [146, 0]
click at [269, 185] on label "Pašaizliedzība un darbaspējas" at bounding box center [391, 189] width 490 height 25
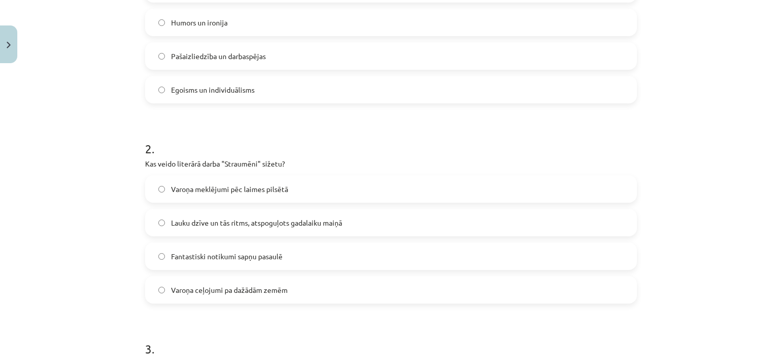
scroll to position [282, 0]
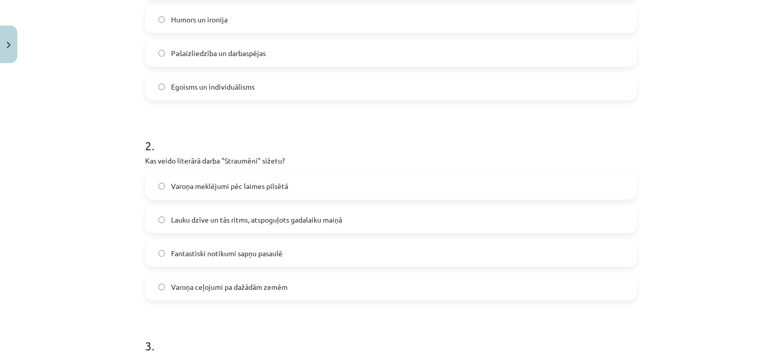
click at [104, 187] on div "Mācību tēma: Literatūras i - 11. klases 1.ieskaites mācību materiāls #3 2. tēma…" at bounding box center [391, 177] width 782 height 354
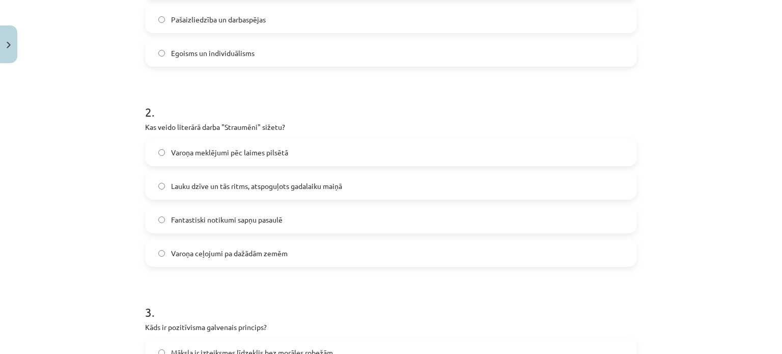
scroll to position [315, 0]
click at [216, 181] on span "Lauku dzīve un tās ritms, atspoguļots gadalaiku maiņā" at bounding box center [256, 186] width 171 height 11
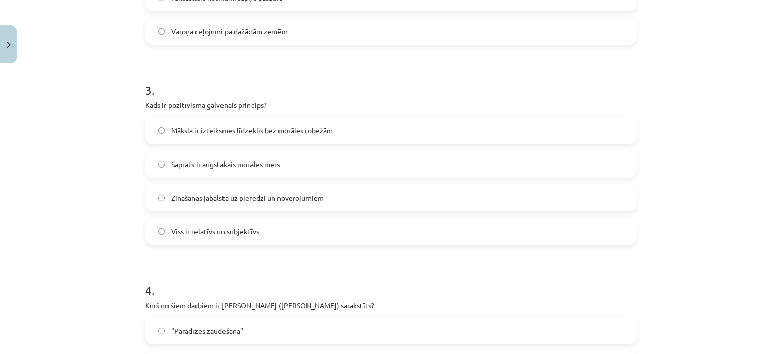
scroll to position [539, 0]
click at [195, 196] on span "Zināšanas jābalsta uz pieredzi un novērojumiem" at bounding box center [247, 196] width 153 height 11
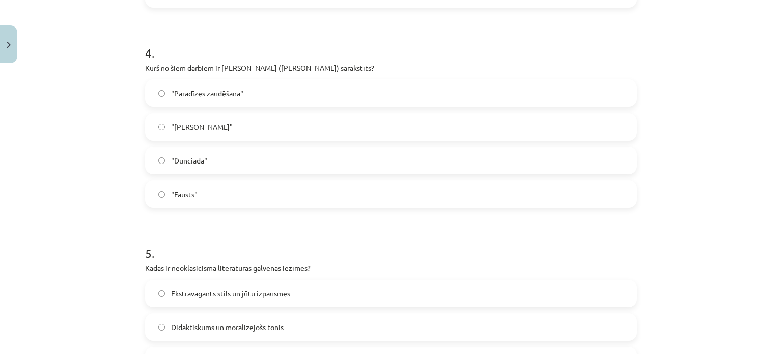
scroll to position [778, 0]
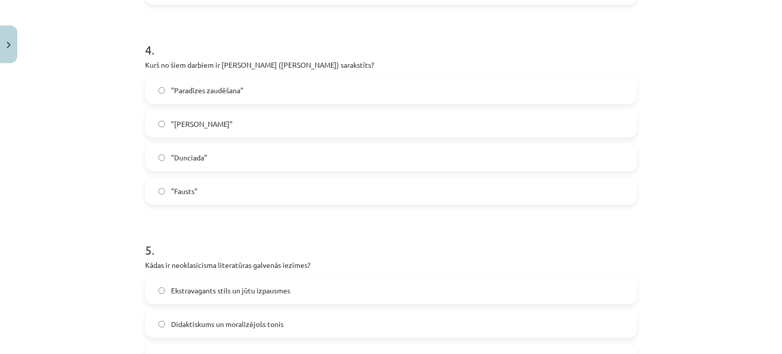
click at [217, 158] on label ""Dunciada"" at bounding box center [391, 157] width 490 height 25
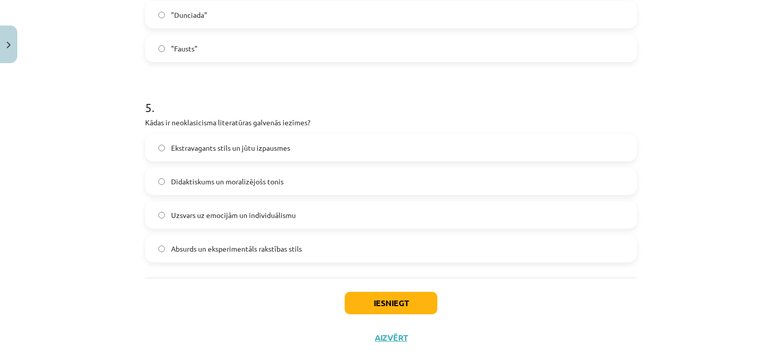
scroll to position [922, 0]
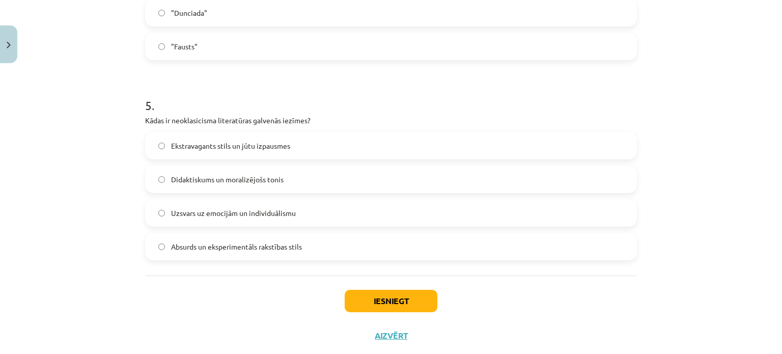
click at [230, 177] on span "Didaktiskums un moralizējošs tonis" at bounding box center [227, 179] width 112 height 11
click at [381, 296] on button "Iesniegt" at bounding box center [391, 301] width 93 height 22
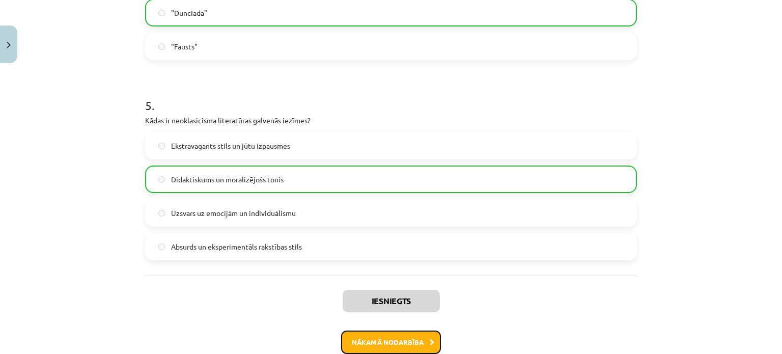
click at [381, 344] on button "Nākamā nodarbība" at bounding box center [391, 341] width 100 height 23
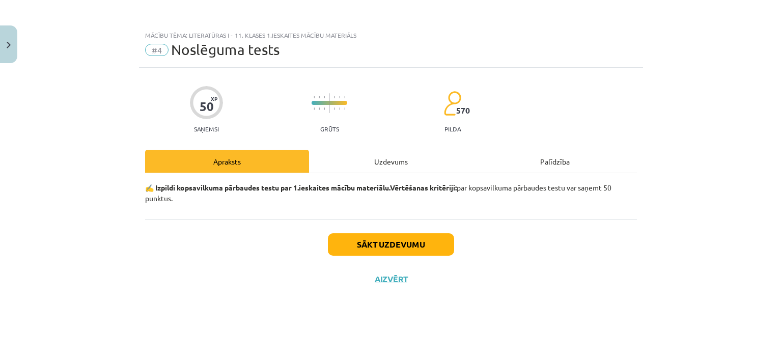
scroll to position [0, 0]
click at [375, 247] on button "Sākt uzdevumu" at bounding box center [391, 244] width 126 height 22
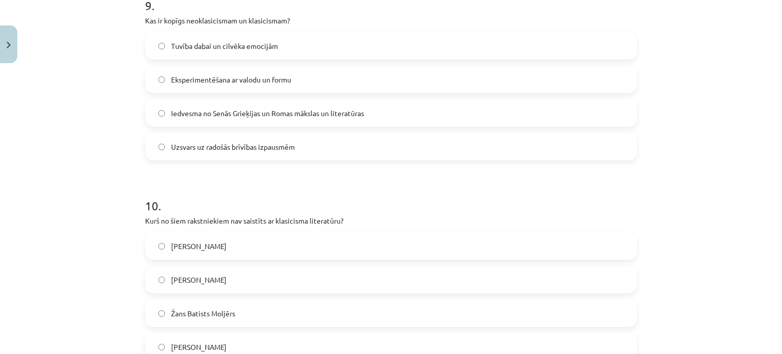
scroll to position [1946, 0]
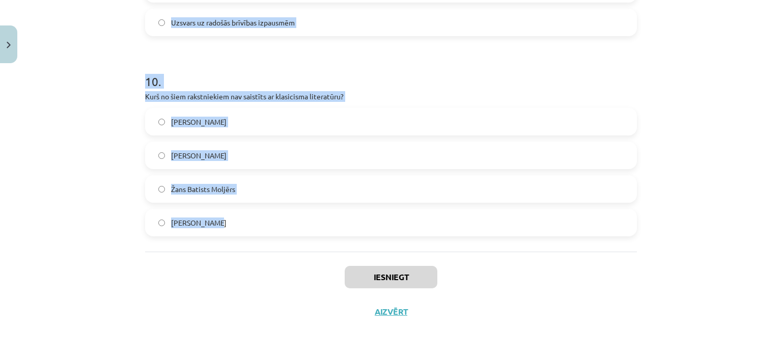
drag, startPoint x: 138, startPoint y: 112, endPoint x: 280, endPoint y: 220, distance: 177.6
copy form "1 . Kāda ir galvenā tēma Aleksandra Pāvesta darbā "Eseja par kritiku"? Indivīda…"
click at [93, 166] on div "Mācību tēma: Literatūras i - 11. klases 1.ieskaites mācību materiāls #4 Noslēgu…" at bounding box center [391, 177] width 782 height 354
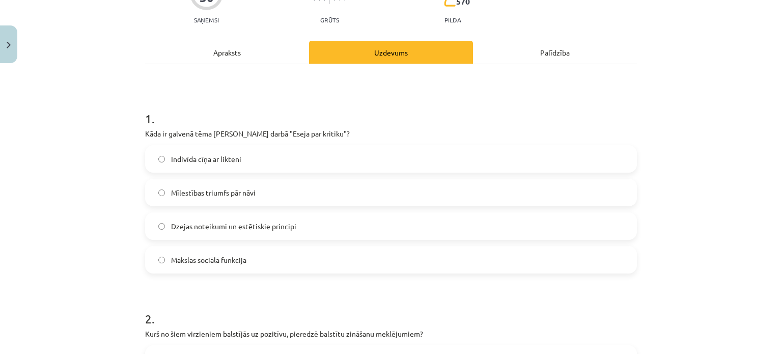
scroll to position [139, 0]
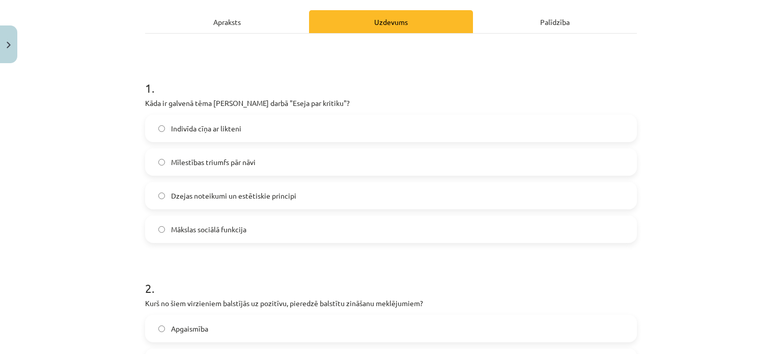
click at [232, 194] on span "Dzejas noteikumi un estētiskie principi" at bounding box center [233, 195] width 125 height 11
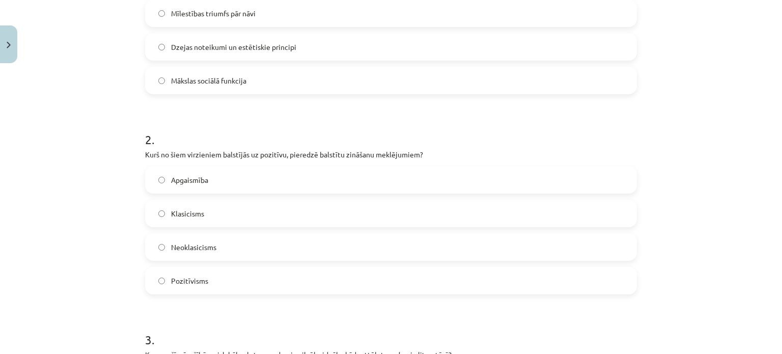
click at [195, 278] on span "Pozitīvisms" at bounding box center [189, 280] width 37 height 11
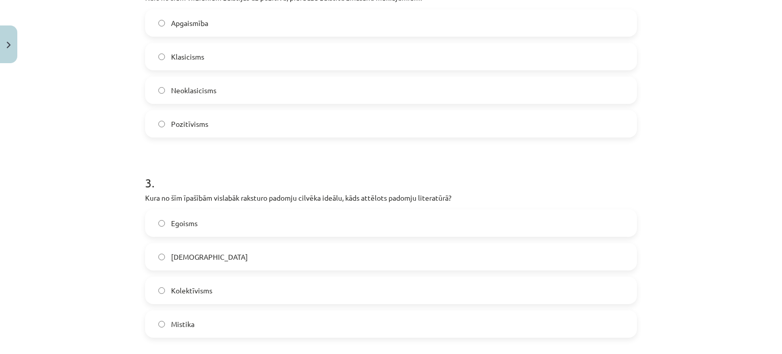
scroll to position [523, 0]
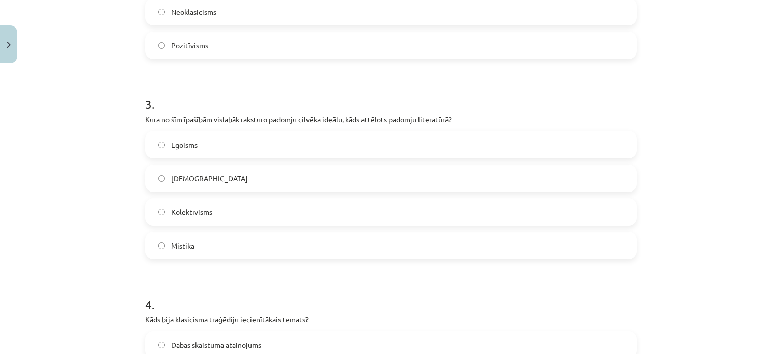
click at [210, 214] on label "Kolektīvisms" at bounding box center [391, 211] width 490 height 25
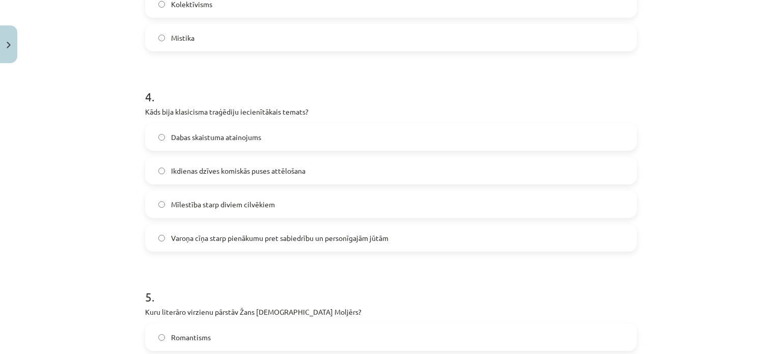
scroll to position [731, 0]
click at [219, 244] on label "Varoņa cīņa starp pienākumu pret sabiedrību un personīgajām jūtām" at bounding box center [391, 237] width 490 height 25
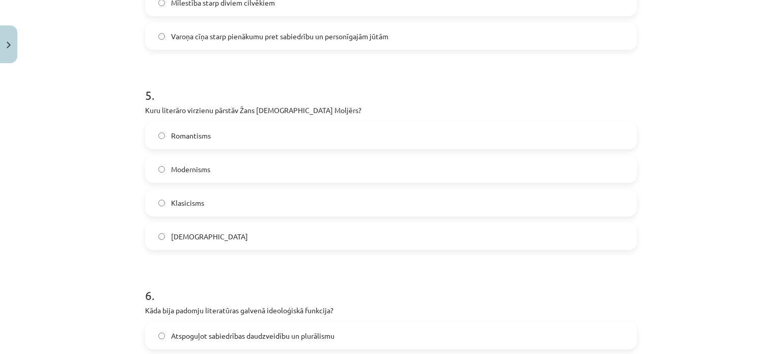
scroll to position [932, 0]
click at [202, 204] on label "Klasicisms" at bounding box center [391, 202] width 490 height 25
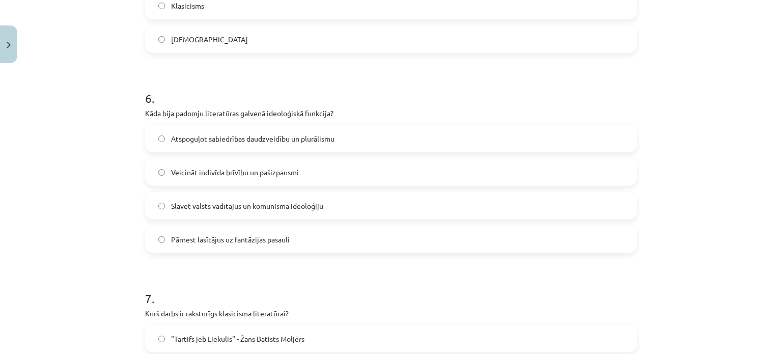
scroll to position [1131, 0]
click at [235, 204] on span "Slavēt valsts vadītājus un komunisma ideoloģiju" at bounding box center [247, 204] width 152 height 11
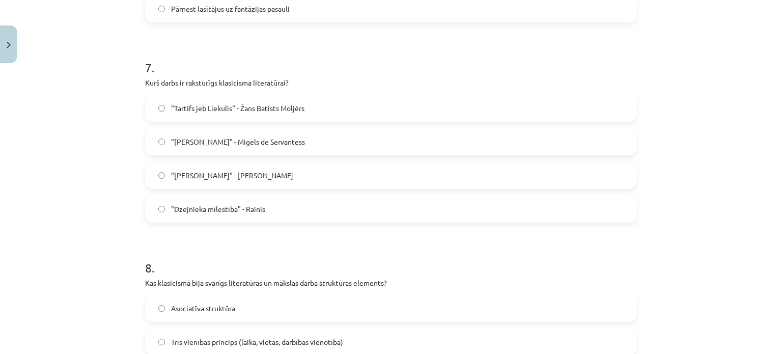
scroll to position [1363, 0]
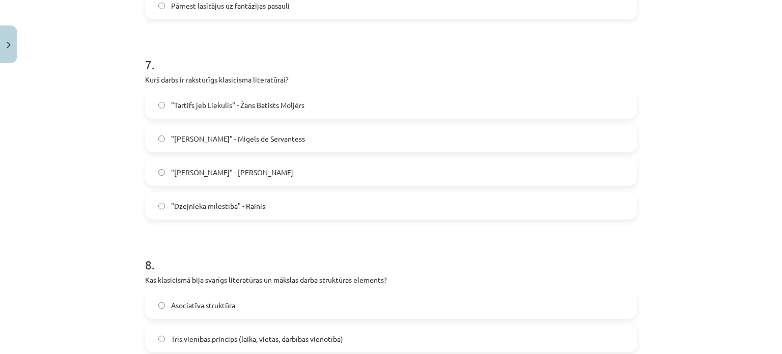
click at [228, 97] on label ""Tartifs jeb Liekulis" - Žans Batists Moljērs" at bounding box center [391, 104] width 490 height 25
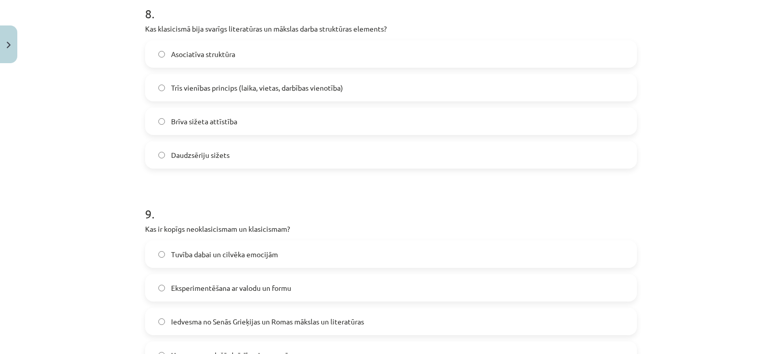
scroll to position [1614, 0]
click at [210, 82] on span "Trīs vienības princips (laika, vietas, darbības vienotība)" at bounding box center [257, 87] width 172 height 11
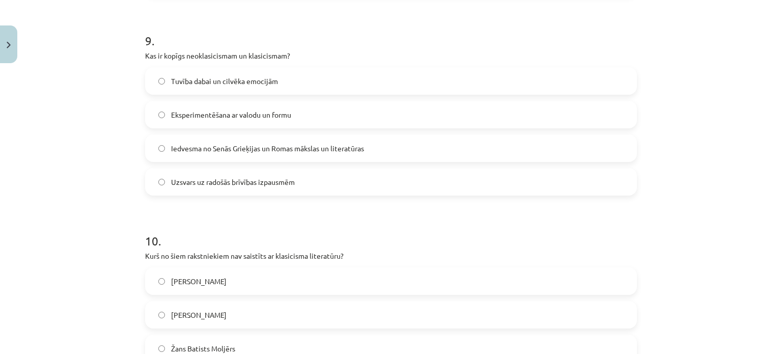
scroll to position [1787, 0]
click at [202, 144] on span "Iedvesma no Senās Grieķijas un Romas mākslas un literatūras" at bounding box center [267, 147] width 193 height 11
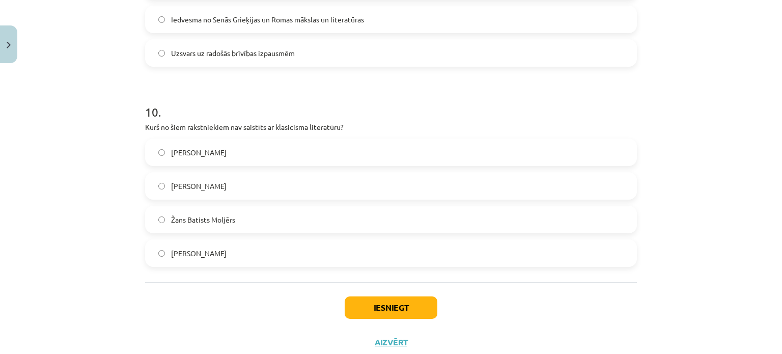
scroll to position [1946, 0]
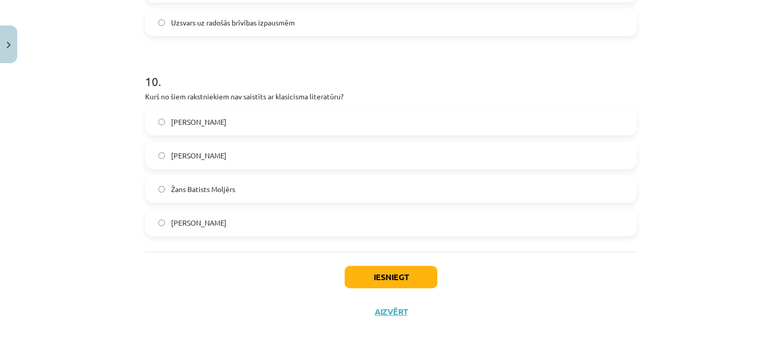
click at [210, 113] on label "Vilis Lācis" at bounding box center [391, 121] width 490 height 25
click at [395, 272] on button "Iesniegt" at bounding box center [391, 277] width 93 height 22
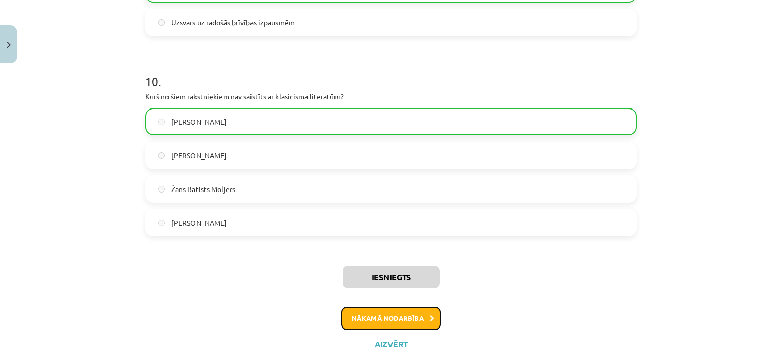
click at [394, 322] on button "Nākamā nodarbība" at bounding box center [391, 317] width 100 height 23
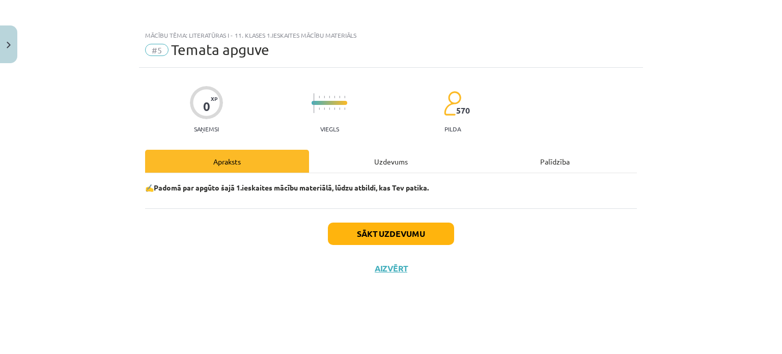
scroll to position [0, 0]
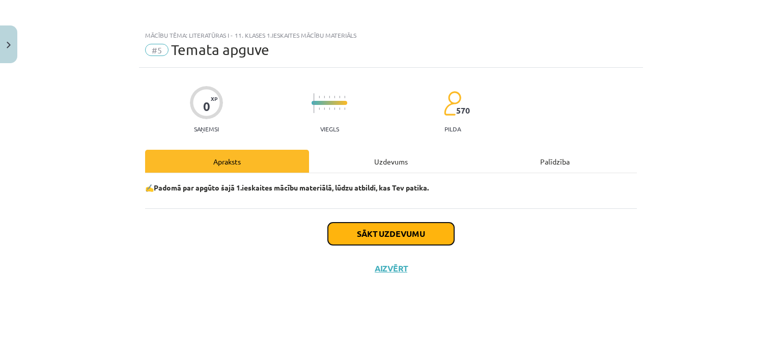
click at [376, 227] on button "Sākt uzdevumu" at bounding box center [391, 233] width 126 height 22
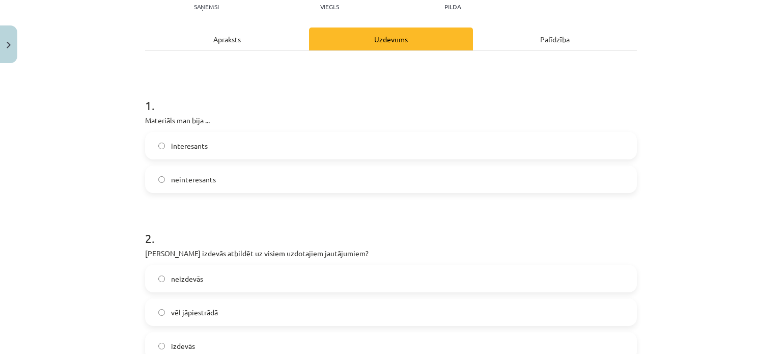
scroll to position [126, 0]
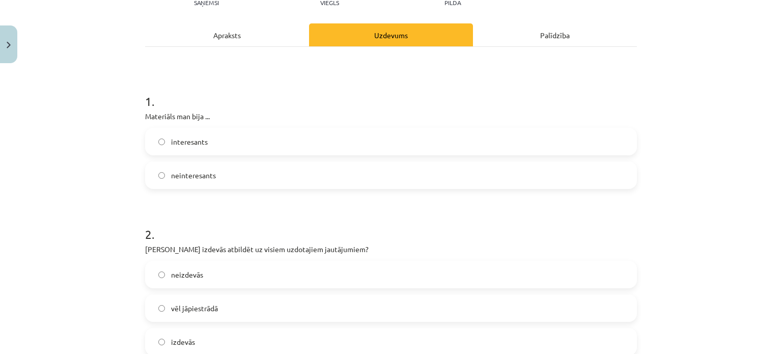
click at [220, 144] on label "interesants" at bounding box center [391, 141] width 490 height 25
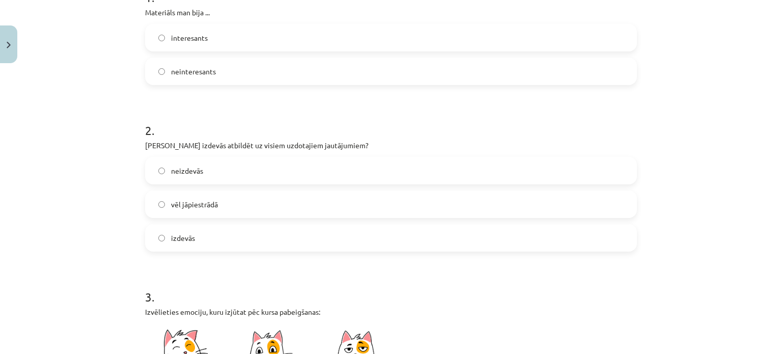
scroll to position [248, 0]
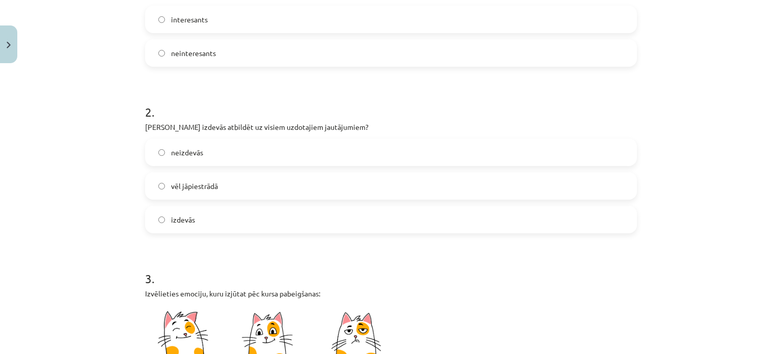
click at [233, 184] on label "vēl jāpiestrādā" at bounding box center [391, 185] width 490 height 25
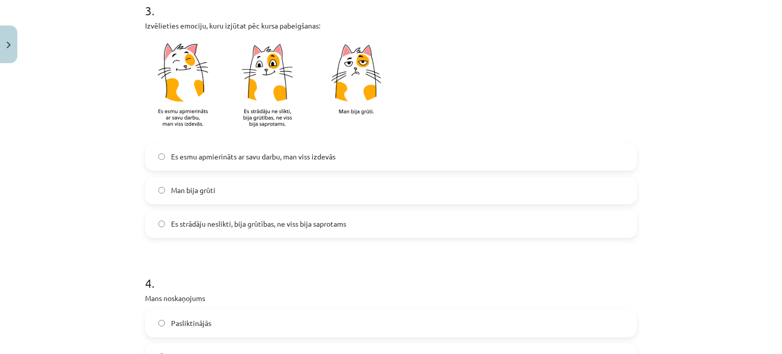
scroll to position [517, 0]
click at [224, 187] on label "Man bija grūti" at bounding box center [391, 189] width 490 height 25
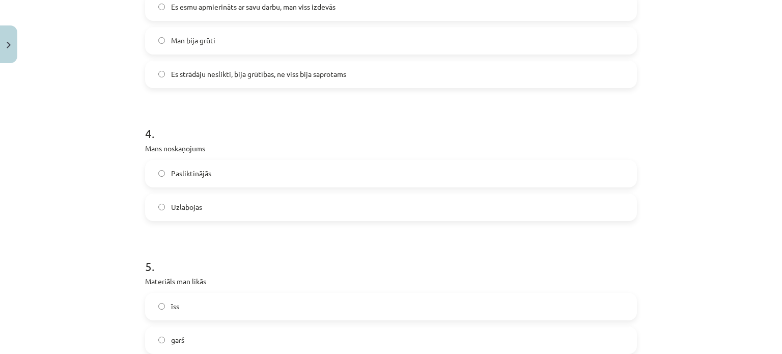
scroll to position [698, 0]
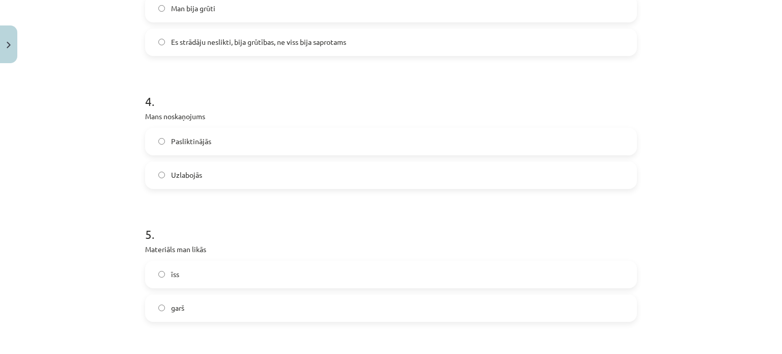
click at [218, 173] on label "Uzlabojās" at bounding box center [391, 174] width 490 height 25
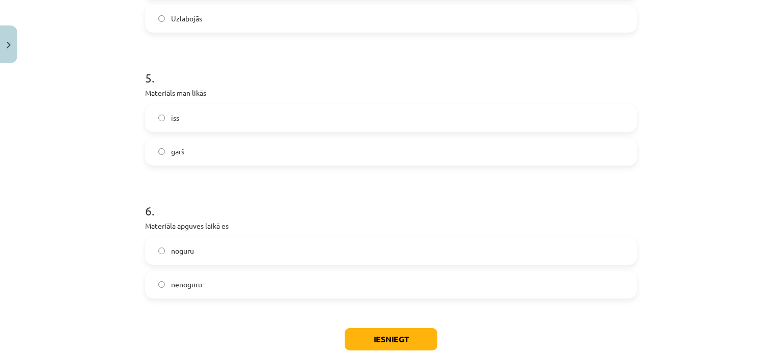
scroll to position [855, 0]
click at [230, 144] on label "garš" at bounding box center [391, 150] width 490 height 25
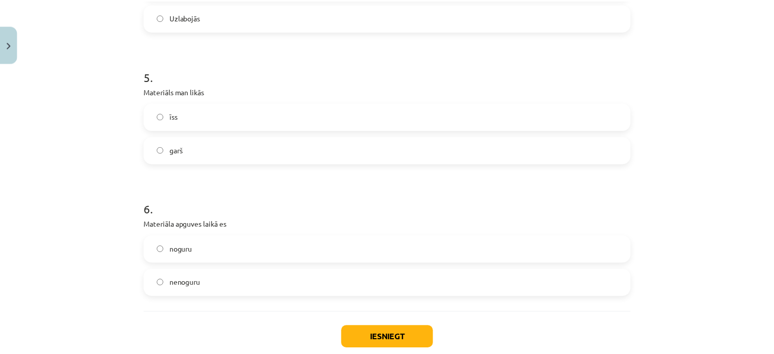
scroll to position [916, 0]
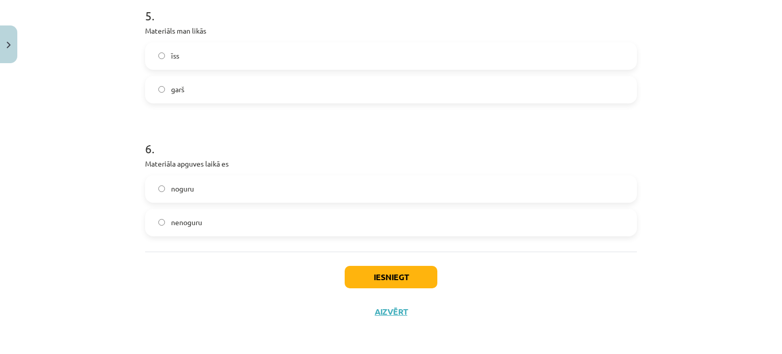
click at [228, 187] on label "noguru" at bounding box center [391, 188] width 490 height 25
click at [381, 268] on button "Iesniegt" at bounding box center [391, 277] width 93 height 22
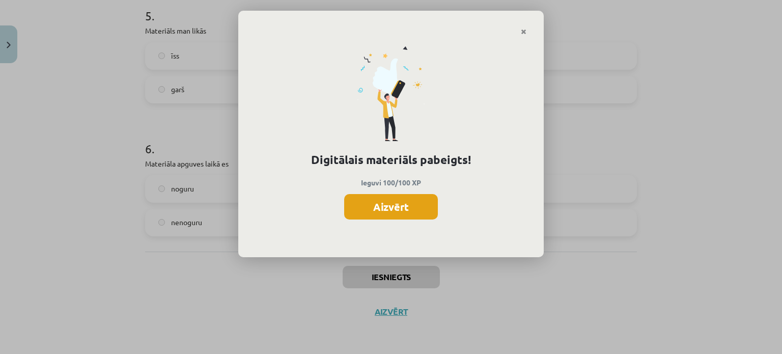
click at [396, 211] on button "Aizvērt" at bounding box center [391, 206] width 94 height 25
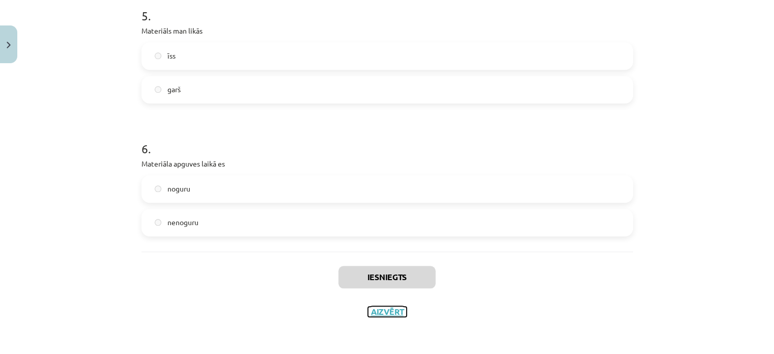
click at [381, 313] on button "Aizvērt" at bounding box center [387, 311] width 39 height 10
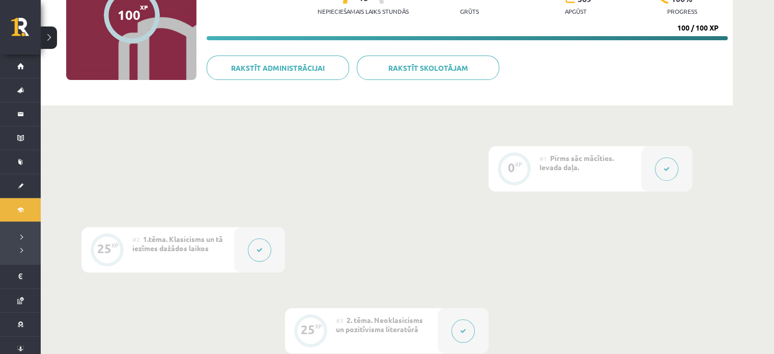
scroll to position [0, 0]
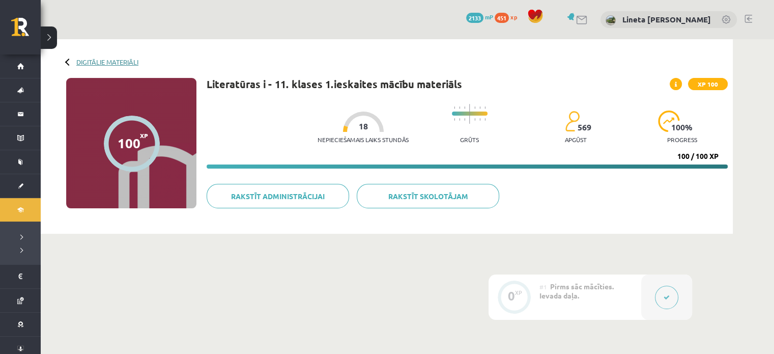
click at [101, 58] on link "Digitālie materiāli" at bounding box center [107, 62] width 62 height 8
